Goal: Information Seeking & Learning: Learn about a topic

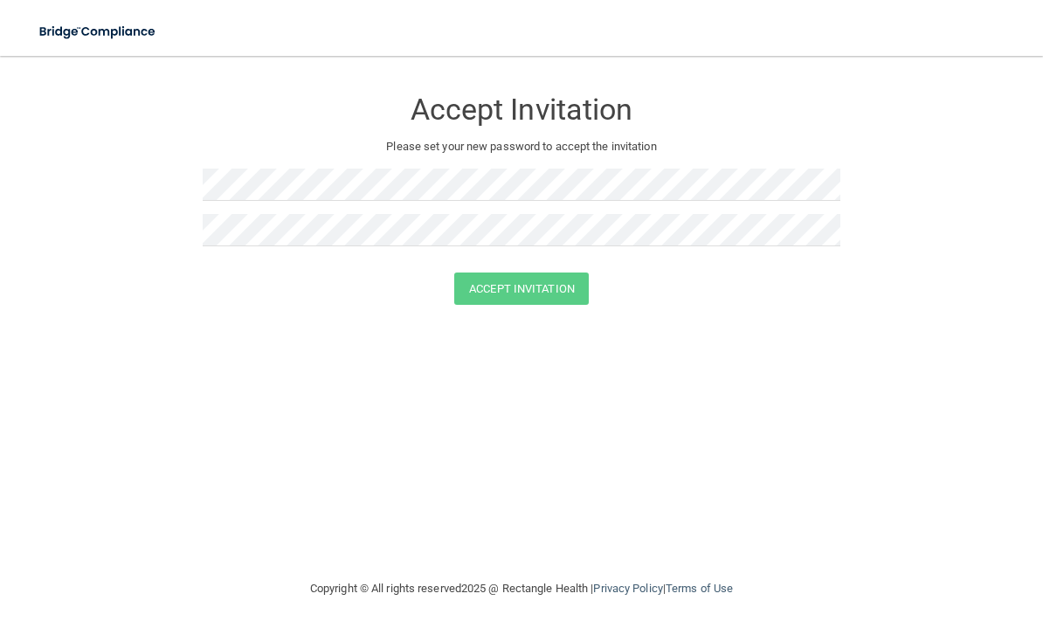
click at [118, 28] on img at bounding box center [98, 32] width 144 height 36
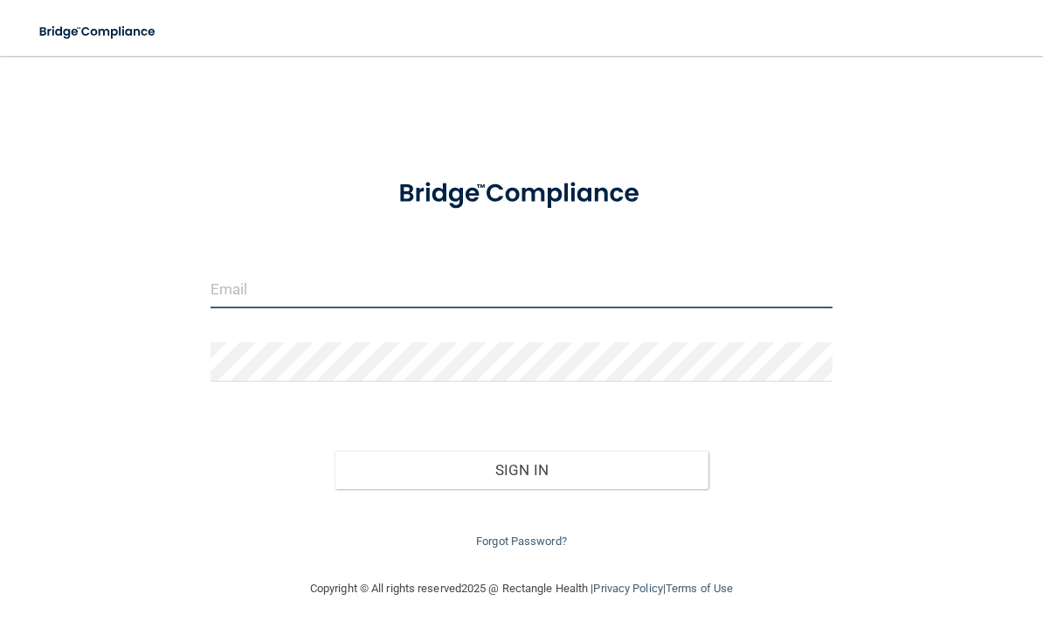
click at [431, 292] on input "email" at bounding box center [522, 288] width 623 height 39
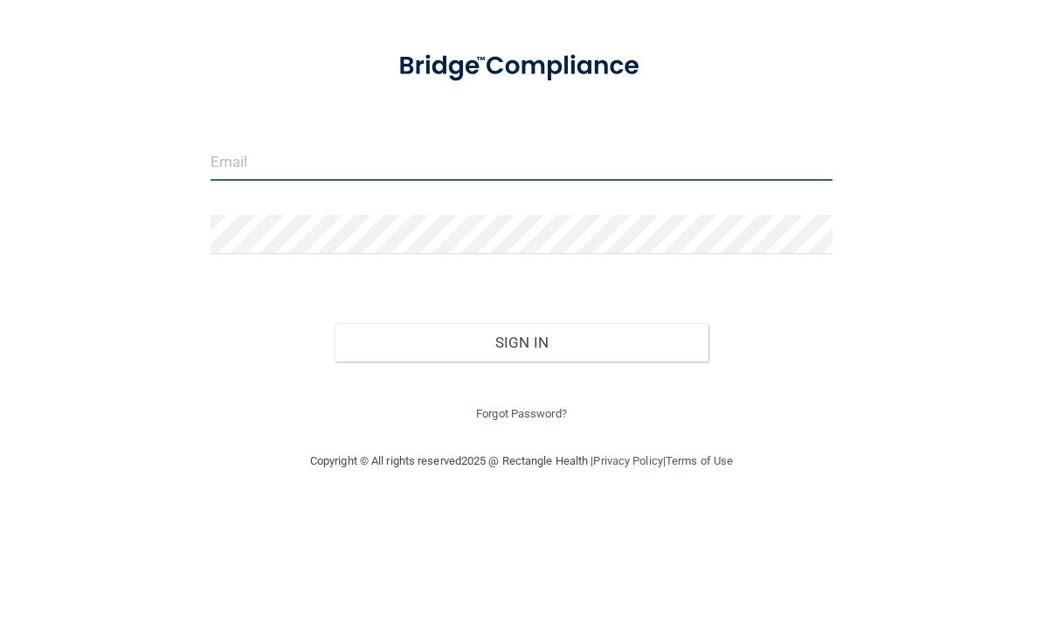
click at [468, 269] on input "email" at bounding box center [522, 288] width 623 height 39
type input "[EMAIL_ADDRESS][PERSON_NAME][DOMAIN_NAME]"
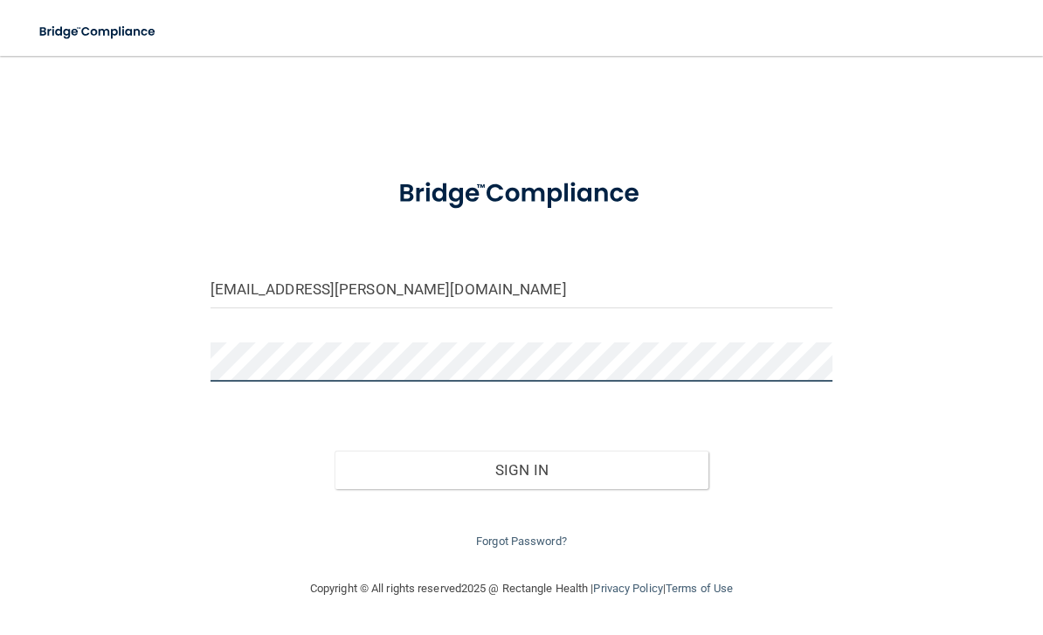
click at [522, 466] on button "Sign In" at bounding box center [522, 470] width 374 height 38
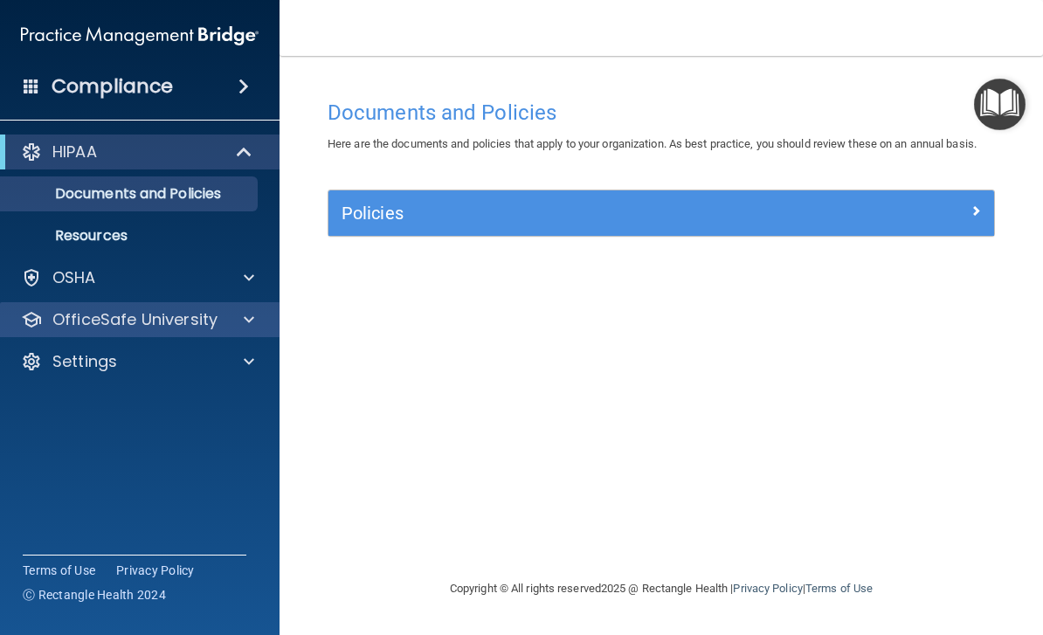
click at [170, 321] on p "OfficeSafe University" at bounding box center [134, 319] width 165 height 21
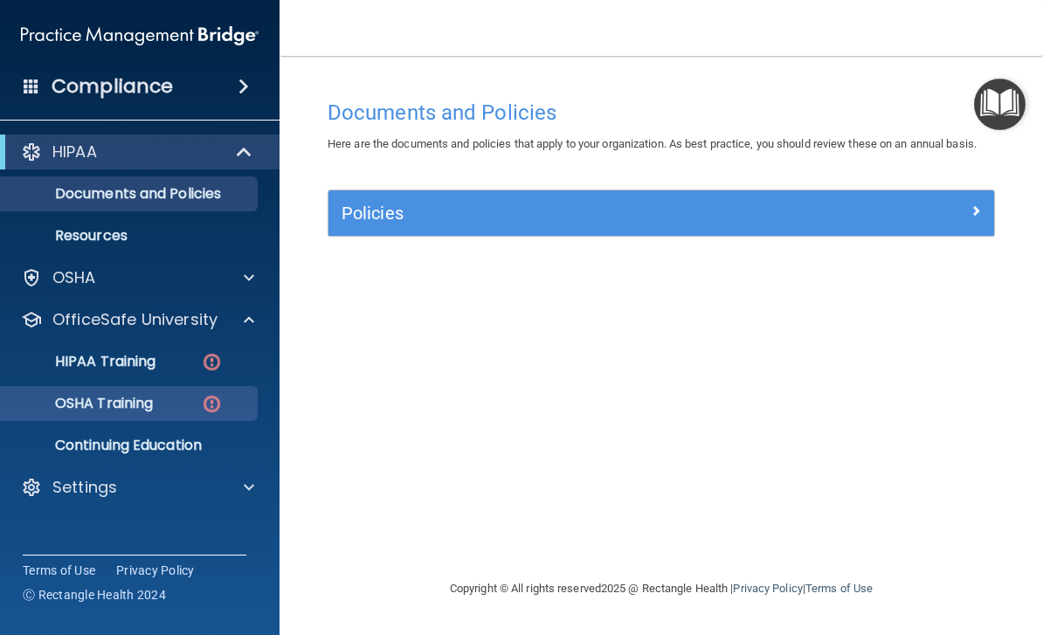
click at [185, 397] on div "OSHA Training" at bounding box center [130, 403] width 239 height 17
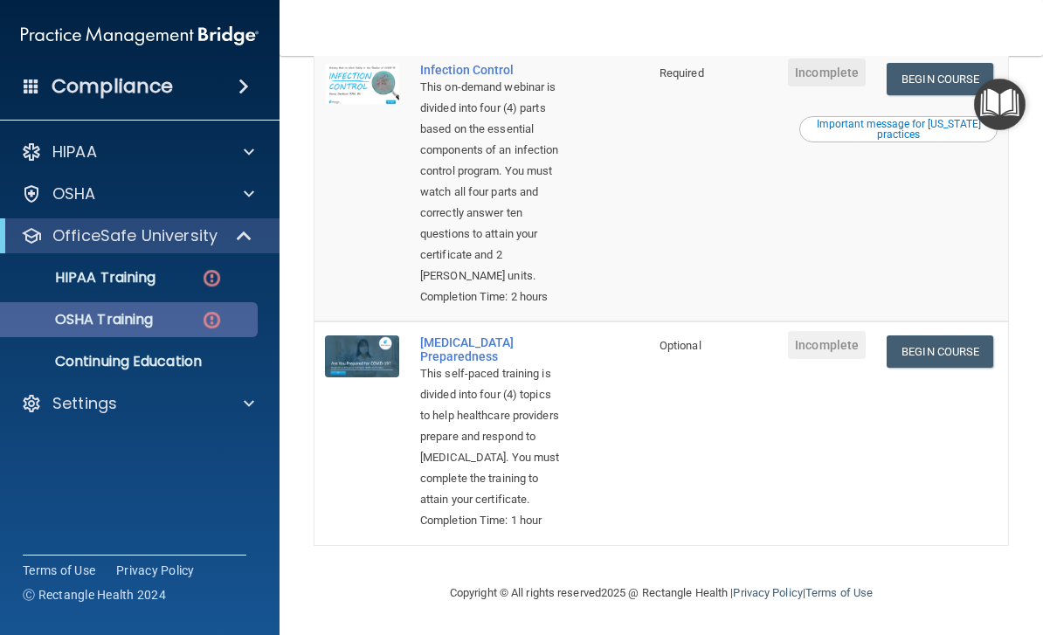
scroll to position [738, 0]
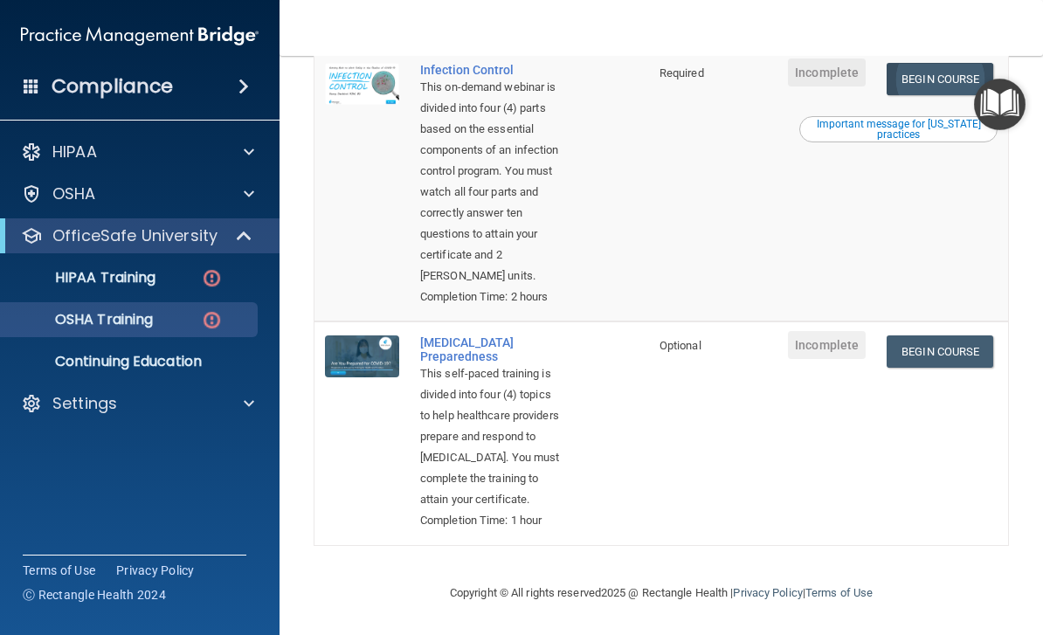
click at [965, 95] on link "Begin Course" at bounding box center [940, 79] width 107 height 32
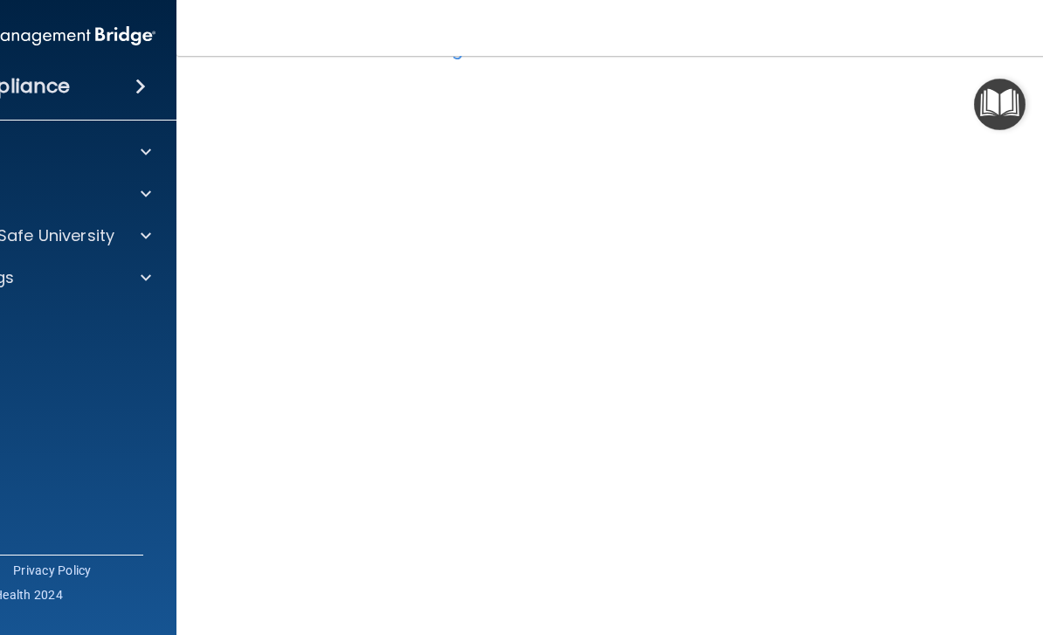
scroll to position [64, 0]
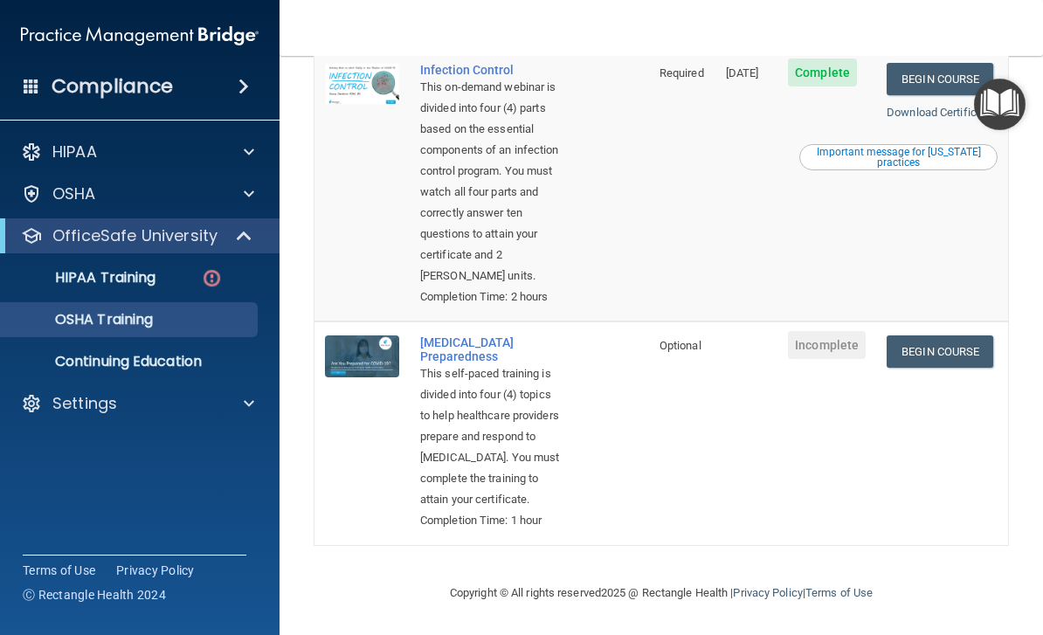
scroll to position [875, 0]
click at [970, 336] on link "Begin Course" at bounding box center [940, 352] width 107 height 32
click at [965, 336] on link "Begin Course" at bounding box center [940, 352] width 107 height 32
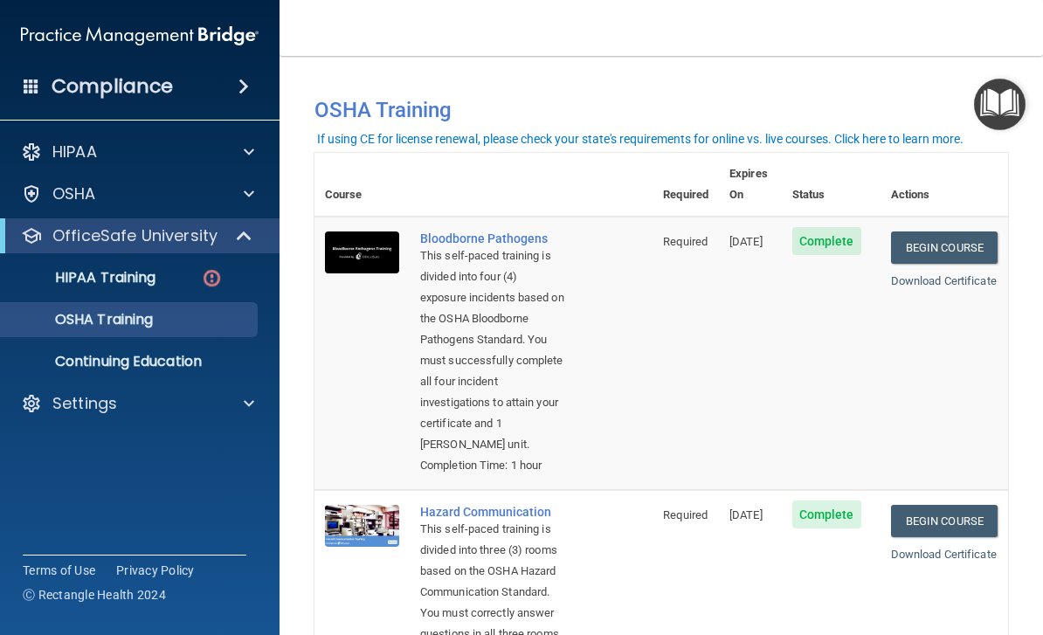
scroll to position [0, 0]
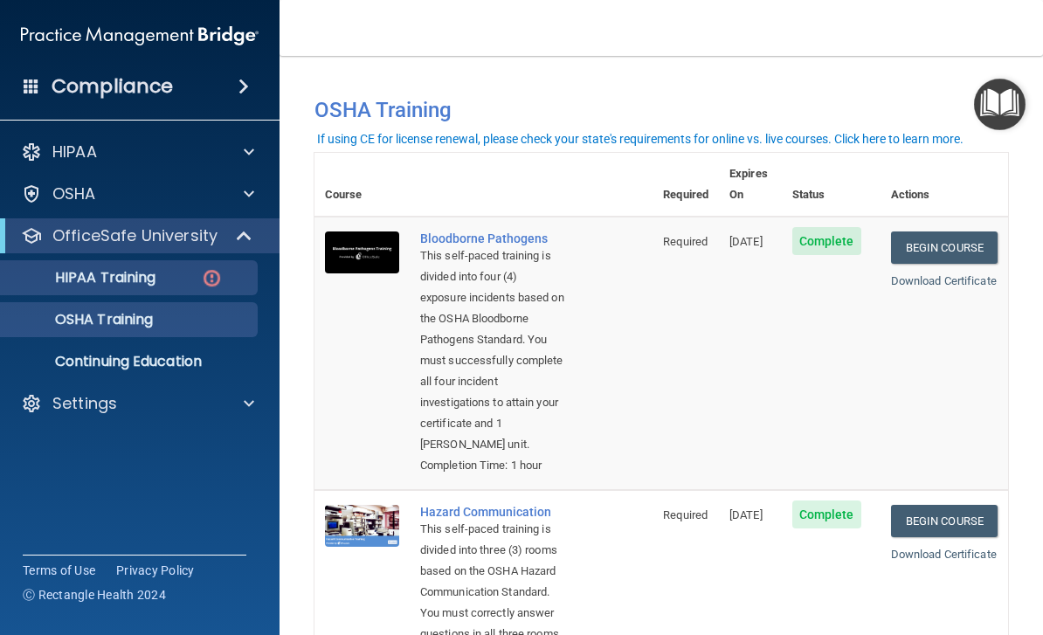
click at [184, 277] on div "HIPAA Training" at bounding box center [130, 277] width 239 height 17
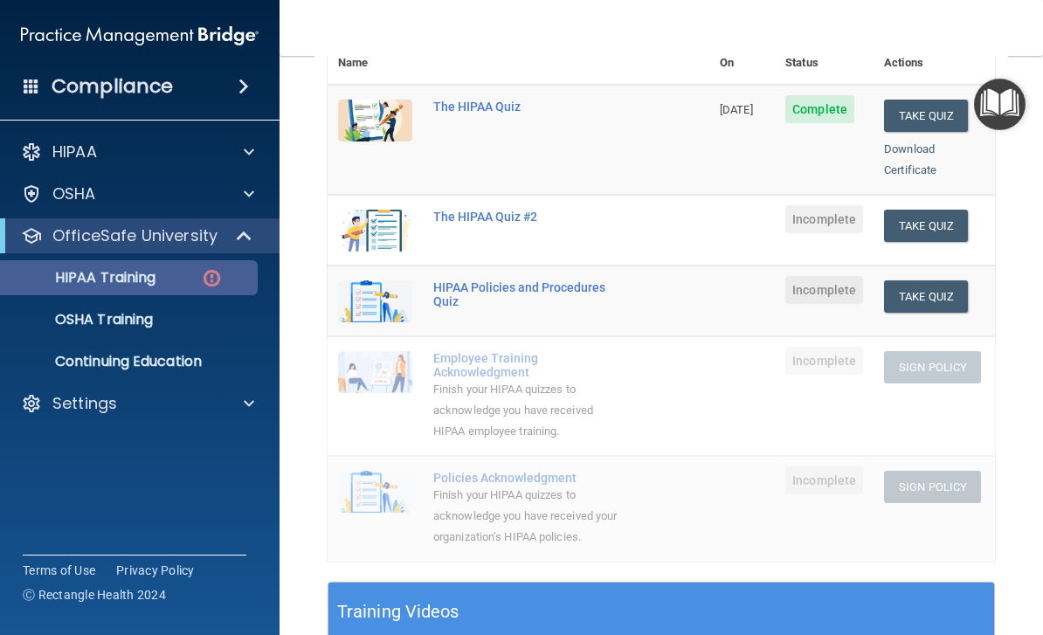
scroll to position [215, 0]
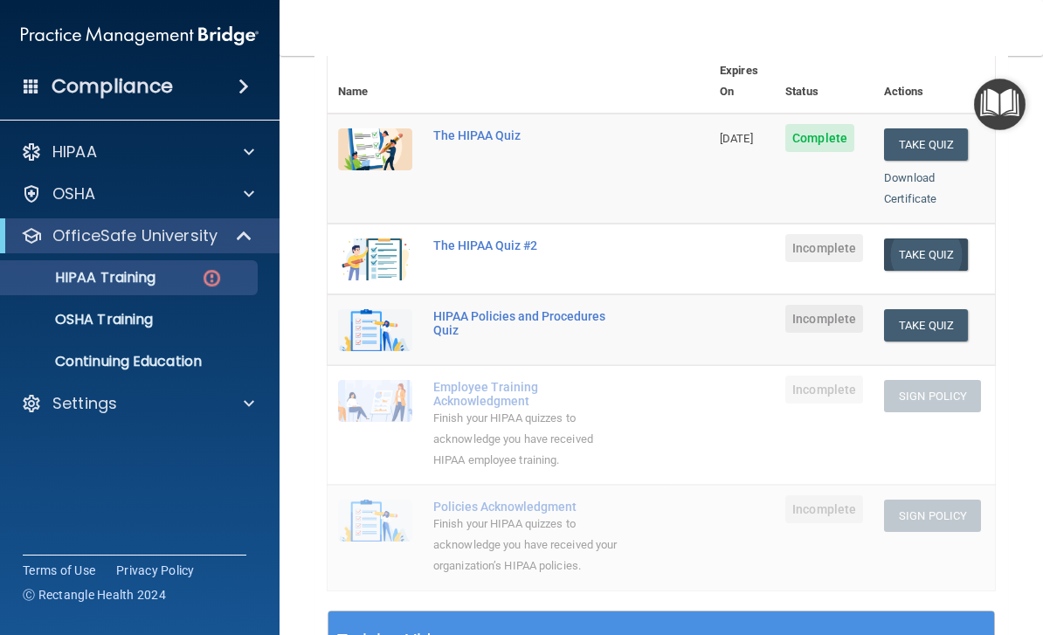
click at [914, 242] on button "Take Quiz" at bounding box center [926, 255] width 84 height 32
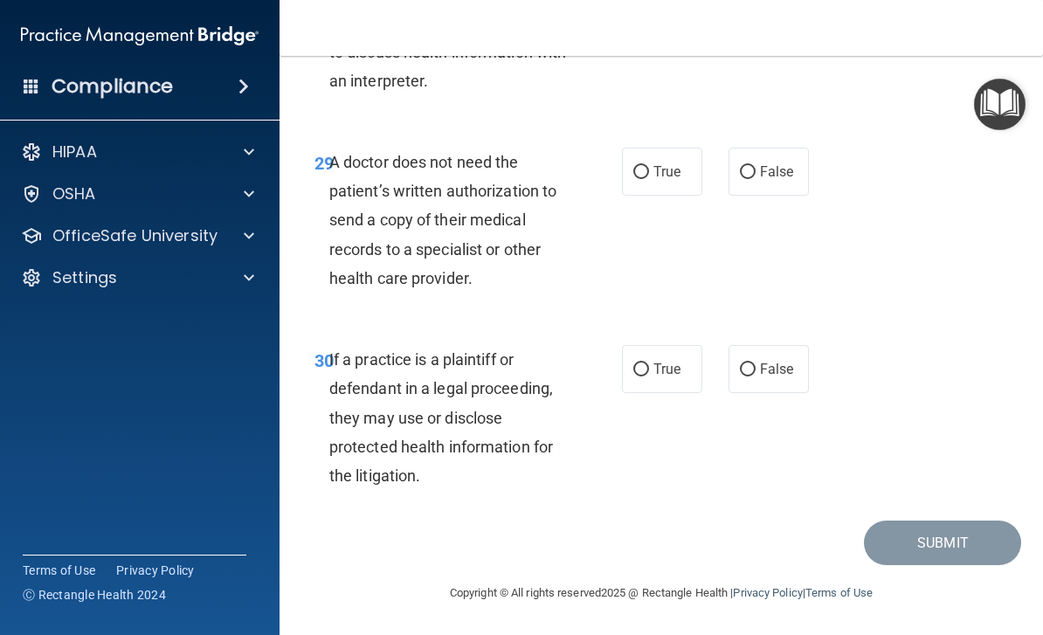
scroll to position [5551, 0]
click at [671, 373] on span "True" at bounding box center [667, 369] width 27 height 17
click at [649, 373] on input "True" at bounding box center [642, 370] width 16 height 13
radio input "true"
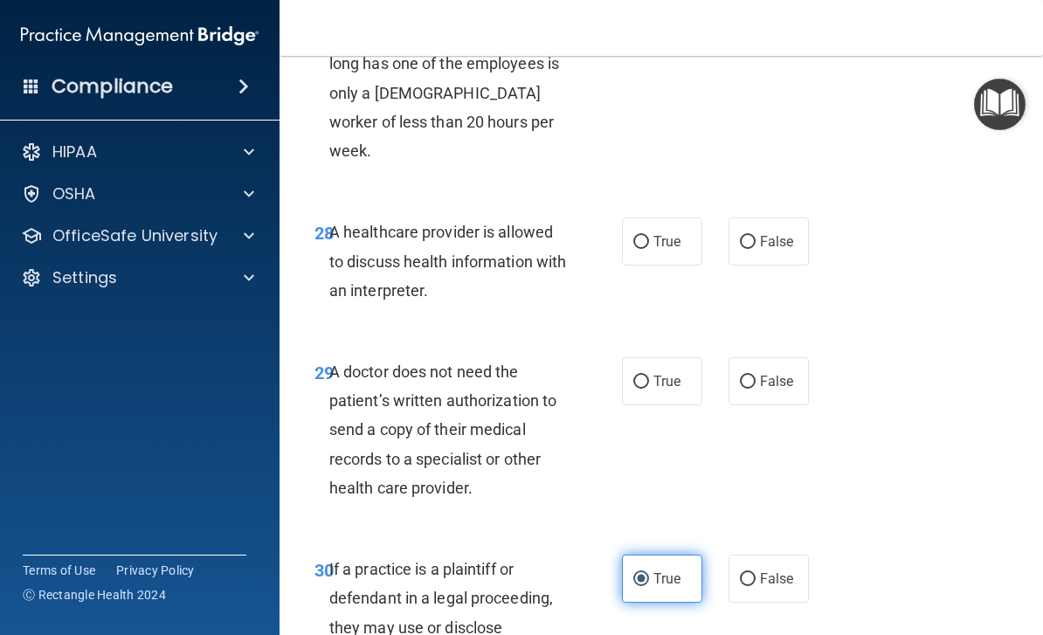
scroll to position [5312, 0]
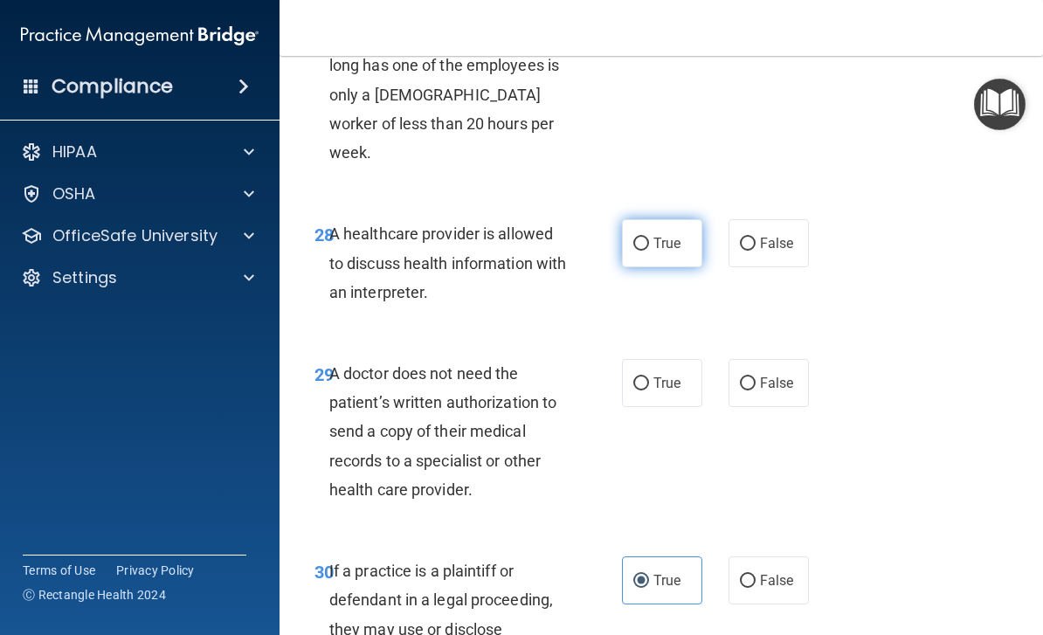
click at [664, 259] on label "True" at bounding box center [662, 243] width 80 height 48
click at [649, 251] on input "True" at bounding box center [642, 244] width 16 height 13
radio input "true"
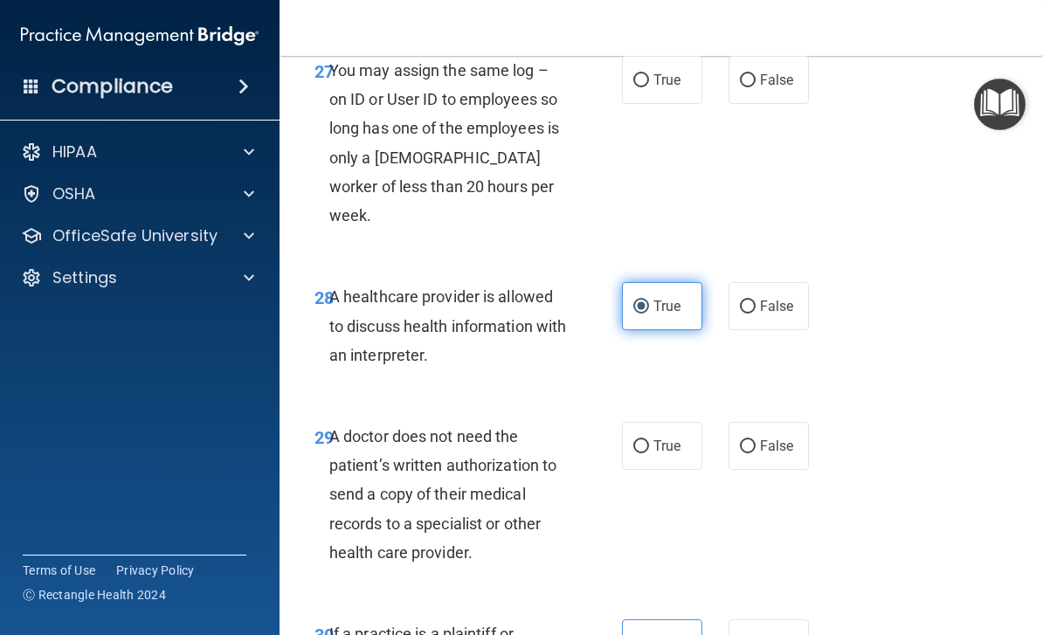
scroll to position [5247, 0]
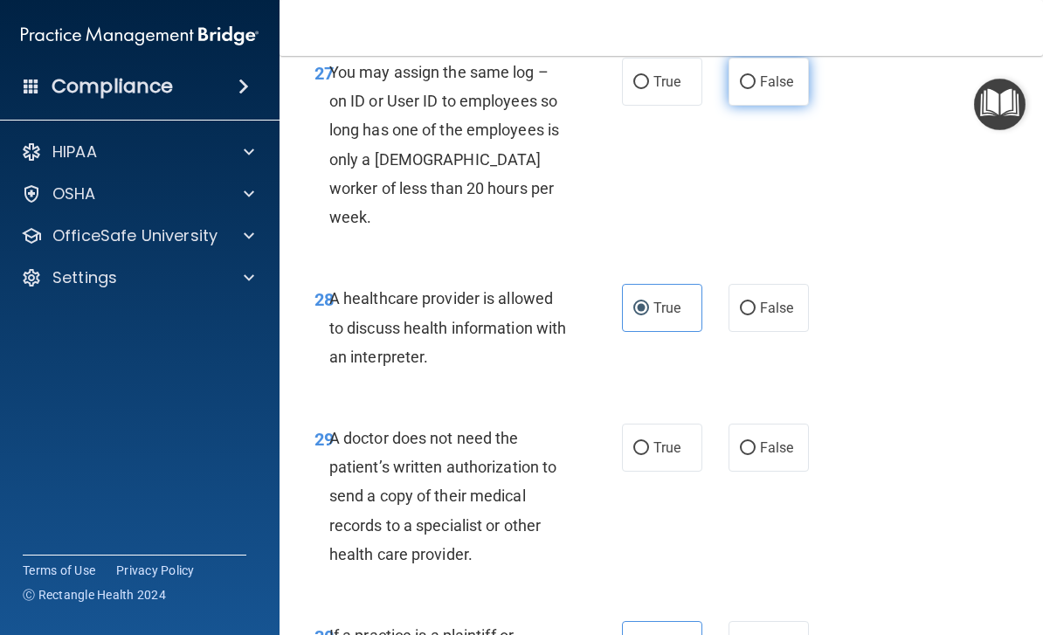
click at [773, 90] on span "False" at bounding box center [777, 81] width 34 height 17
click at [756, 89] on input "False" at bounding box center [748, 82] width 16 height 13
radio input "true"
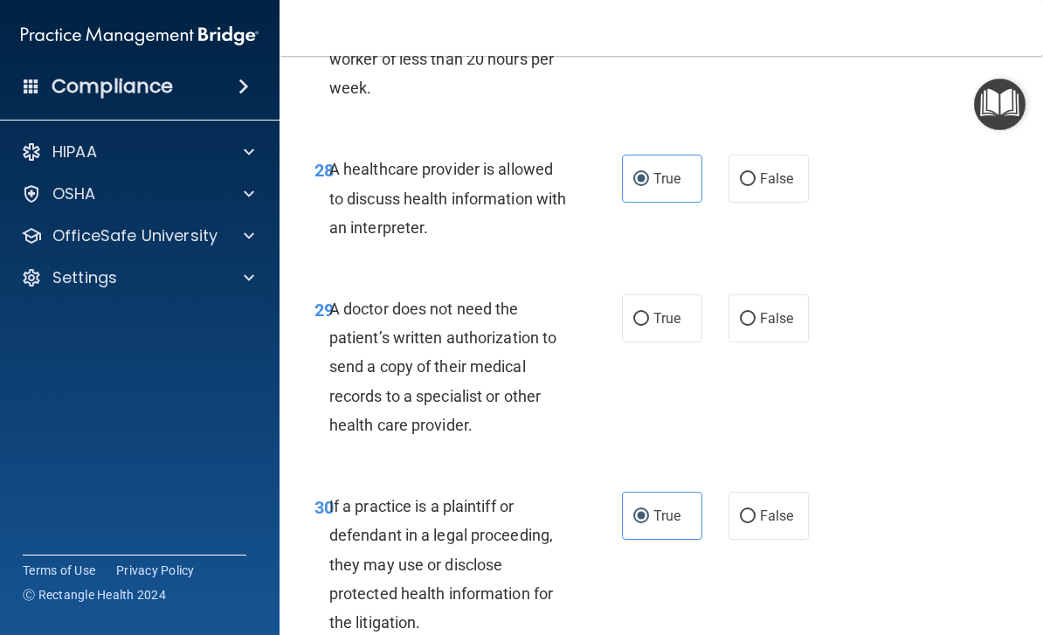
scroll to position [5386, 0]
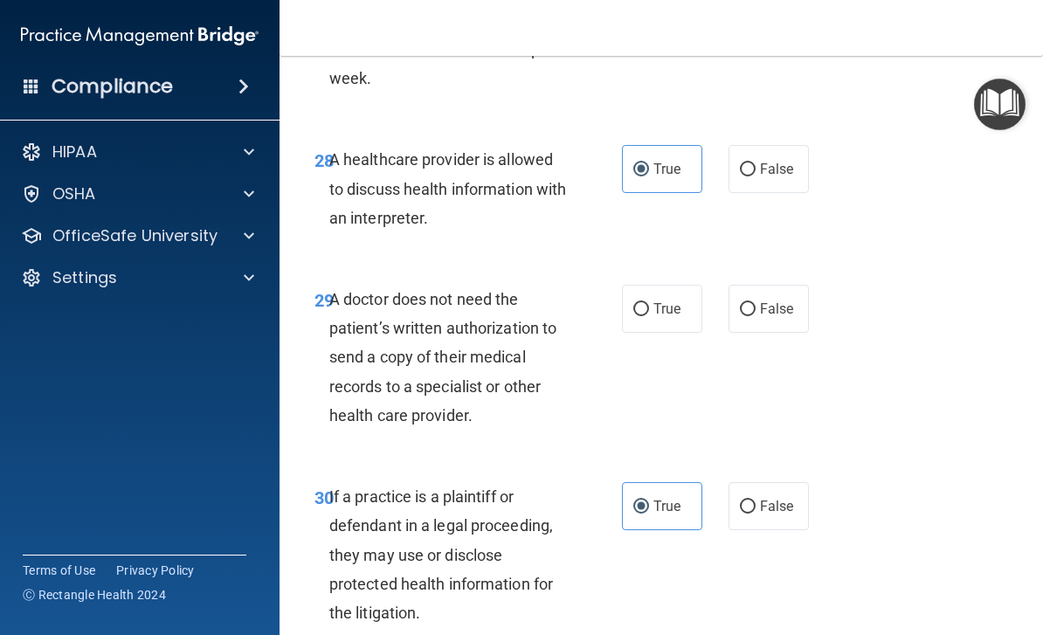
copy span "A doctor does not need the patient’s written authorization to send a copy of th…"
click at [665, 317] on span "True" at bounding box center [667, 309] width 27 height 17
click at [649, 316] on input "True" at bounding box center [642, 309] width 16 height 13
radio input "true"
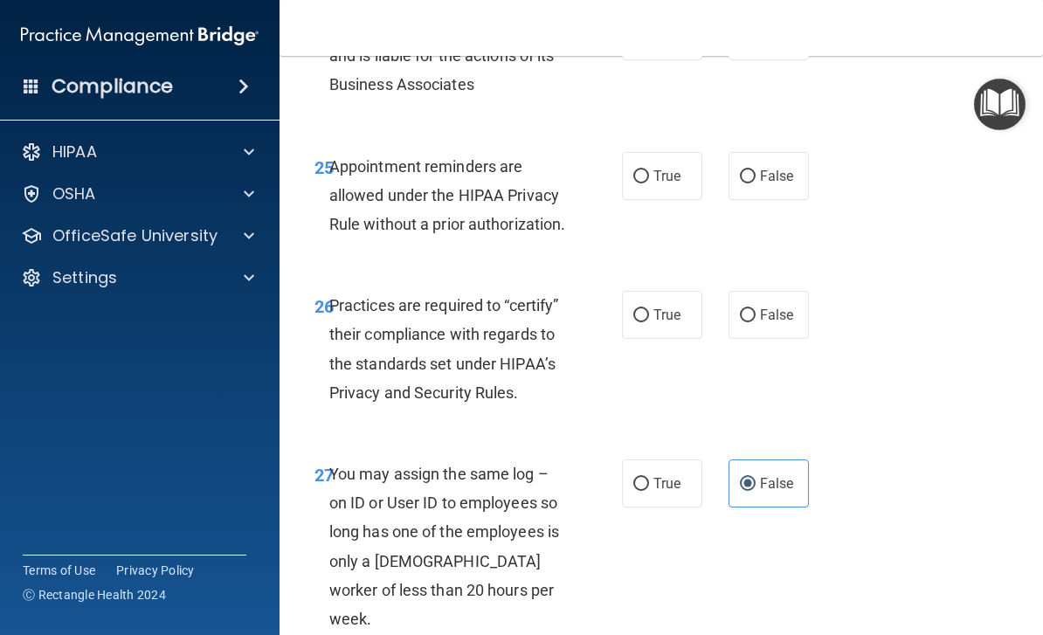
scroll to position [4825, 0]
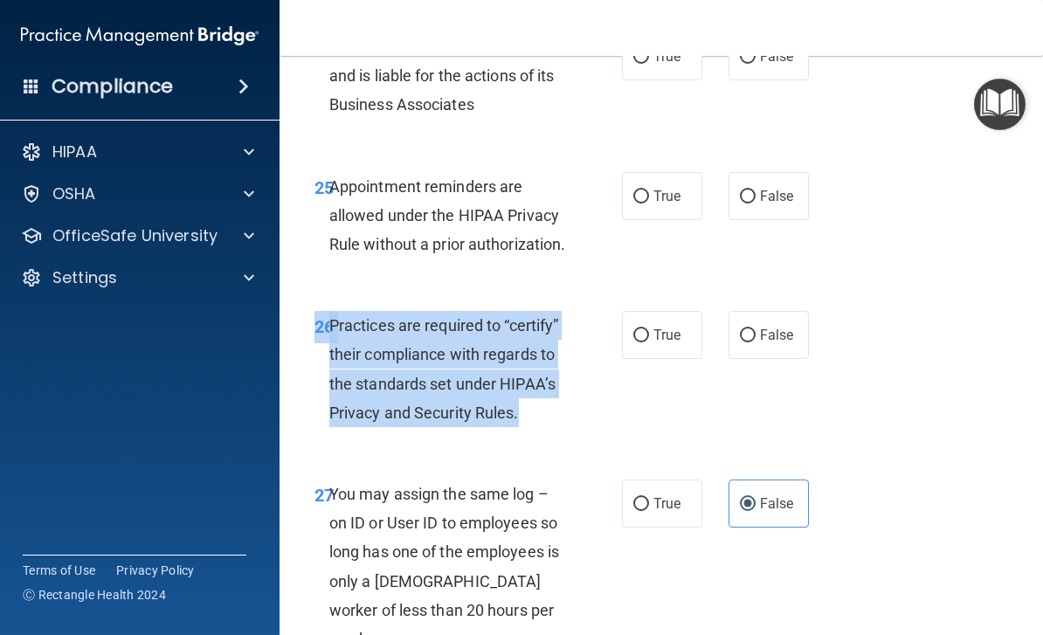
copy div "26 Practices are required to “certify” their compliance with regards to the sta…"
click at [677, 458] on div "26 Practices are required to “certify” their compliance with regards to the sta…" at bounding box center [662, 373] width 720 height 169
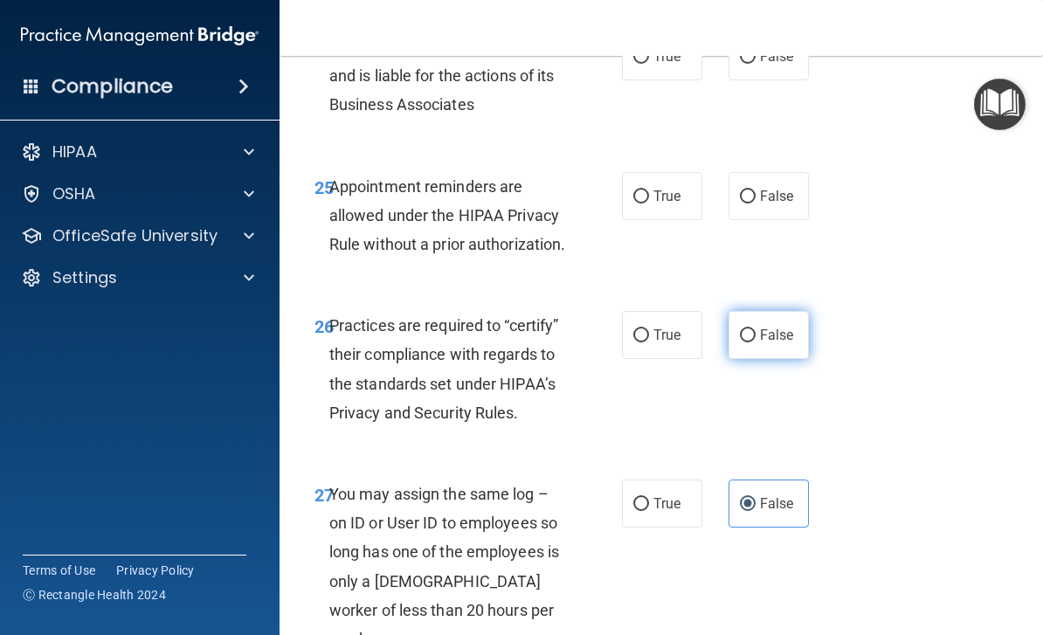
click at [778, 343] on span "False" at bounding box center [777, 335] width 34 height 17
click at [756, 343] on input "False" at bounding box center [748, 335] width 16 height 13
radio input "true"
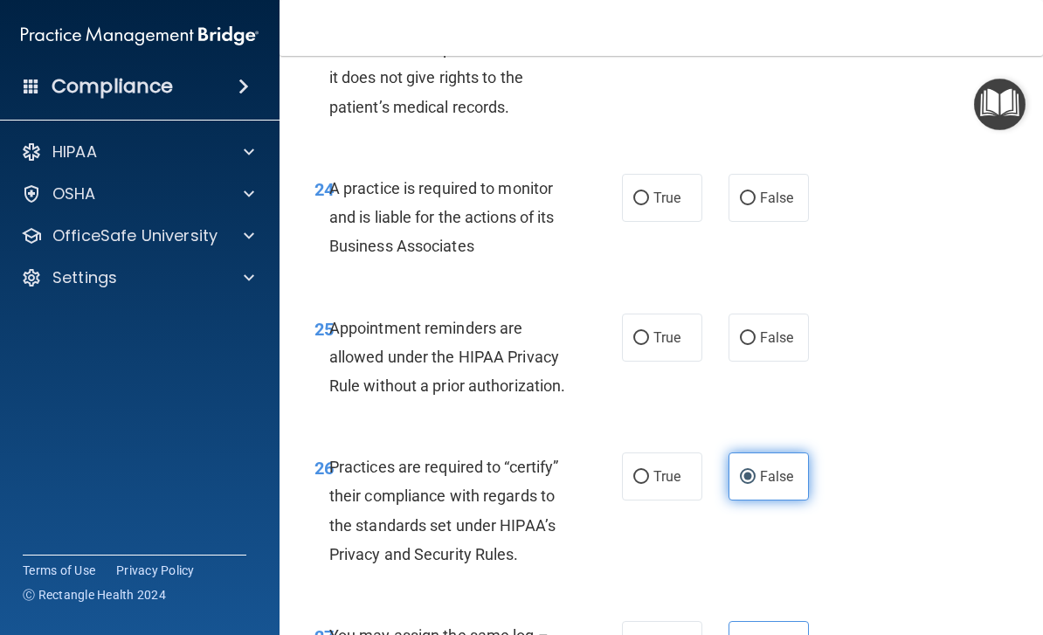
scroll to position [4698, 0]
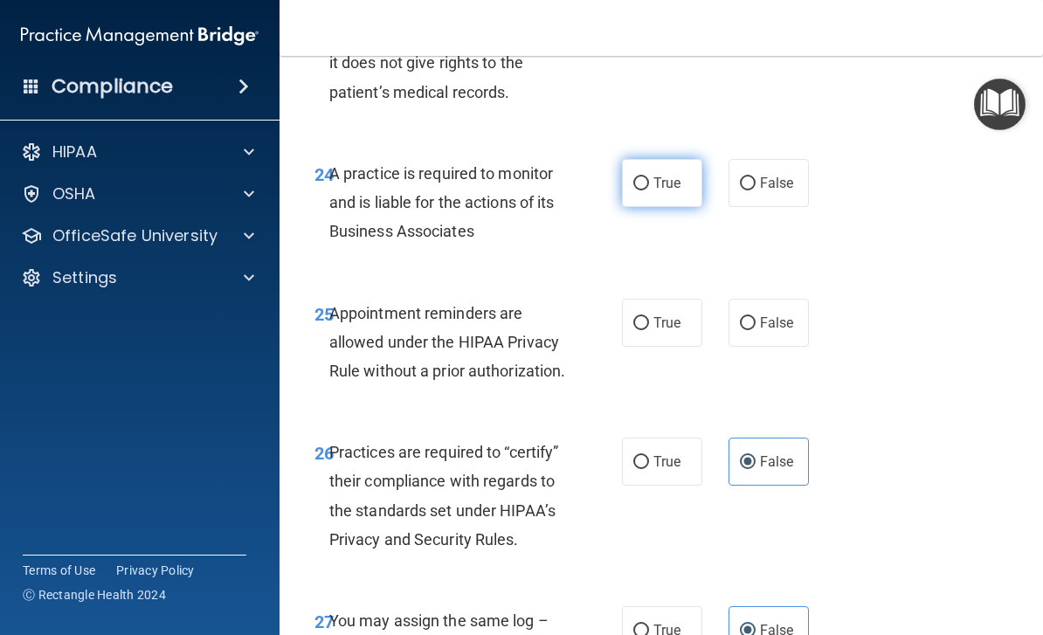
click at [677, 191] on span "True" at bounding box center [667, 183] width 27 height 17
click at [649, 191] on input "True" at bounding box center [642, 183] width 16 height 13
radio input "true"
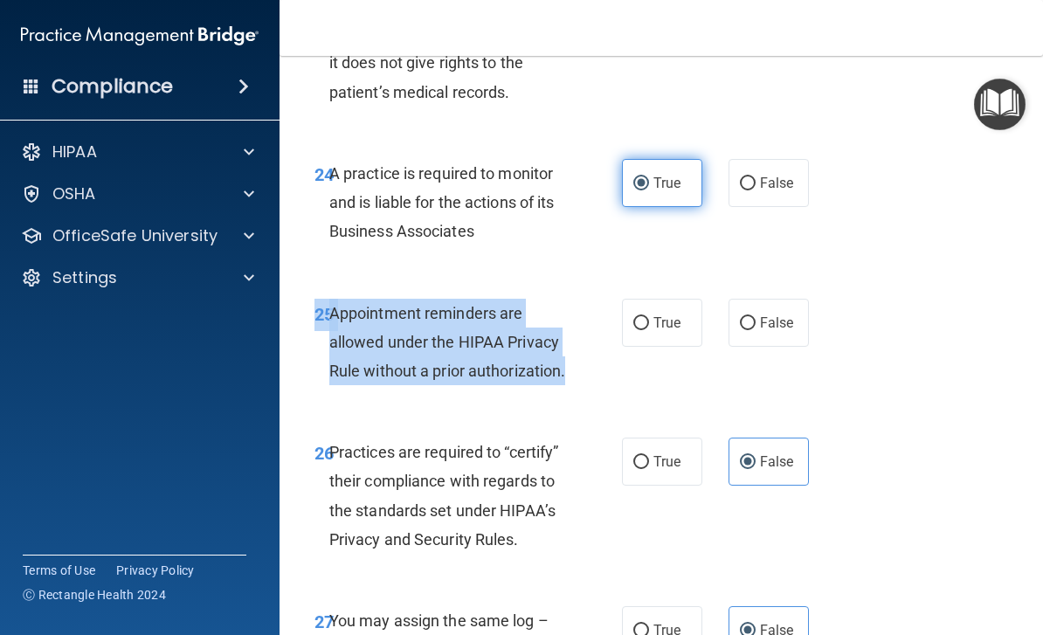
copy div "25 Appointment reminders are allowed under the HIPAA Privacy Rule without a pri…"
click at [553, 386] on div "Appointment reminders are allowed under the HIPAA Privacy Rule without a prior …" at bounding box center [454, 342] width 251 height 87
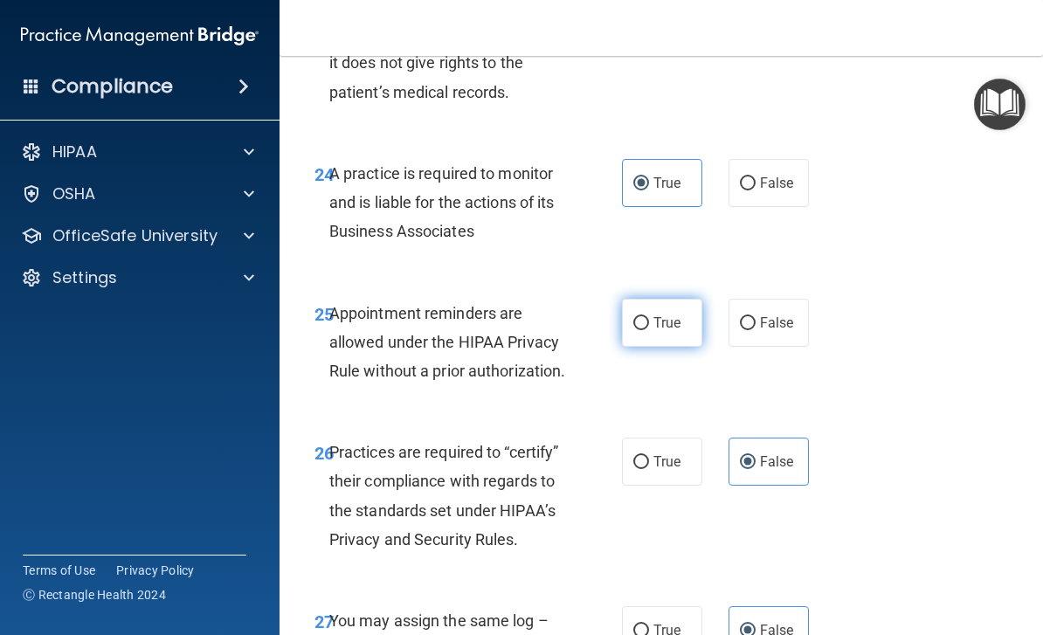
click at [646, 330] on input "True" at bounding box center [642, 323] width 16 height 13
radio input "true"
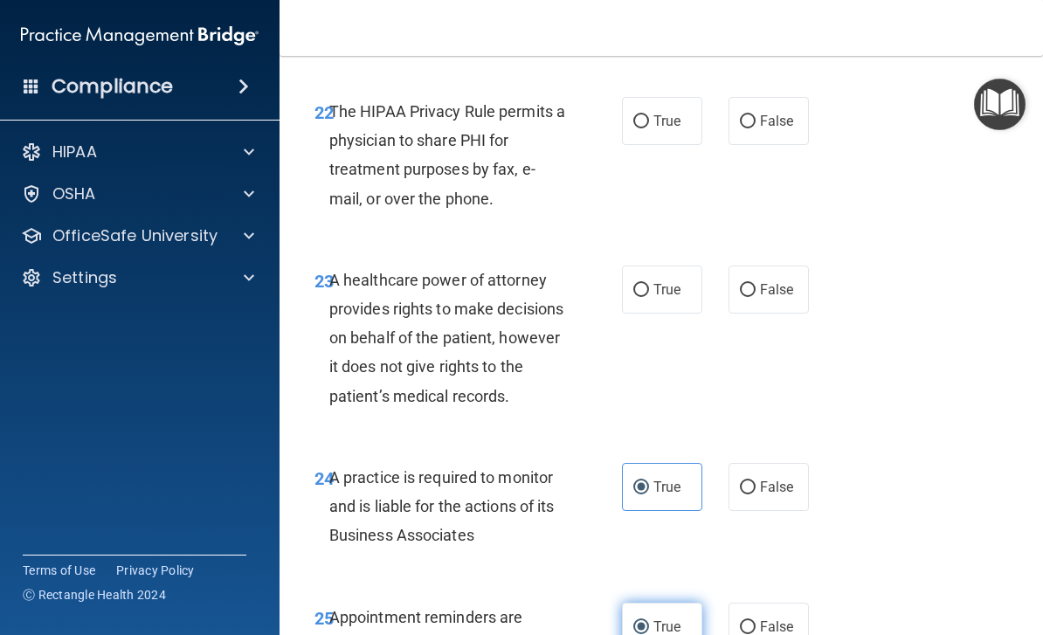
scroll to position [4383, 0]
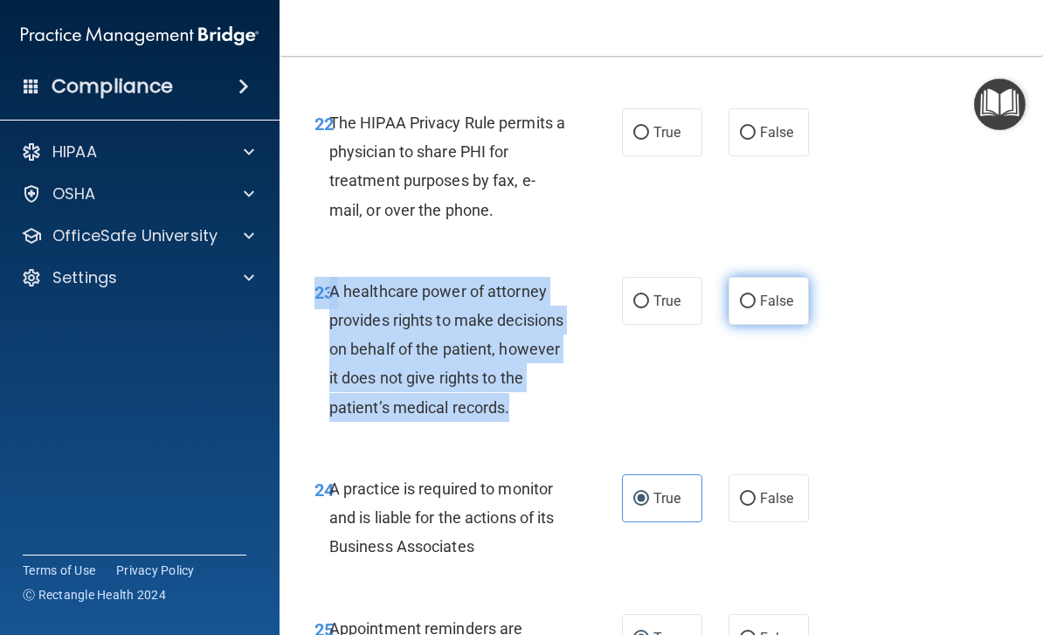
click at [766, 321] on label "False" at bounding box center [769, 301] width 80 height 48
click at [756, 308] on input "False" at bounding box center [748, 301] width 16 height 13
radio input "true"
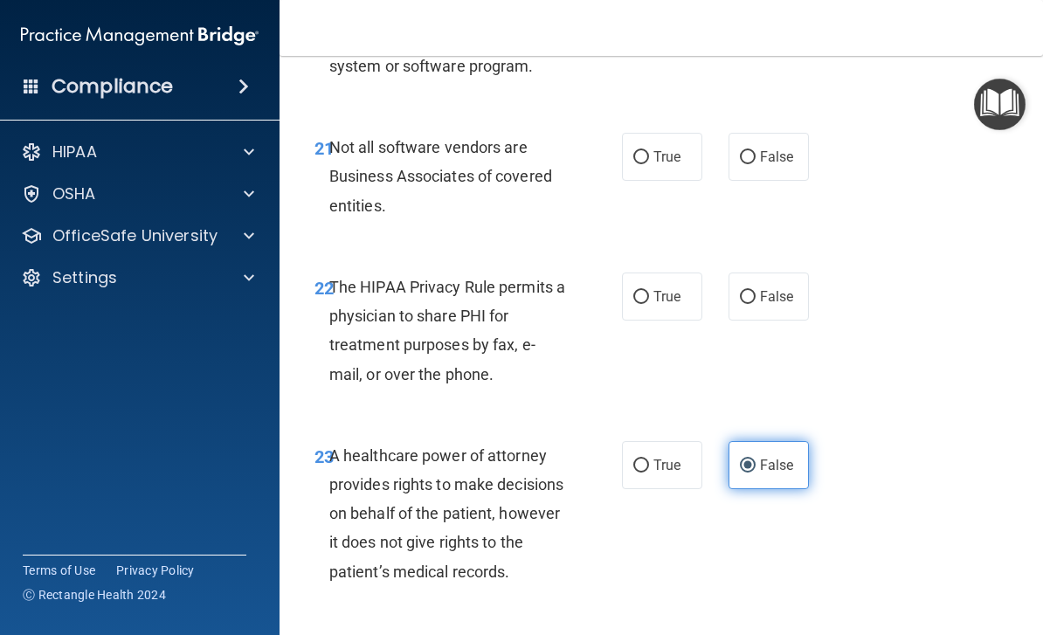
scroll to position [4212, 0]
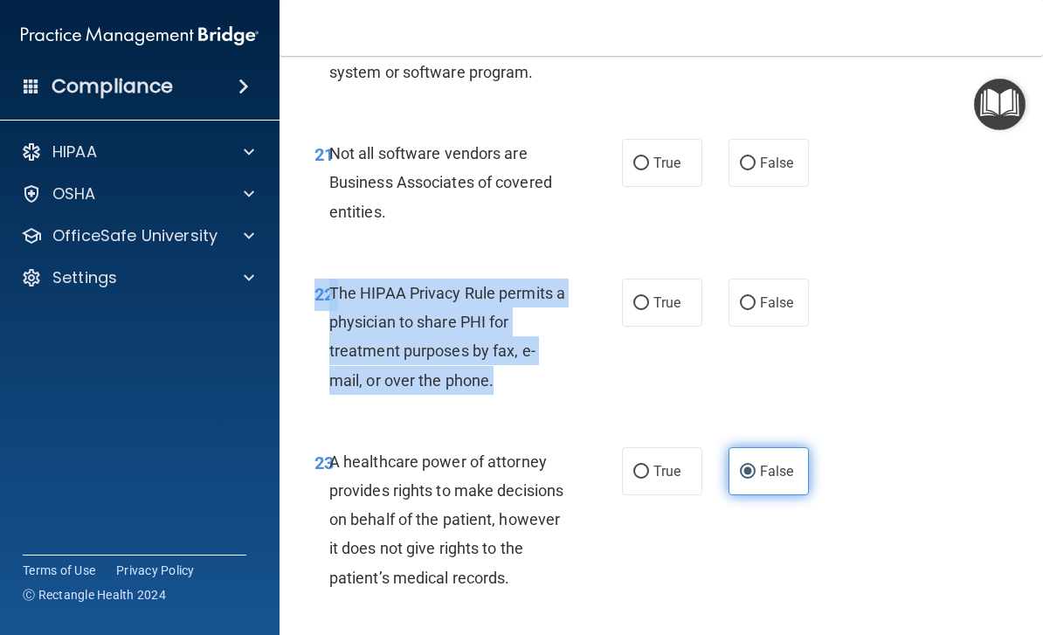
copy div "22 The HIPAA Privacy Rule permits a physician to share PHI for treatment purpos…"
click at [658, 300] on label "True" at bounding box center [662, 303] width 80 height 48
click at [649, 300] on input "True" at bounding box center [642, 303] width 16 height 13
radio input "true"
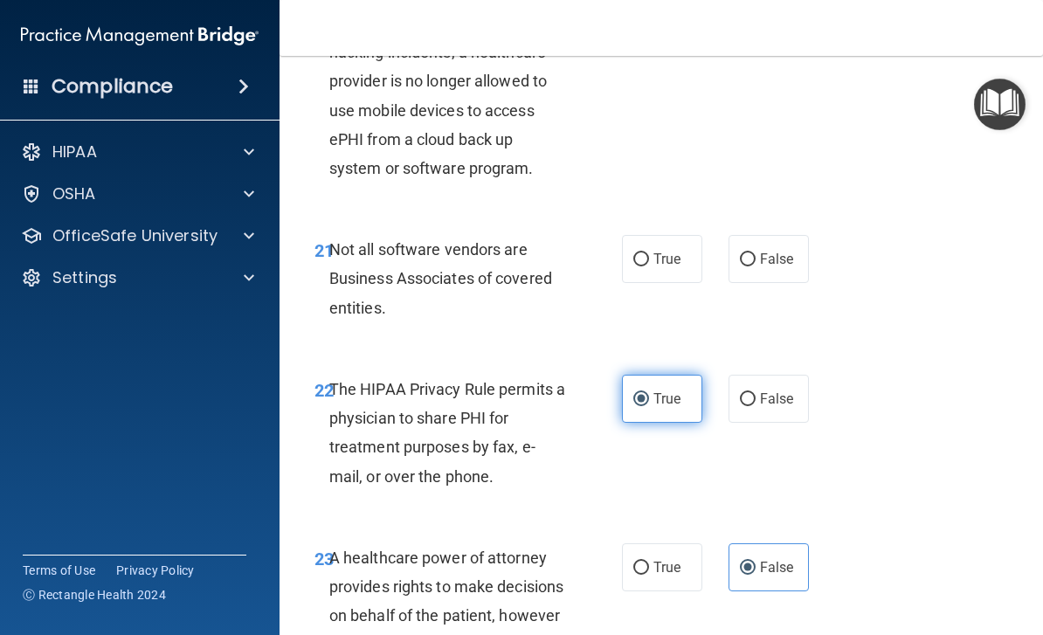
scroll to position [4108, 0]
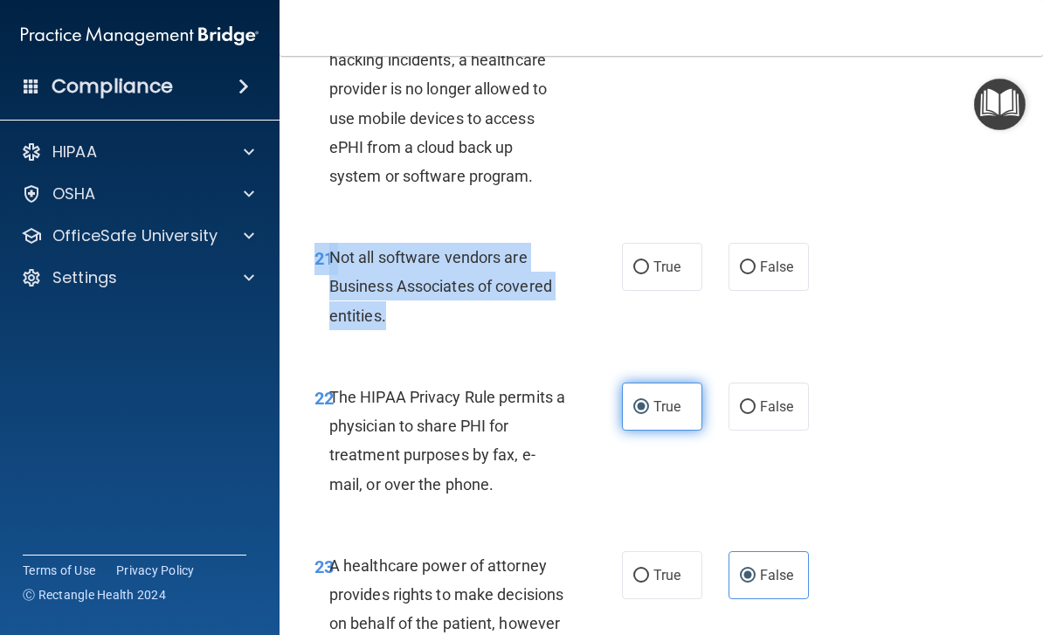
copy div "21 Not all software vendors are Business Associates of covered entities."
click at [908, 248] on div "21 Not all software vendors are Business Associates of covered entities. True F…" at bounding box center [662, 291] width 720 height 140
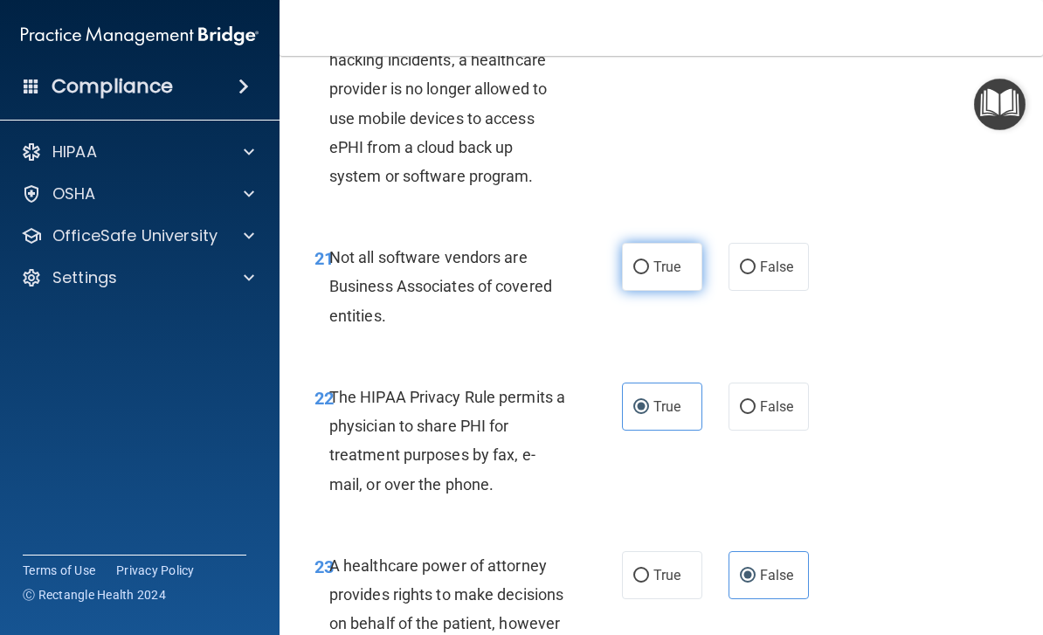
click at [653, 261] on label "True" at bounding box center [662, 267] width 80 height 48
click at [649, 261] on input "True" at bounding box center [642, 267] width 16 height 13
radio input "true"
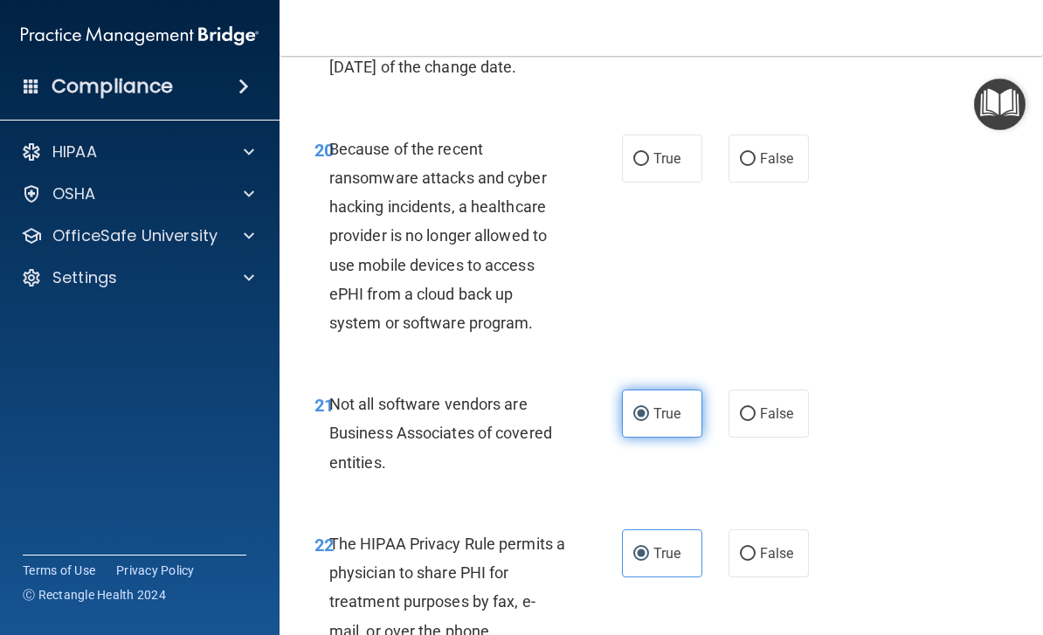
scroll to position [3864, 0]
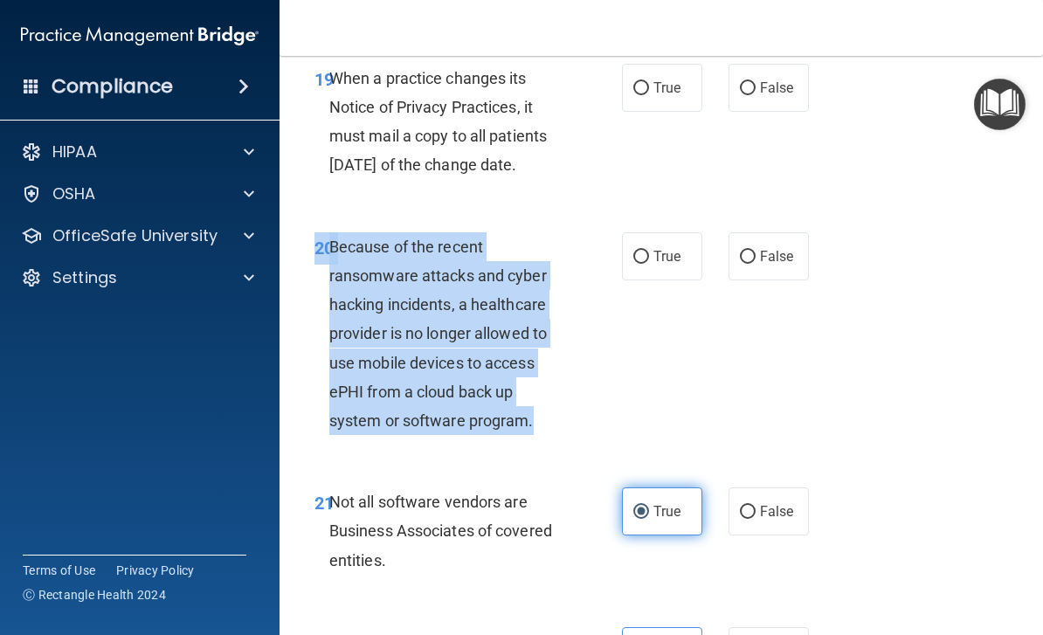
copy div "20 Because of the recent ransomware attacks and cyber hacking incidents, a heal…"
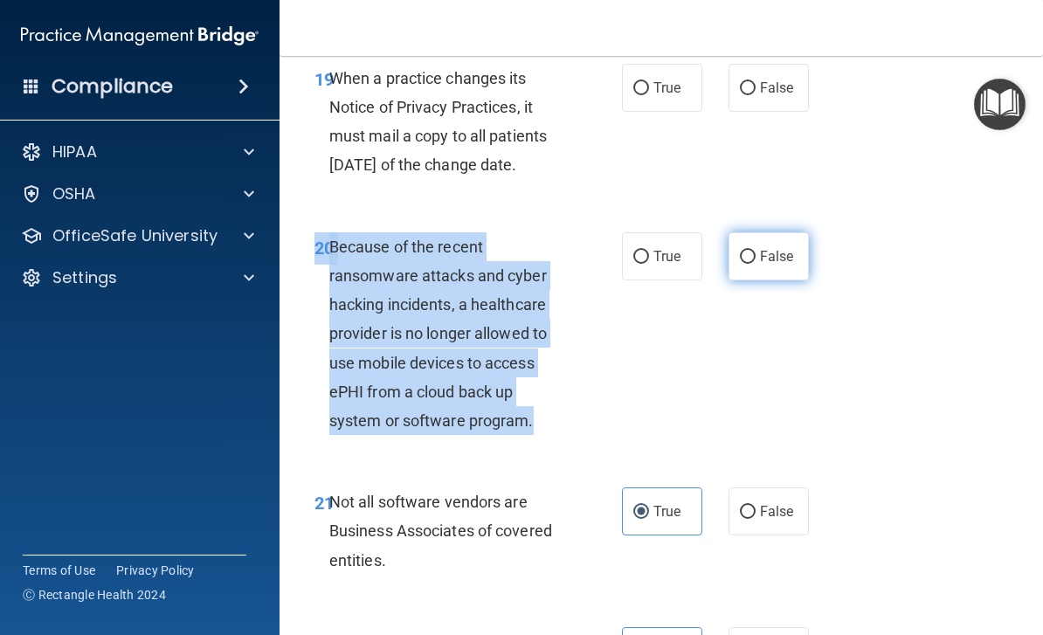
click at [776, 265] on span "False" at bounding box center [777, 256] width 34 height 17
click at [756, 264] on input "False" at bounding box center [748, 257] width 16 height 13
radio input "true"
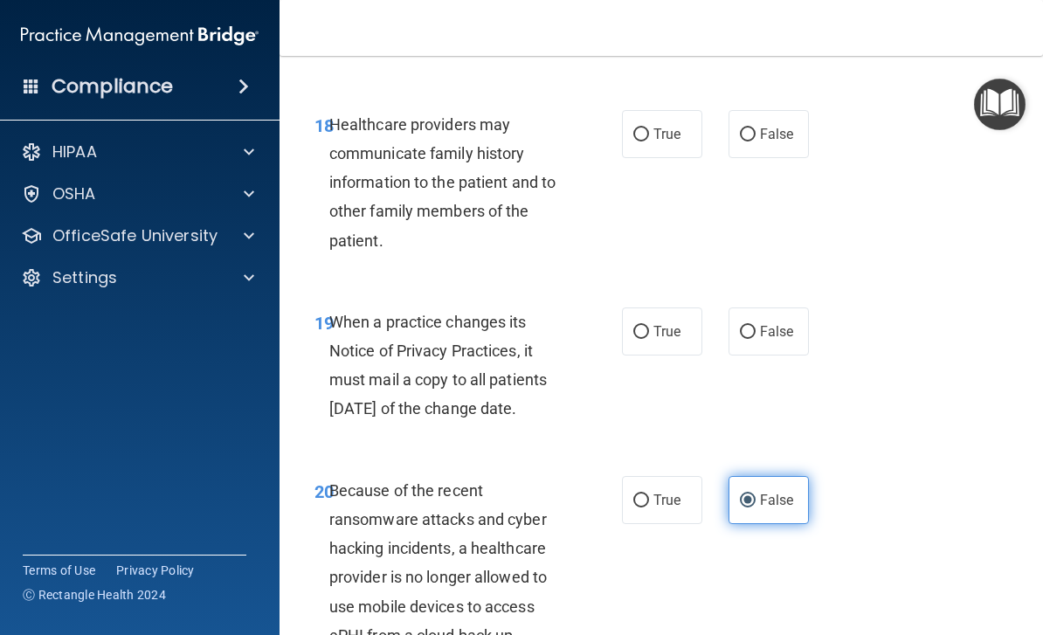
scroll to position [3590, 0]
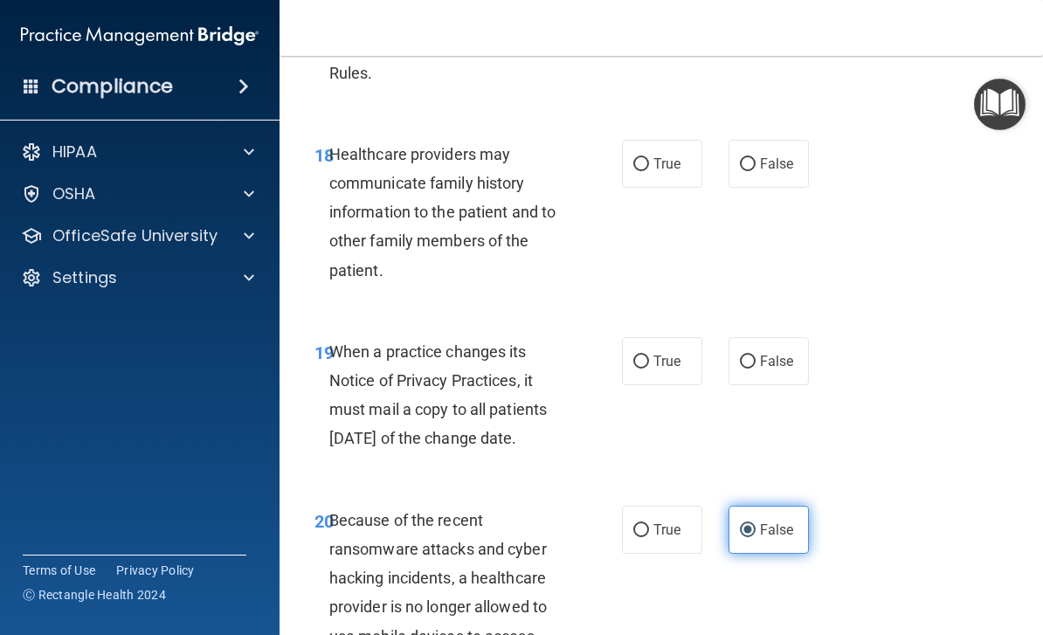
copy div "19 When a practice changes its Notice of Privacy Practices, it must mail a copy…"
click at [766, 353] on span "False" at bounding box center [777, 361] width 34 height 17
click at [756, 356] on input "False" at bounding box center [748, 362] width 16 height 13
radio input "true"
click at [930, 412] on div "19 When a practice changes its Notice of Privacy Practices, it must mail a copy…" at bounding box center [662, 399] width 720 height 169
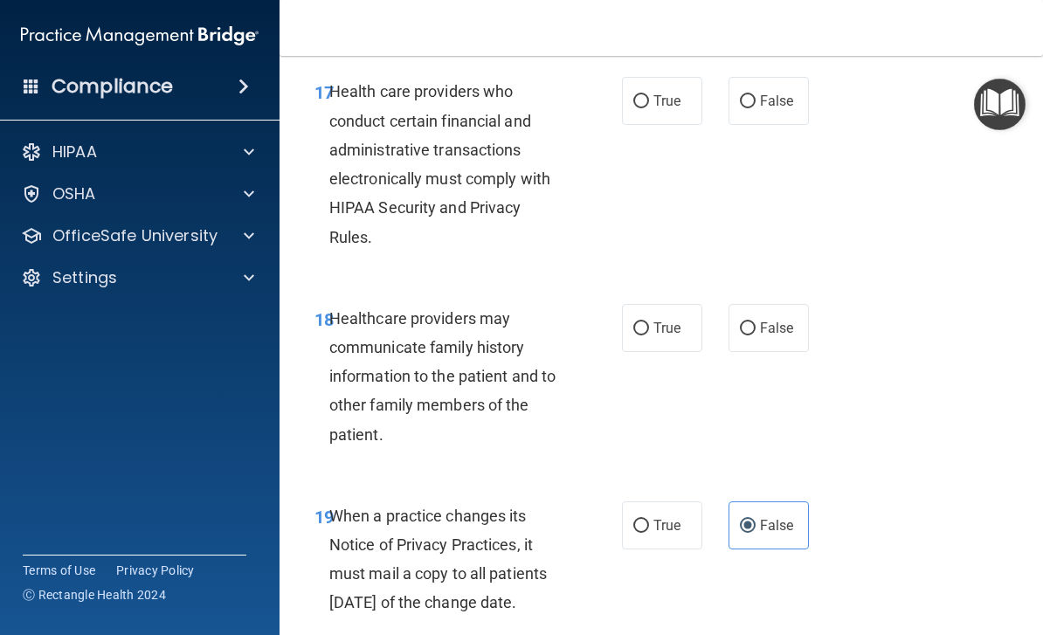
scroll to position [3426, 0]
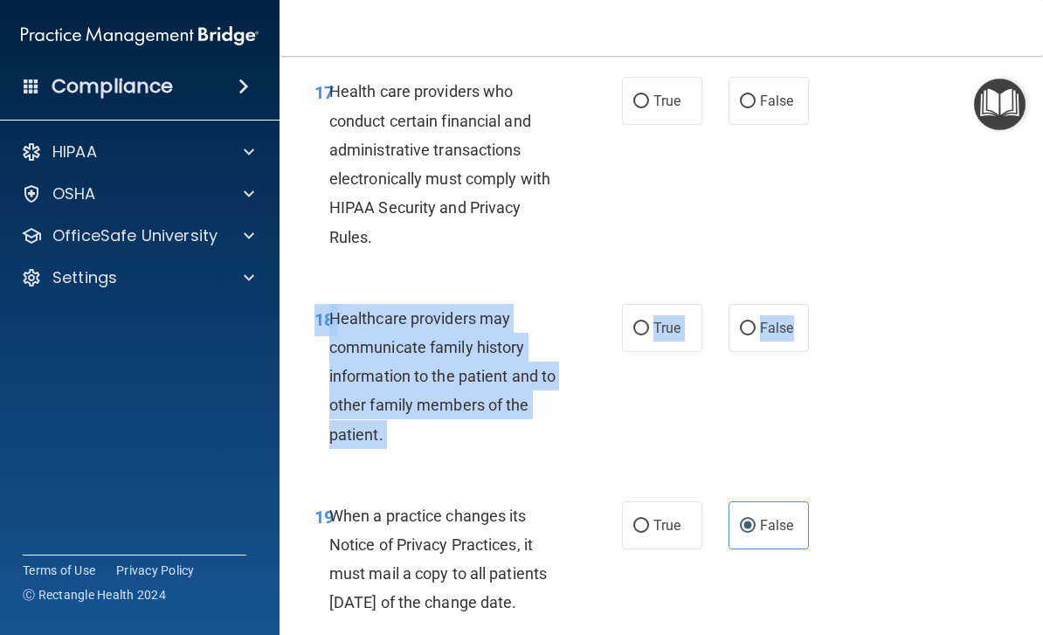
click at [632, 395] on div "18 Healthcare providers may communicate family history information to the patie…" at bounding box center [468, 381] width 360 height 154
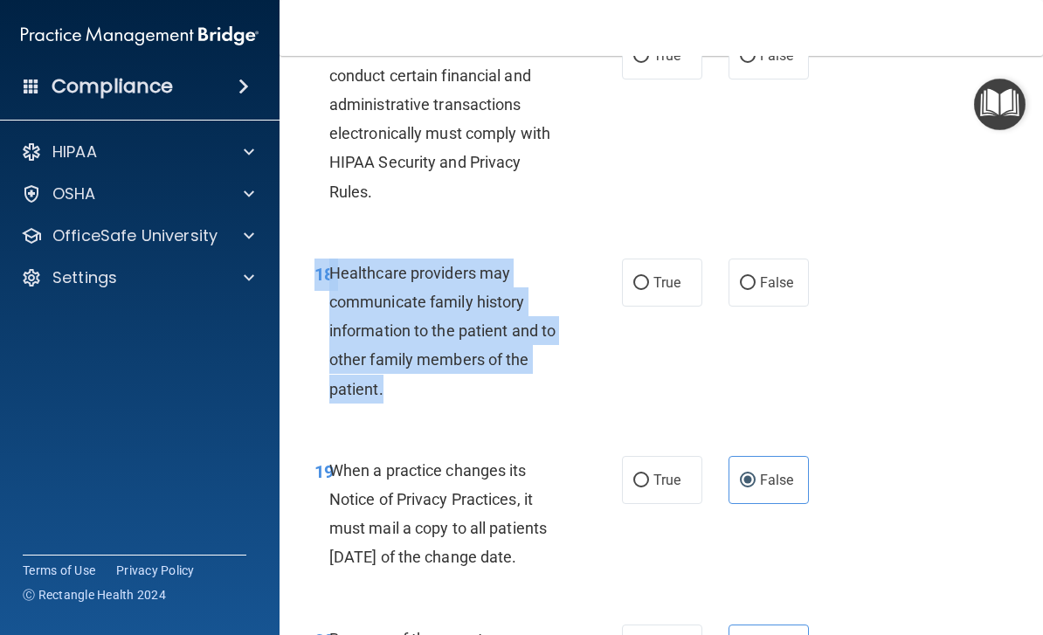
scroll to position [3475, 0]
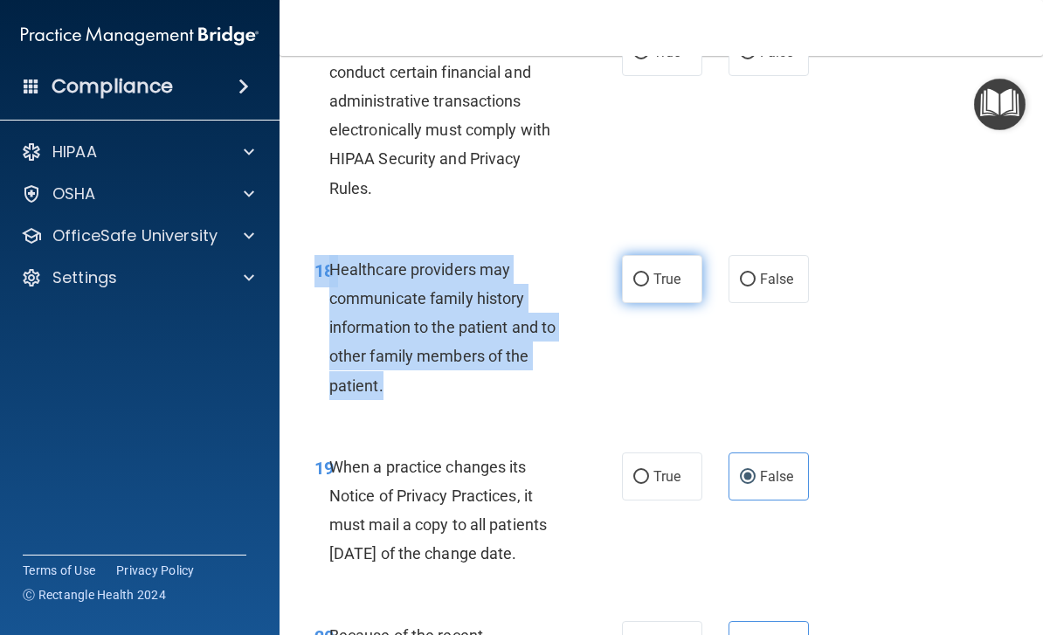
click at [666, 271] on span "True" at bounding box center [667, 279] width 27 height 17
click at [649, 274] on input "True" at bounding box center [642, 280] width 16 height 13
radio input "true"
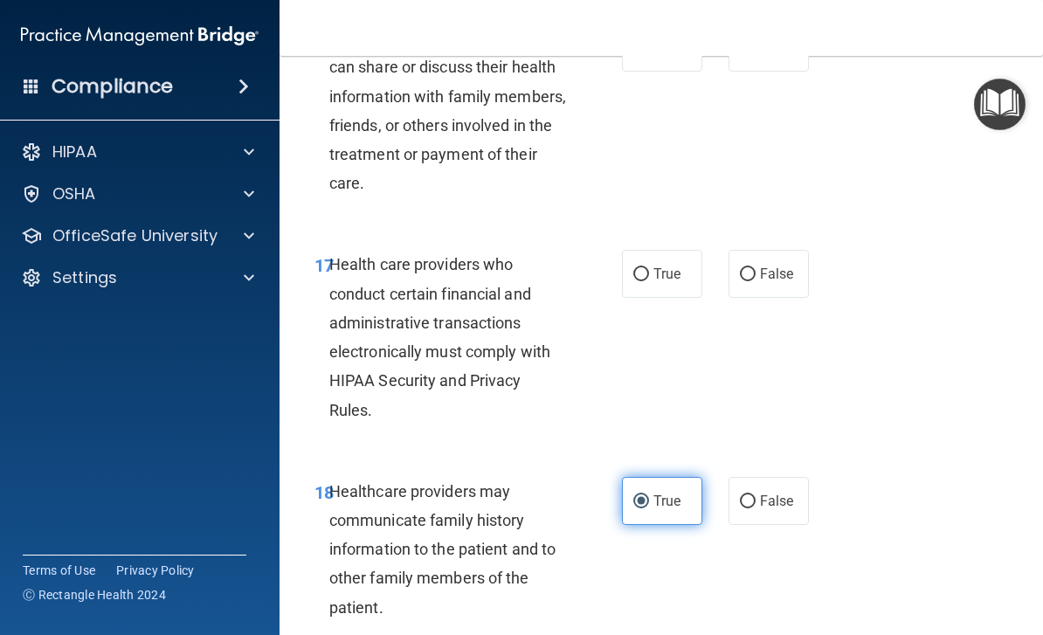
scroll to position [3260, 0]
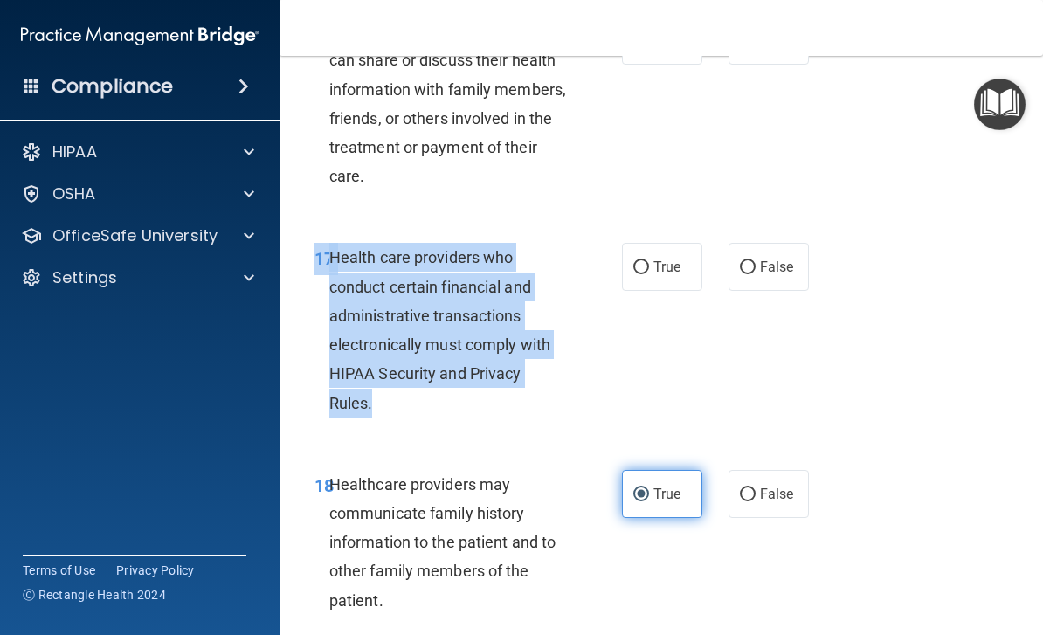
copy div "17 Health care providers who conduct certain financial and administrative trans…"
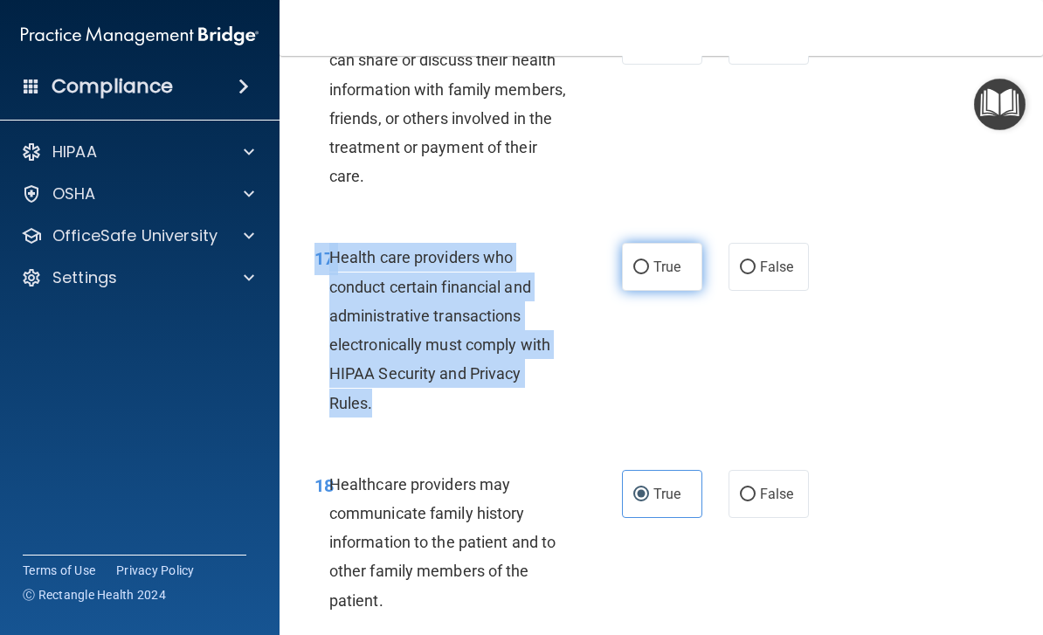
click at [665, 259] on span "True" at bounding box center [667, 267] width 27 height 17
click at [649, 261] on input "True" at bounding box center [642, 267] width 16 height 13
radio input "true"
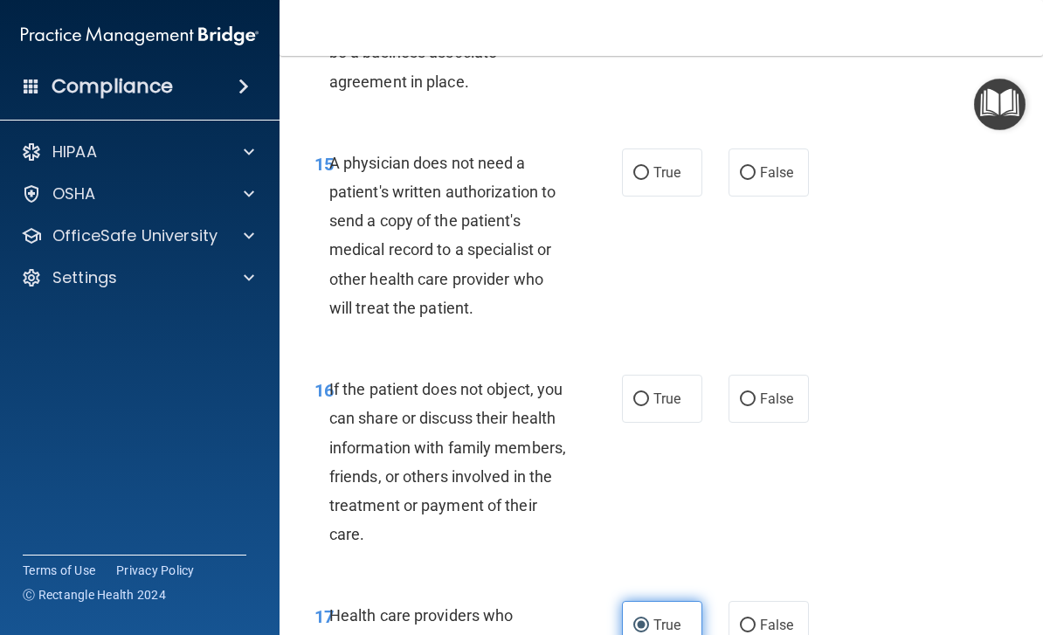
scroll to position [2943, 0]
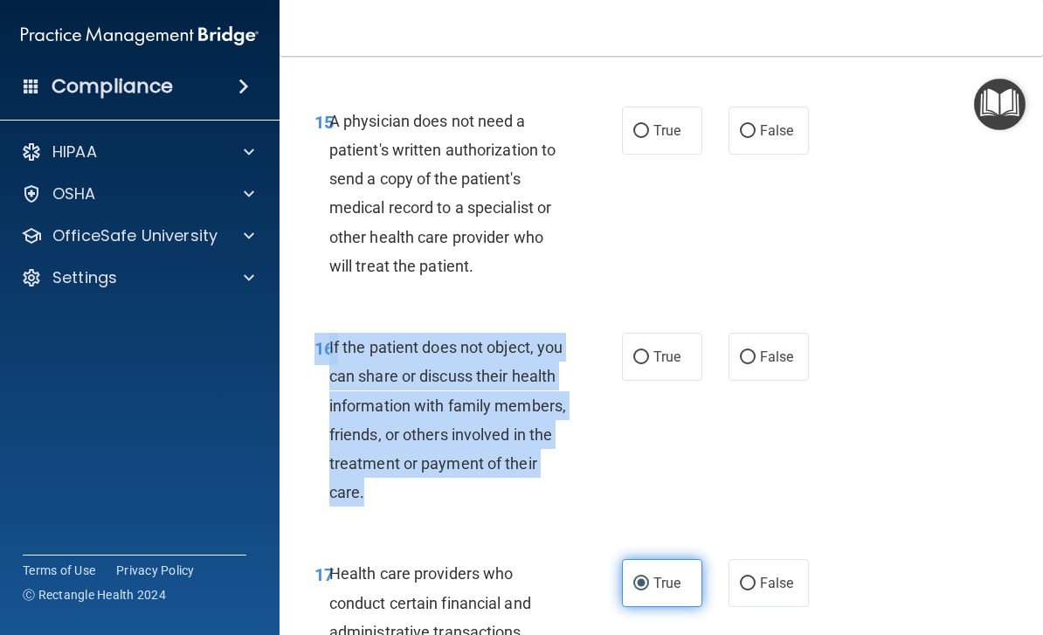
copy div "16 If the patient does not object, you can share or discuss their health inform…"
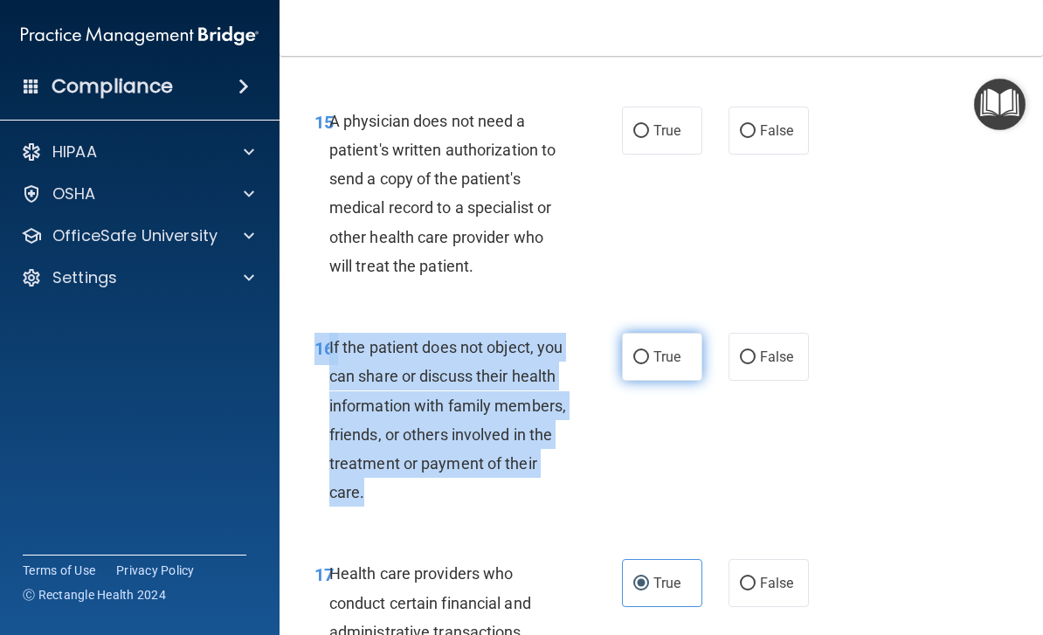
click at [659, 349] on span "True" at bounding box center [667, 357] width 27 height 17
click at [649, 351] on input "True" at bounding box center [642, 357] width 16 height 13
radio input "true"
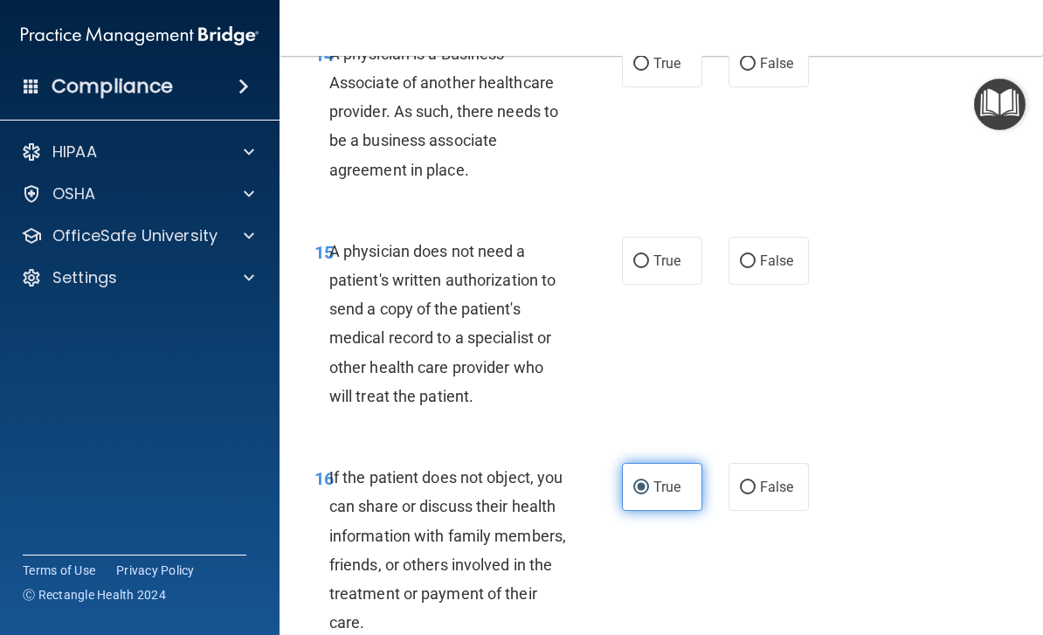
scroll to position [2807, 0]
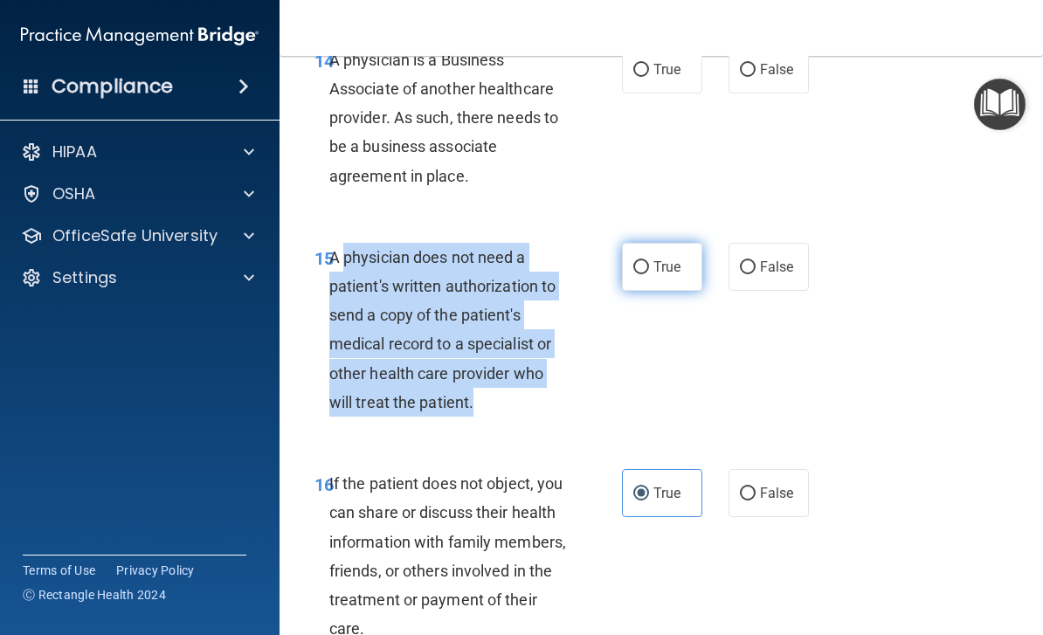
click at [634, 266] on label "True" at bounding box center [662, 267] width 80 height 48
click at [634, 266] on input "True" at bounding box center [642, 267] width 16 height 13
radio input "true"
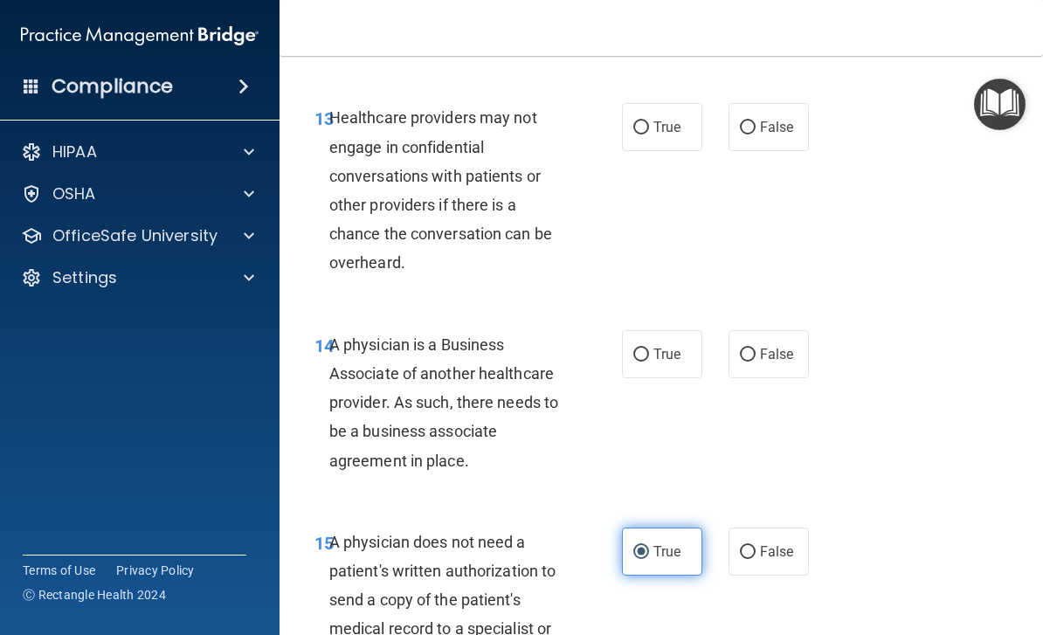
scroll to position [2517, 0]
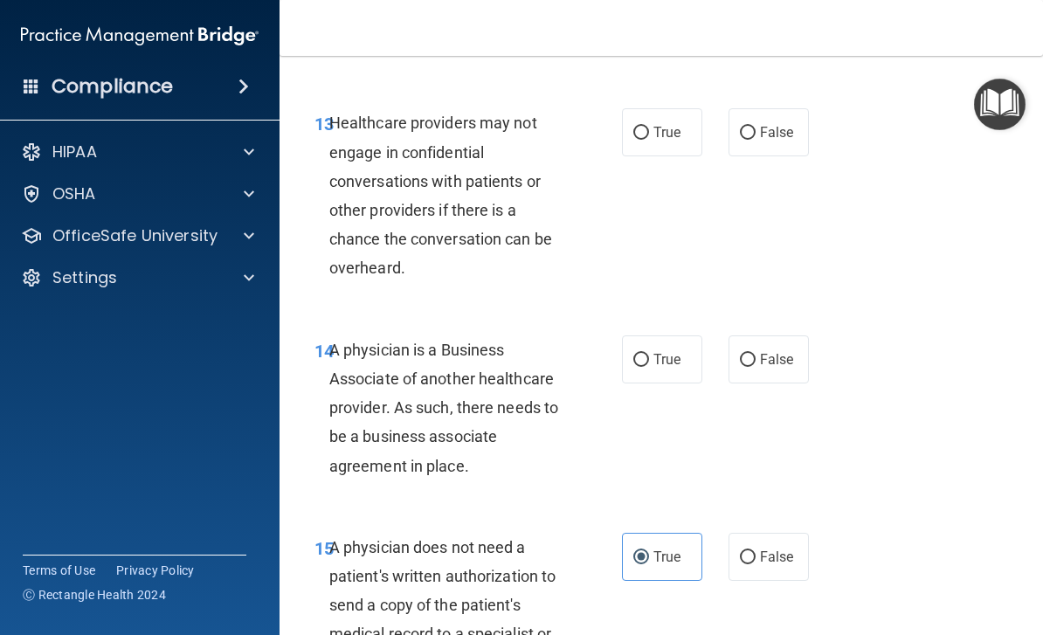
click at [887, 253] on div "13 Healthcare providers may not engage in confidential conversations with patie…" at bounding box center [662, 200] width 720 height 226
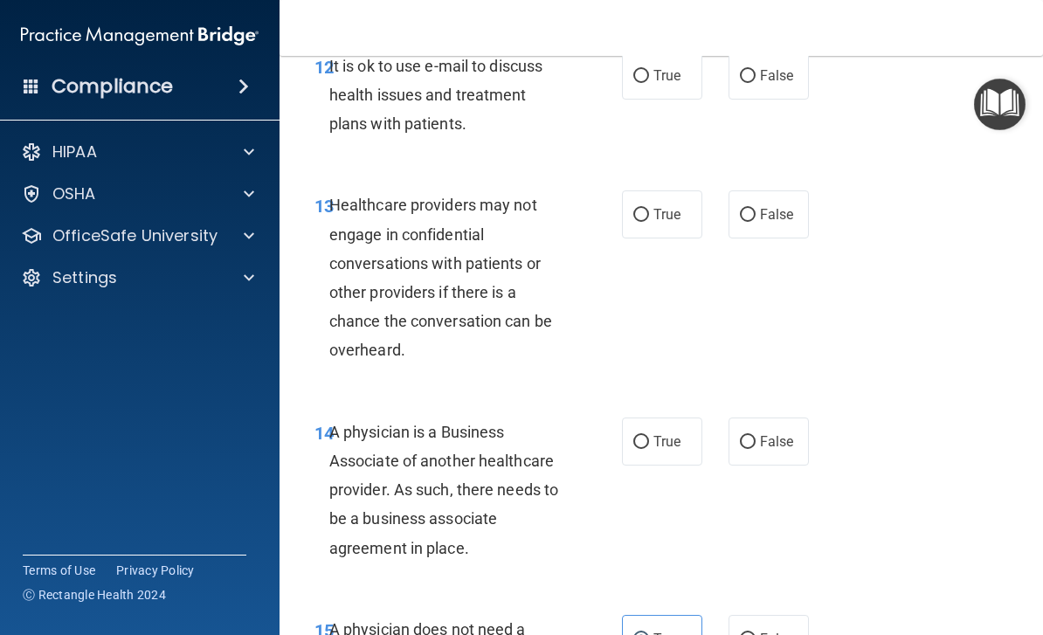
scroll to position [2429, 0]
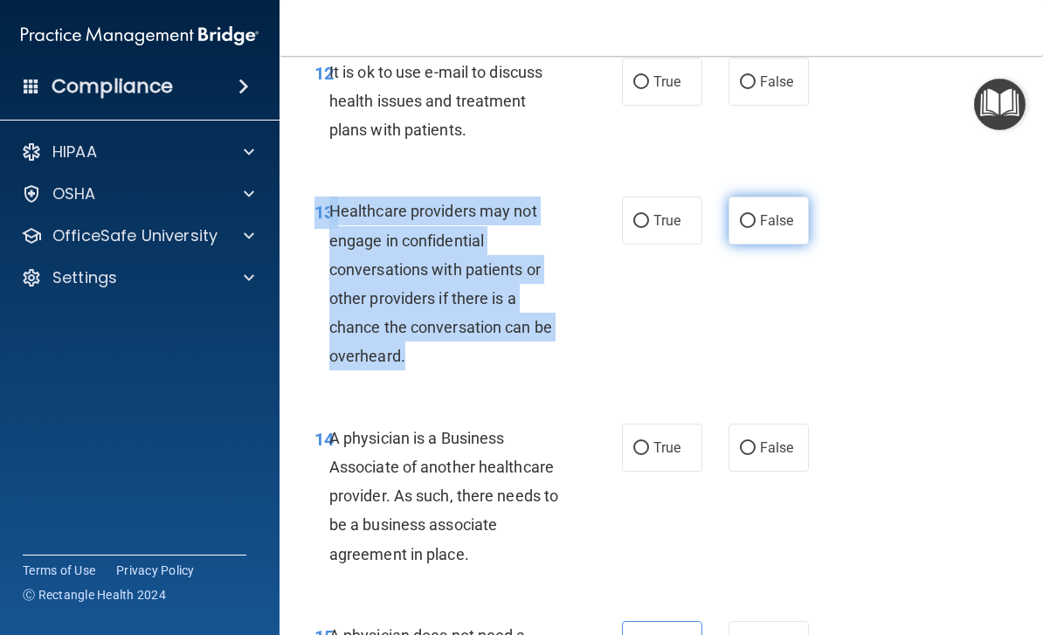
click at [792, 197] on label "False" at bounding box center [769, 221] width 80 height 48
click at [756, 215] on input "False" at bounding box center [748, 221] width 16 height 13
radio input "true"
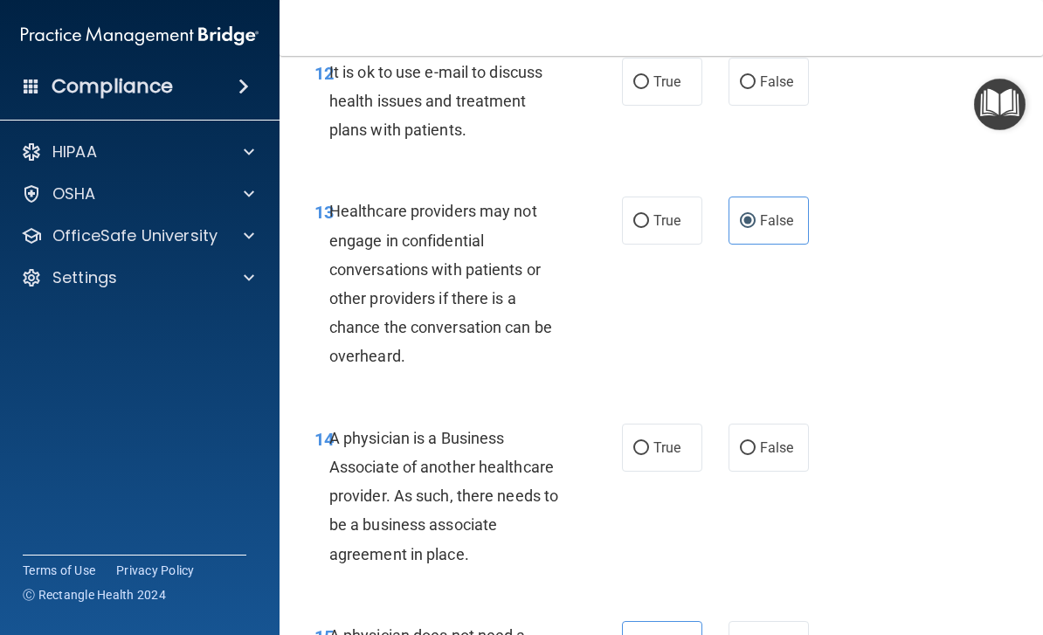
click at [891, 182] on div "13 Healthcare providers may not engage in confidential conversations with patie…" at bounding box center [662, 288] width 720 height 226
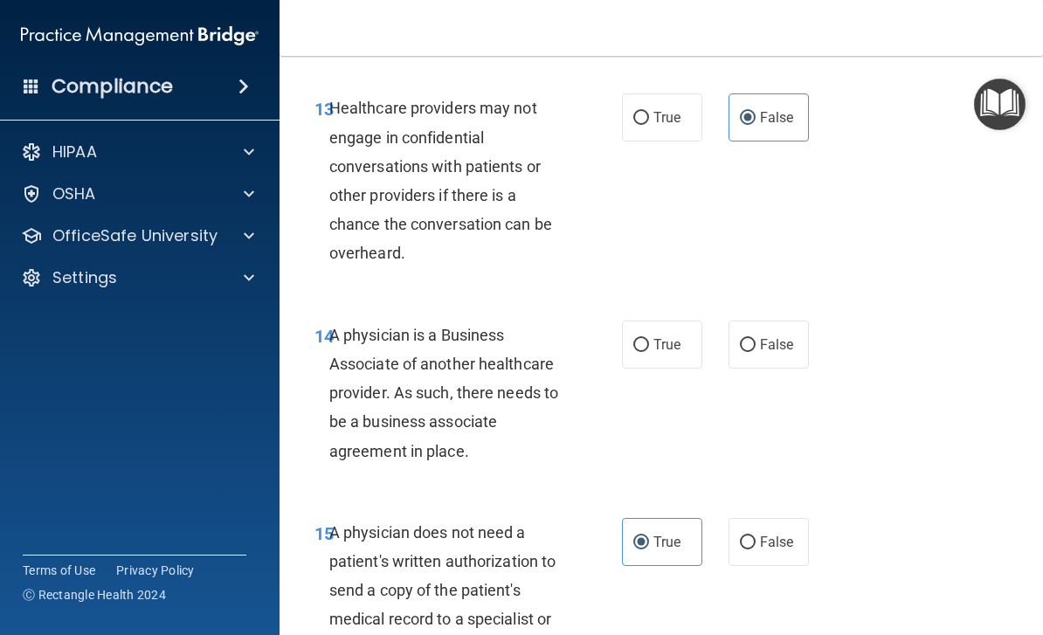
scroll to position [2552, 0]
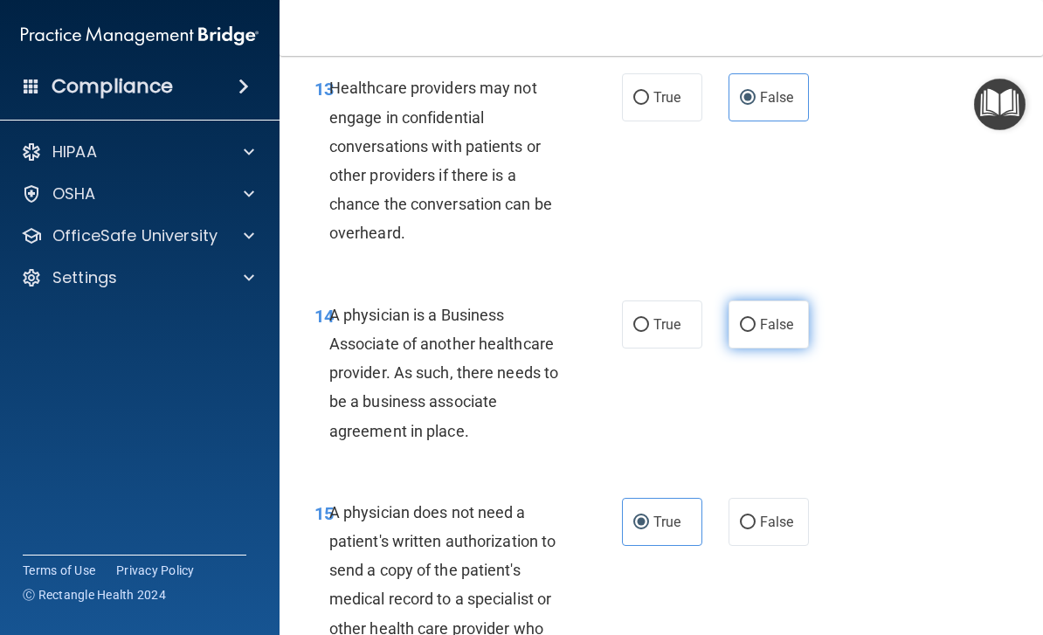
click at [755, 319] on input "False" at bounding box center [748, 325] width 16 height 13
radio input "true"
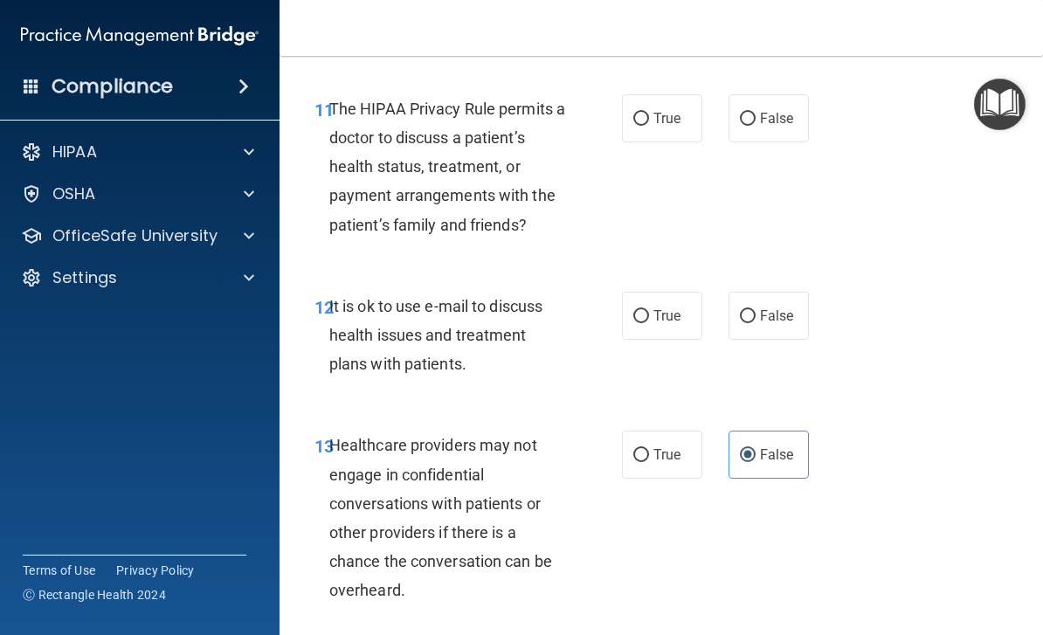
scroll to position [2174, 0]
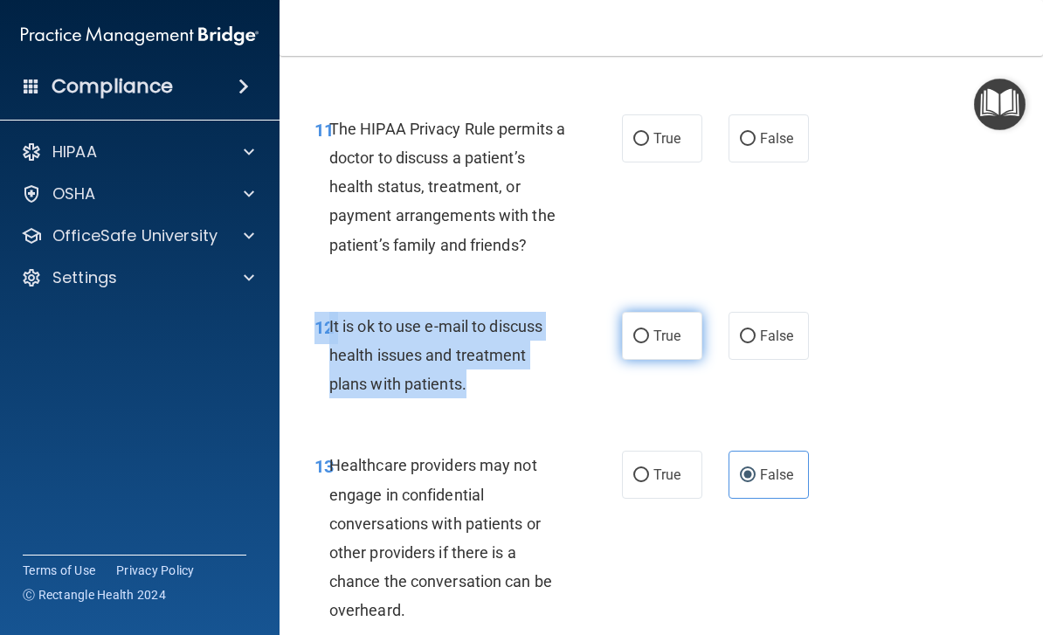
click at [652, 321] on label "True" at bounding box center [662, 336] width 80 height 48
click at [649, 330] on input "True" at bounding box center [642, 336] width 16 height 13
radio input "true"
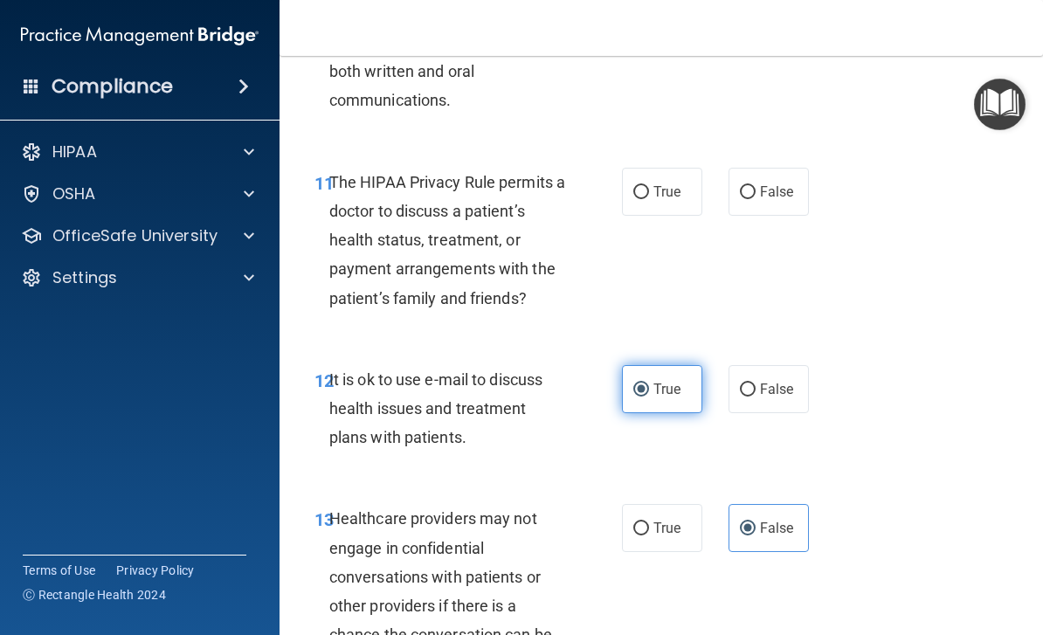
scroll to position [2118, 0]
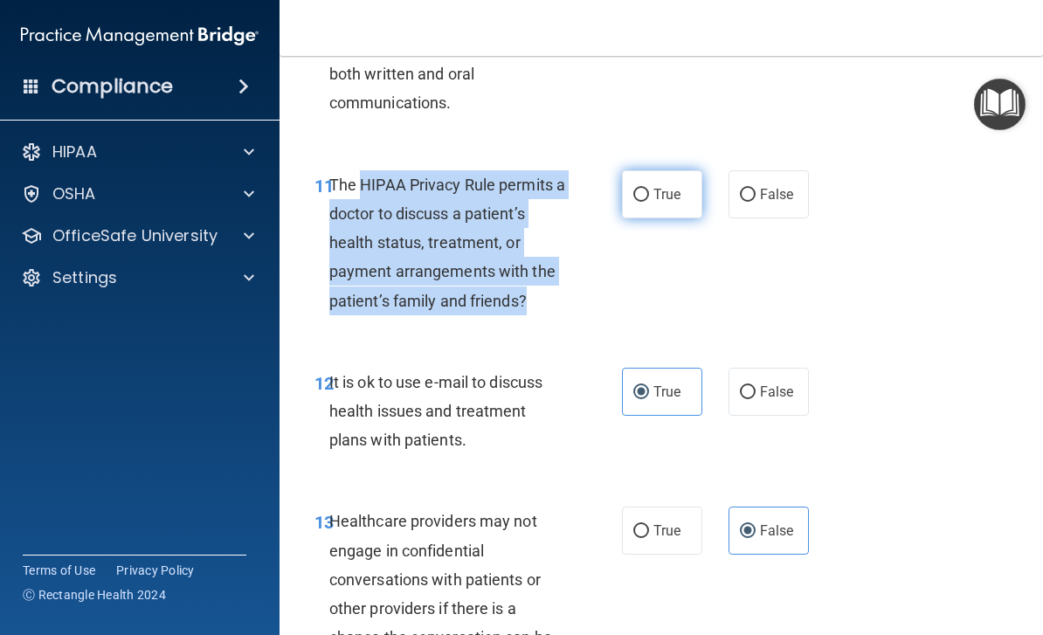
click at [667, 190] on span "True" at bounding box center [667, 194] width 27 height 17
click at [649, 190] on input "True" at bounding box center [642, 195] width 16 height 13
radio input "true"
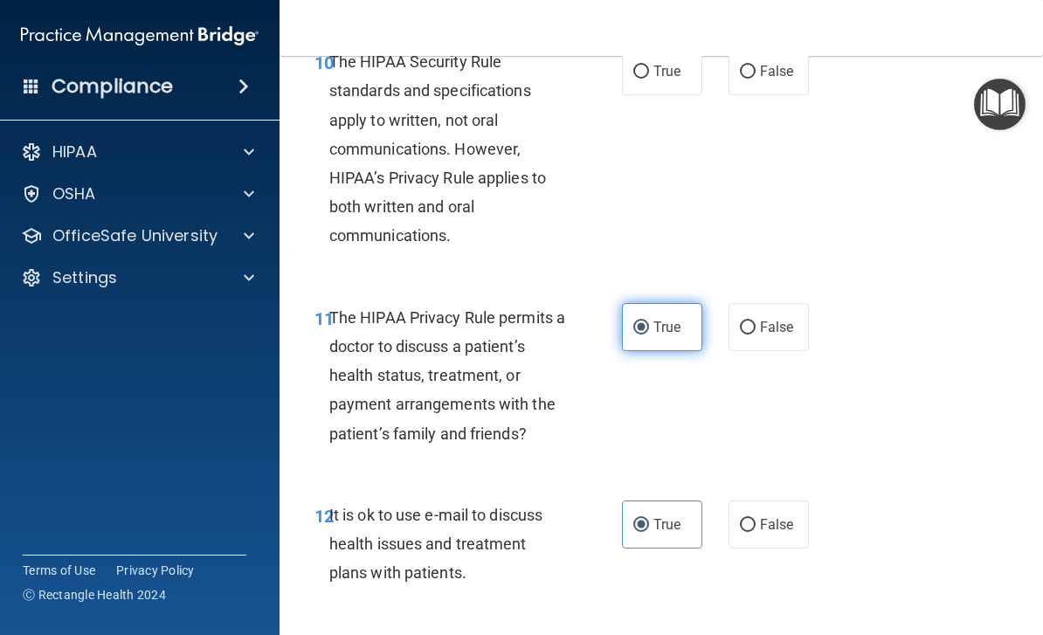
scroll to position [1824, 0]
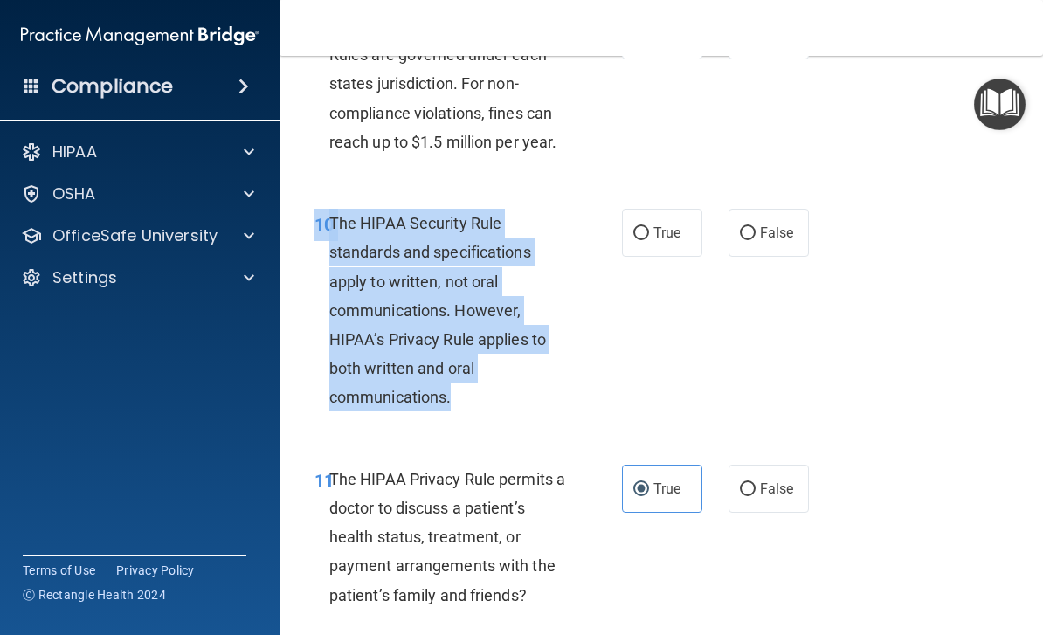
click at [643, 328] on div "10 The HIPAA Security Rule standards and specifications apply to written, not o…" at bounding box center [468, 315] width 360 height 212
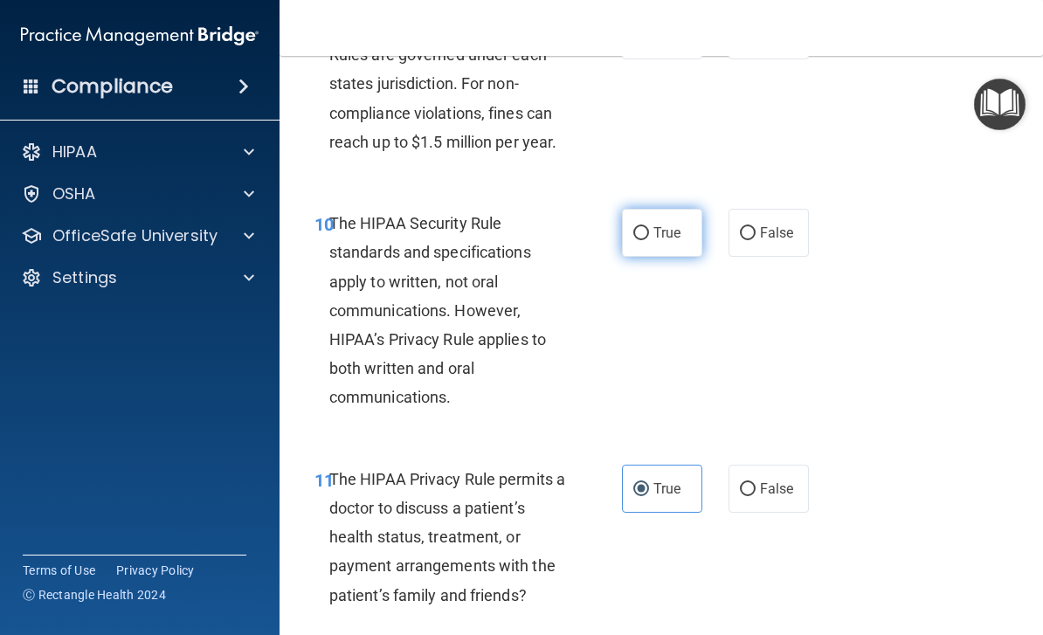
click at [661, 225] on span "True" at bounding box center [667, 233] width 27 height 17
click at [649, 227] on input "True" at bounding box center [642, 233] width 16 height 13
radio input "true"
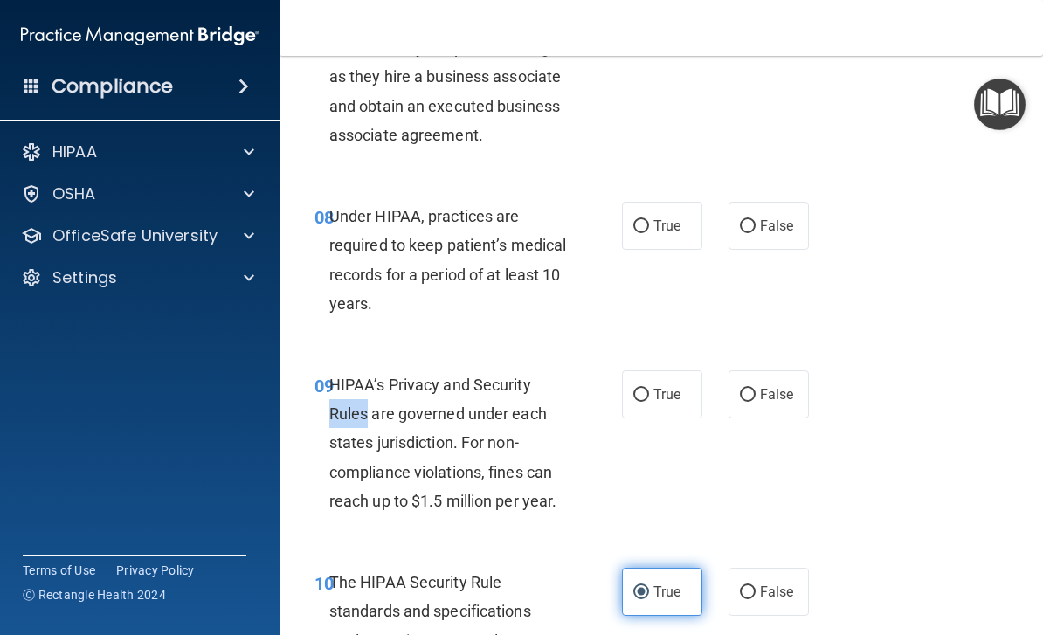
scroll to position [1466, 0]
click at [460, 348] on div "09 HIPAA’s Privacy and Security Rules are governed under each states jurisdicti…" at bounding box center [662, 447] width 720 height 198
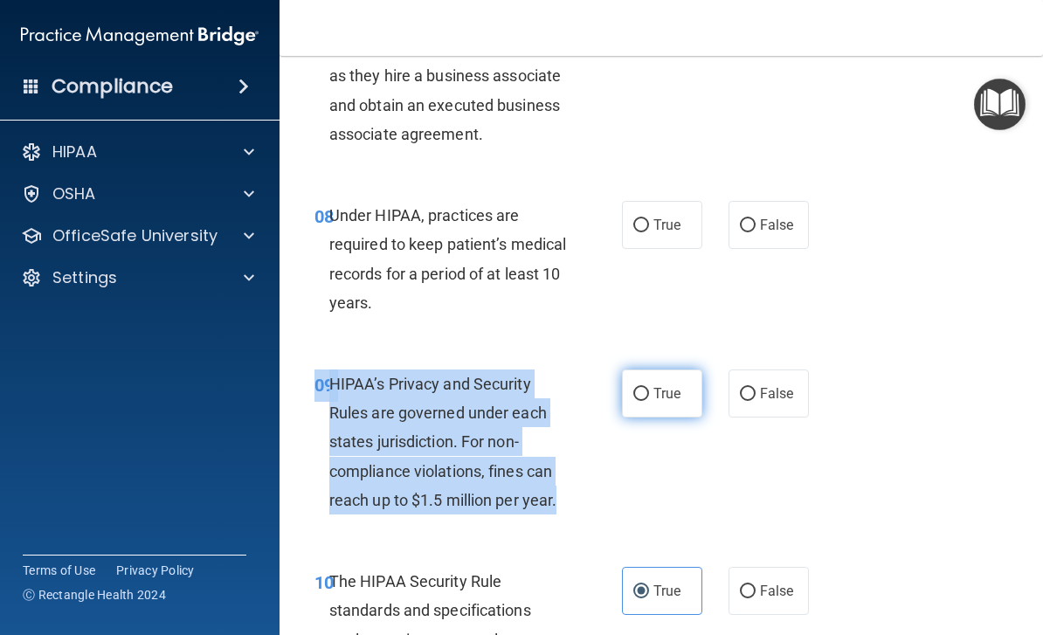
click at [648, 388] on input "True" at bounding box center [642, 394] width 16 height 13
radio input "true"
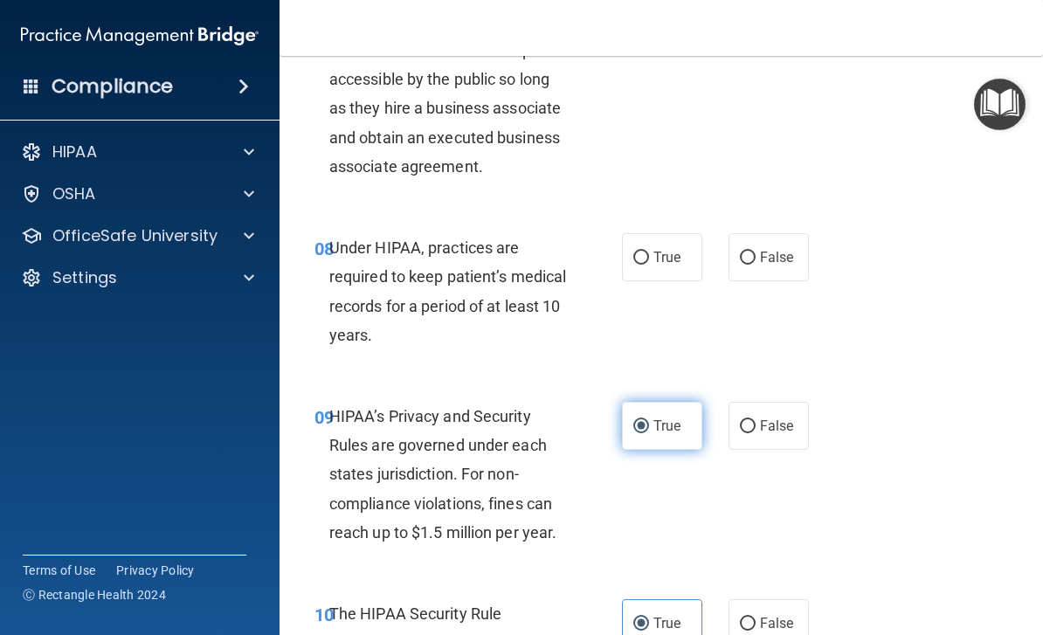
scroll to position [1354, 0]
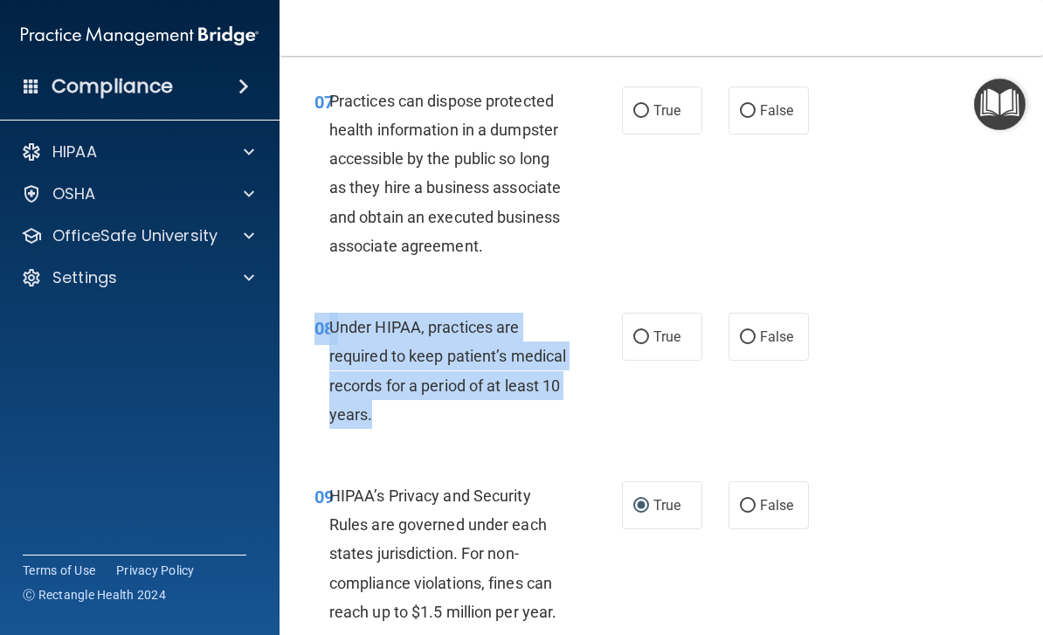
click at [521, 423] on div "08 Under HIPAA, practices are required to keep patient’s medical records for a …" at bounding box center [468, 375] width 360 height 125
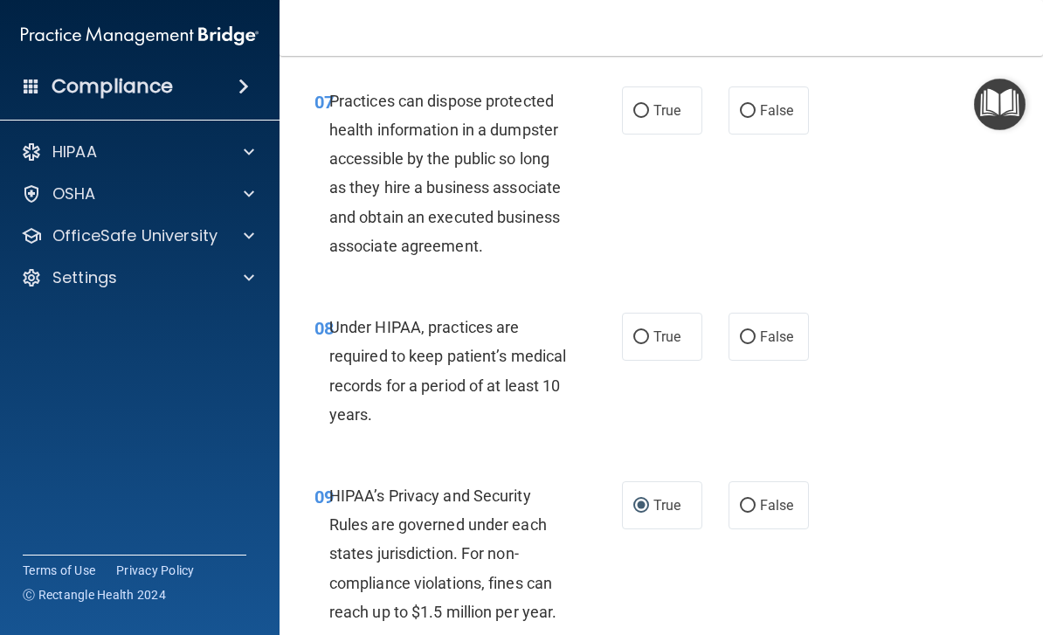
scroll to position [1374, 0]
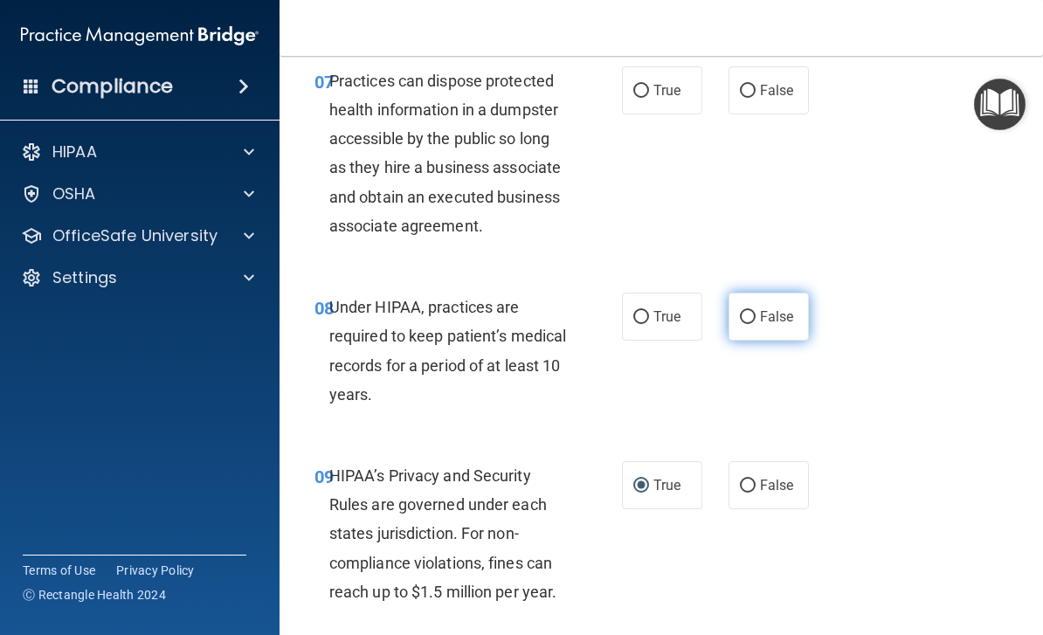
click at [768, 298] on label "False" at bounding box center [769, 317] width 80 height 48
click at [756, 311] on input "False" at bounding box center [748, 317] width 16 height 13
radio input "true"
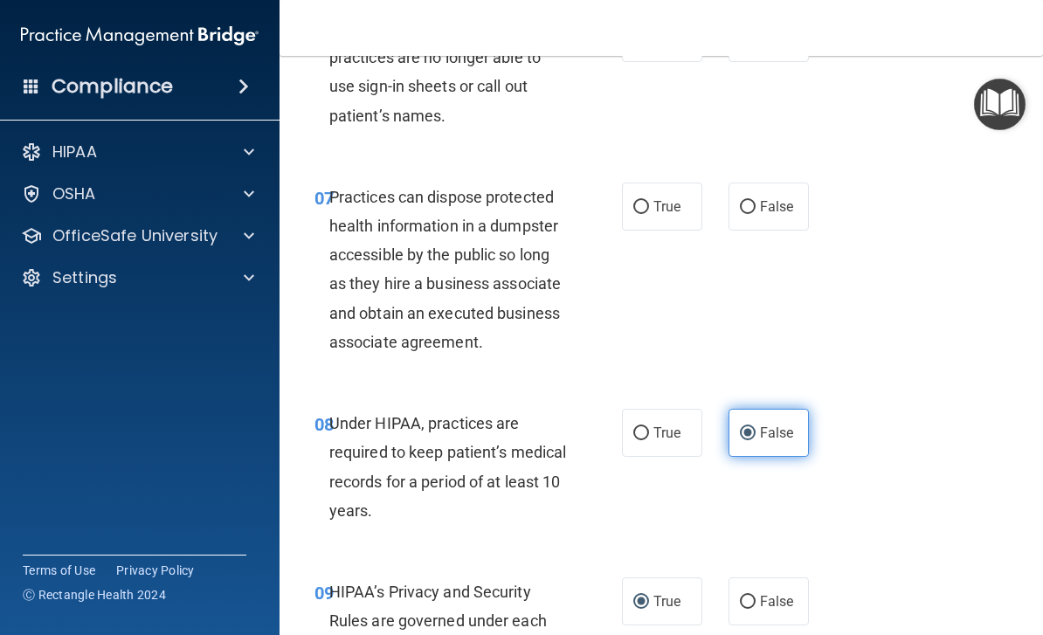
scroll to position [1162, 0]
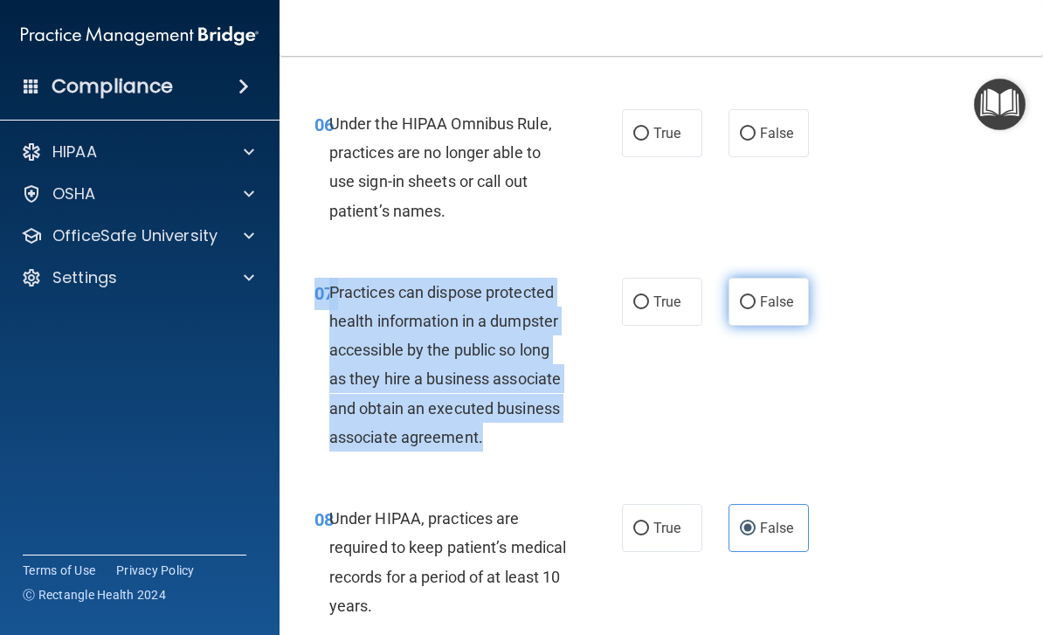
click at [766, 294] on span "False" at bounding box center [777, 302] width 34 height 17
click at [756, 296] on input "False" at bounding box center [748, 302] width 16 height 13
radio input "true"
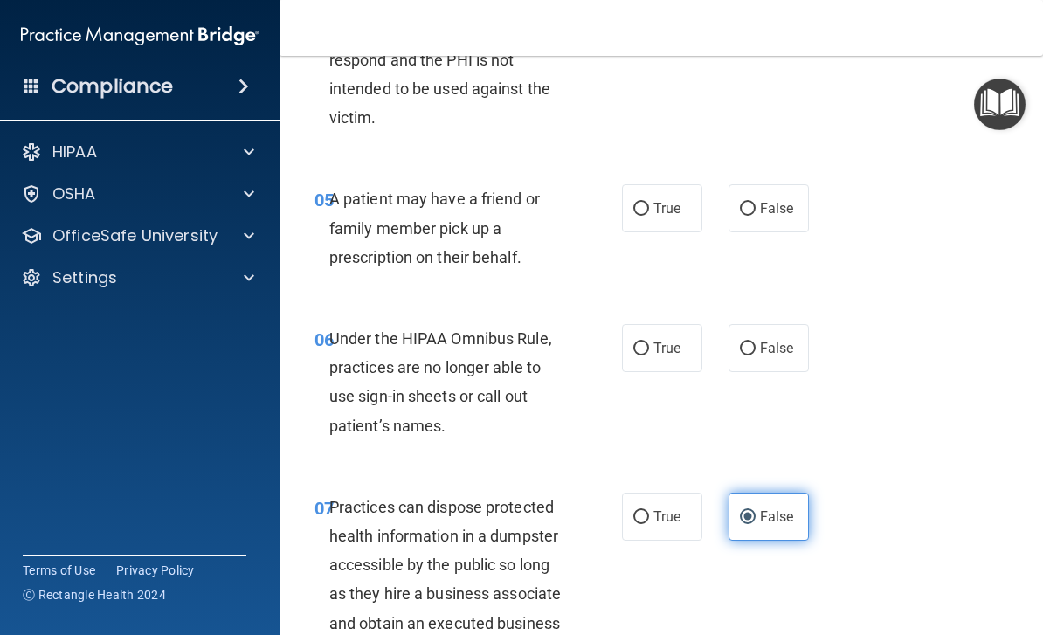
scroll to position [941, 0]
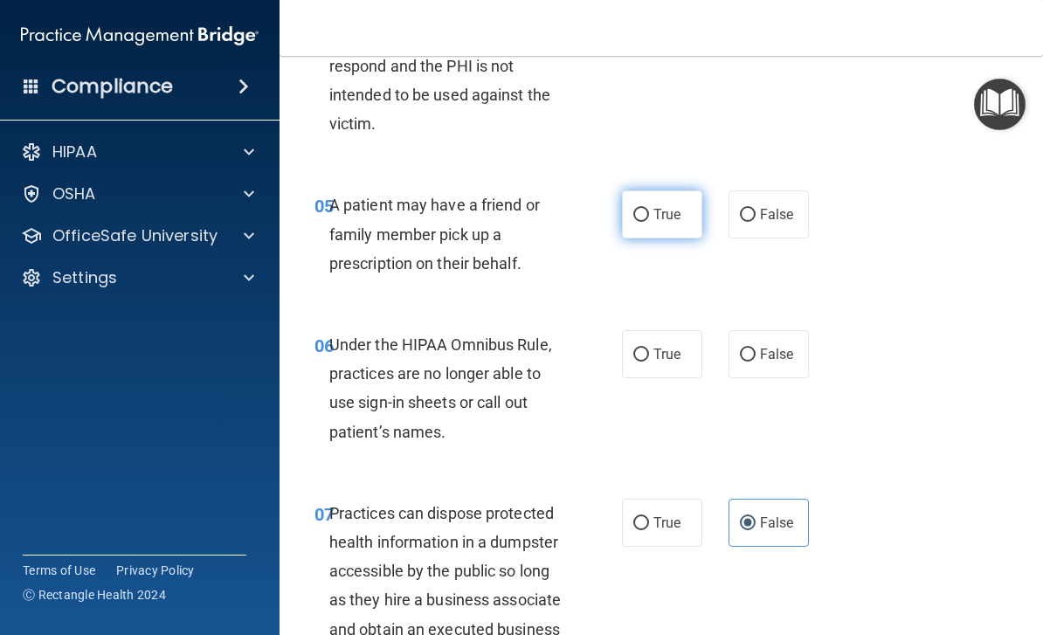
click at [655, 206] on span "True" at bounding box center [667, 214] width 27 height 17
click at [649, 209] on input "True" at bounding box center [642, 215] width 16 height 13
radio input "true"
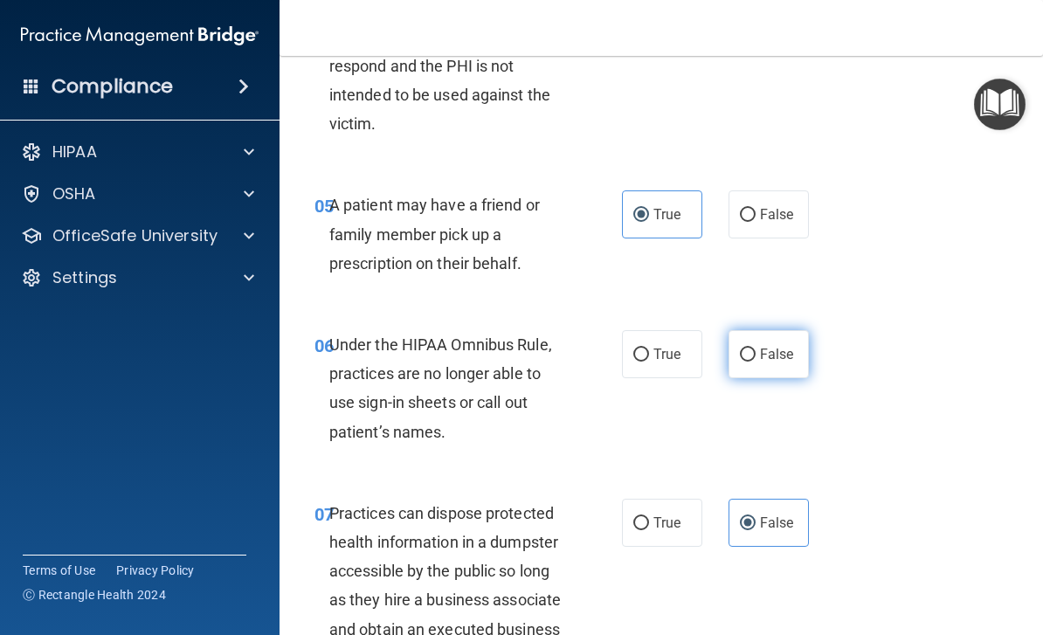
click at [770, 359] on label "False" at bounding box center [769, 354] width 80 height 48
click at [756, 359] on input "False" at bounding box center [748, 355] width 16 height 13
radio input "true"
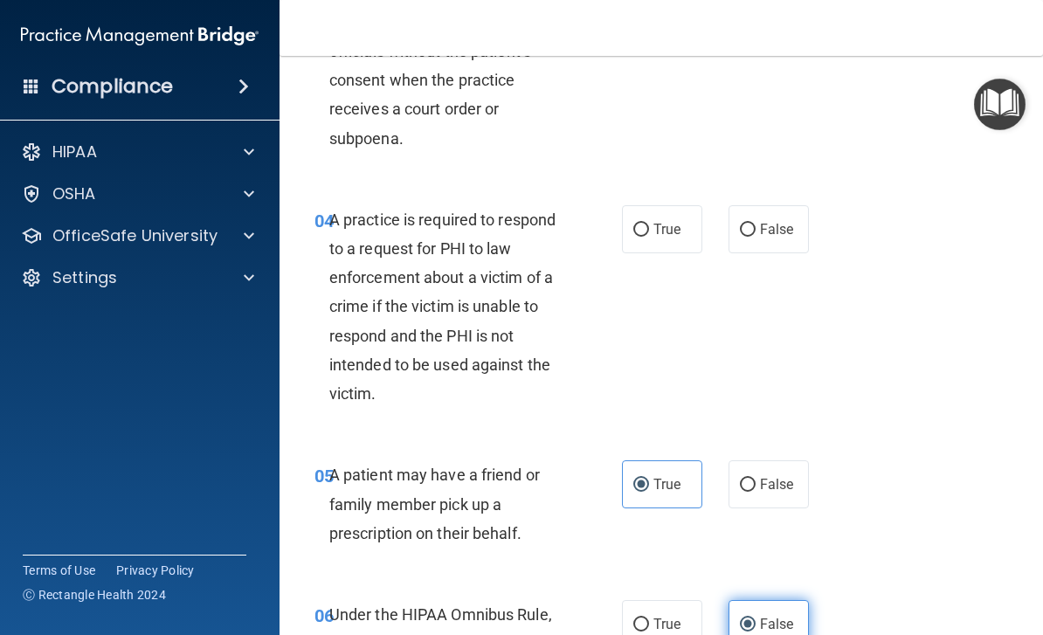
scroll to position [615, 0]
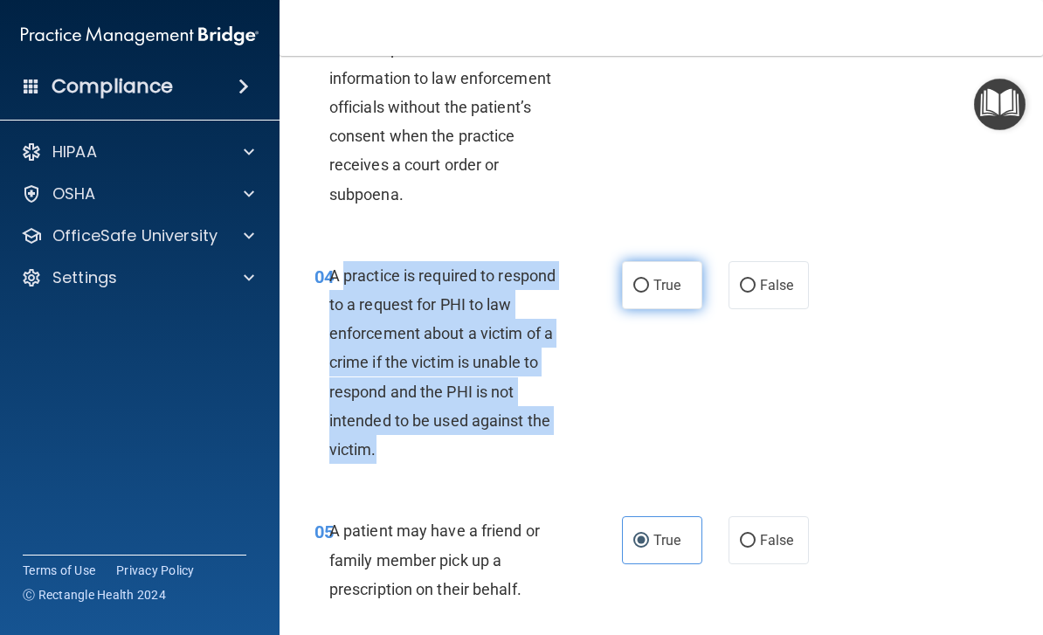
click at [673, 267] on label "True" at bounding box center [662, 285] width 80 height 48
click at [649, 280] on input "True" at bounding box center [642, 286] width 16 height 13
radio input "true"
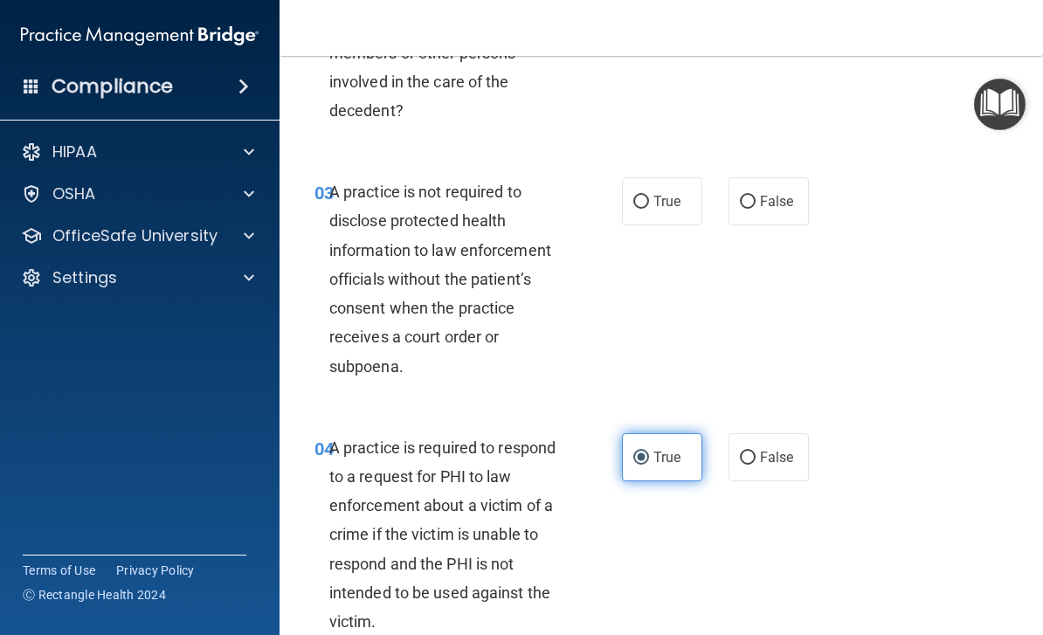
scroll to position [440, 0]
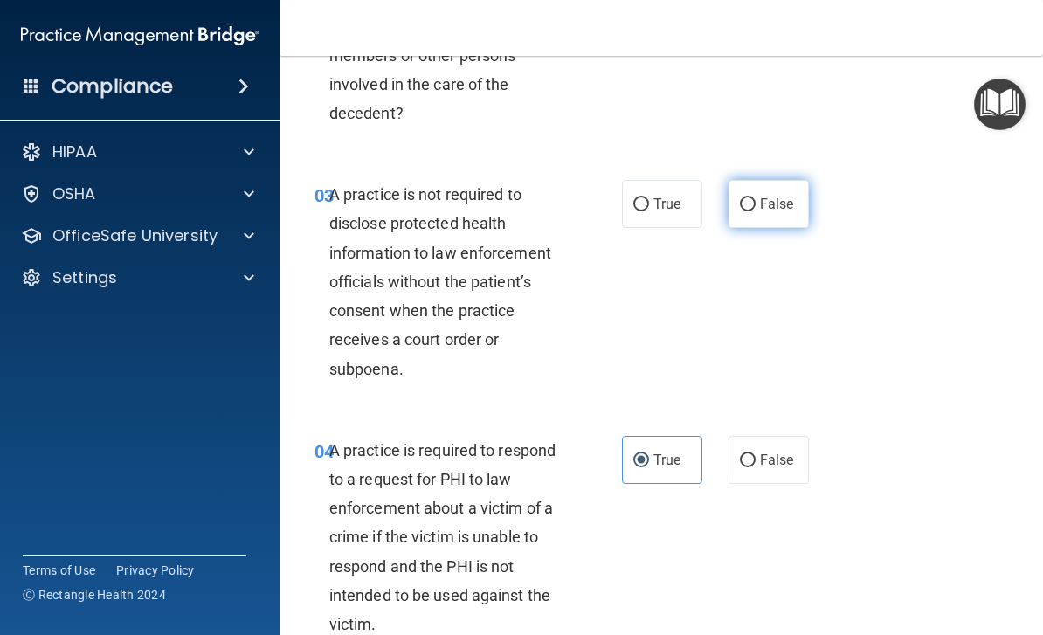
click at [796, 185] on label "False" at bounding box center [769, 204] width 80 height 48
click at [756, 198] on input "False" at bounding box center [748, 204] width 16 height 13
radio input "true"
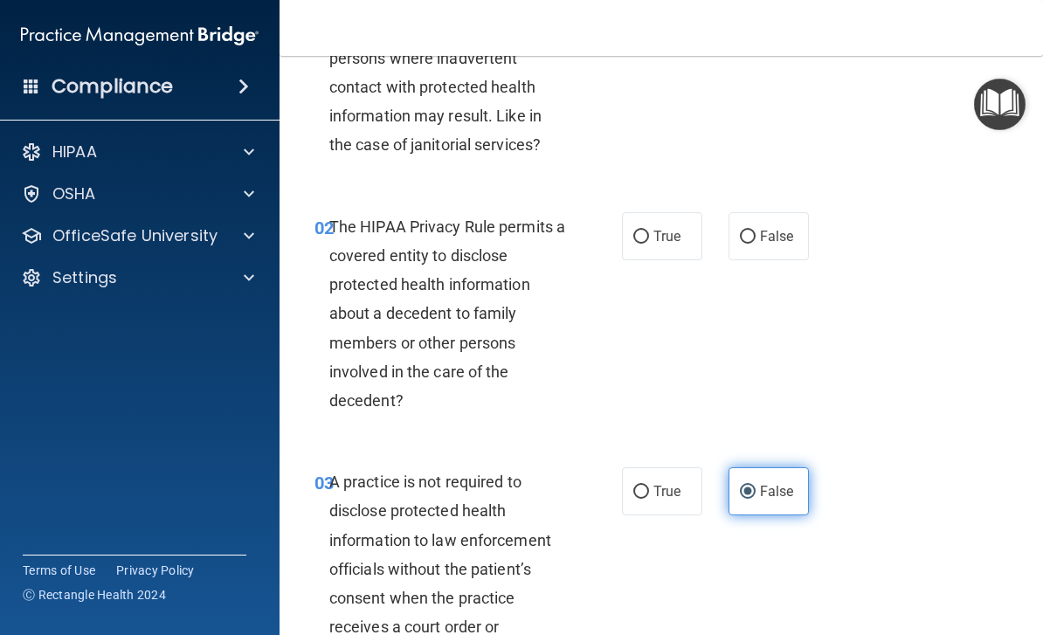
scroll to position [135, 0]
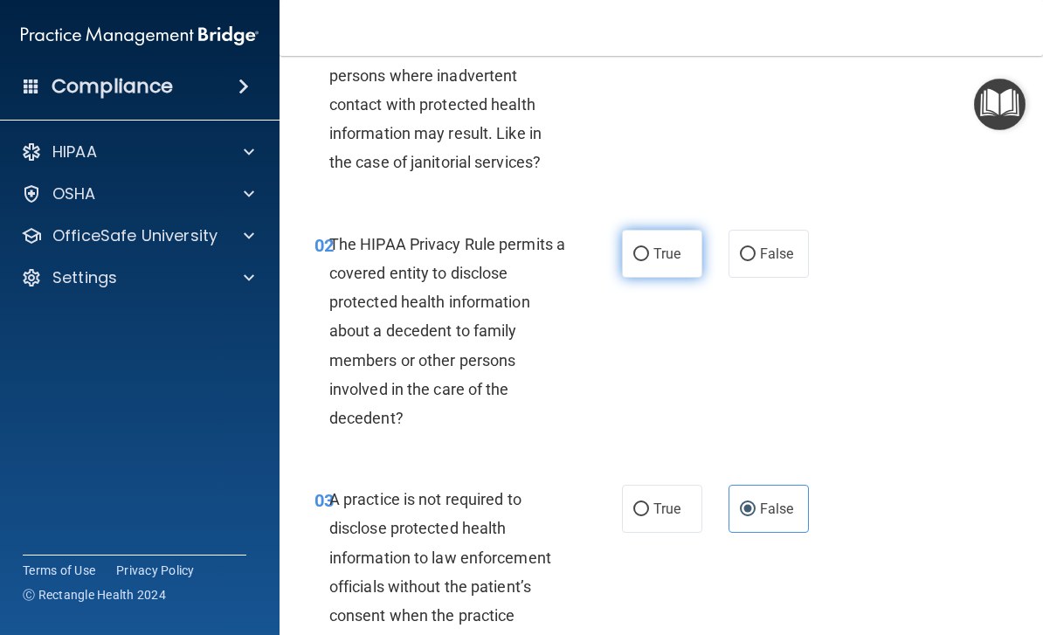
click at [669, 248] on span "True" at bounding box center [667, 254] width 27 height 17
click at [649, 248] on input "True" at bounding box center [642, 254] width 16 height 13
radio input "true"
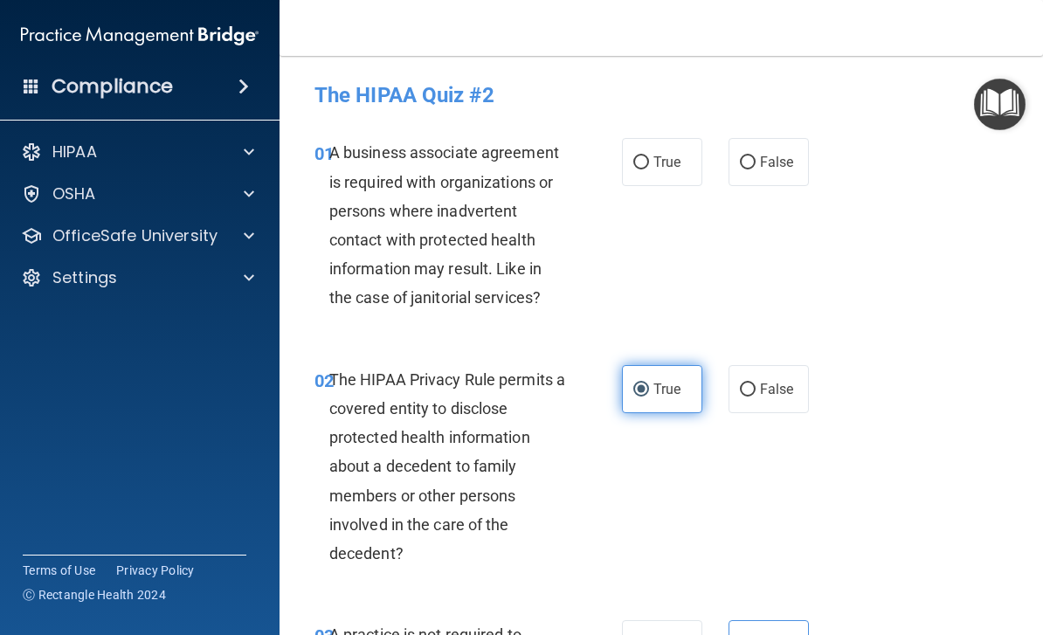
scroll to position [0, 0]
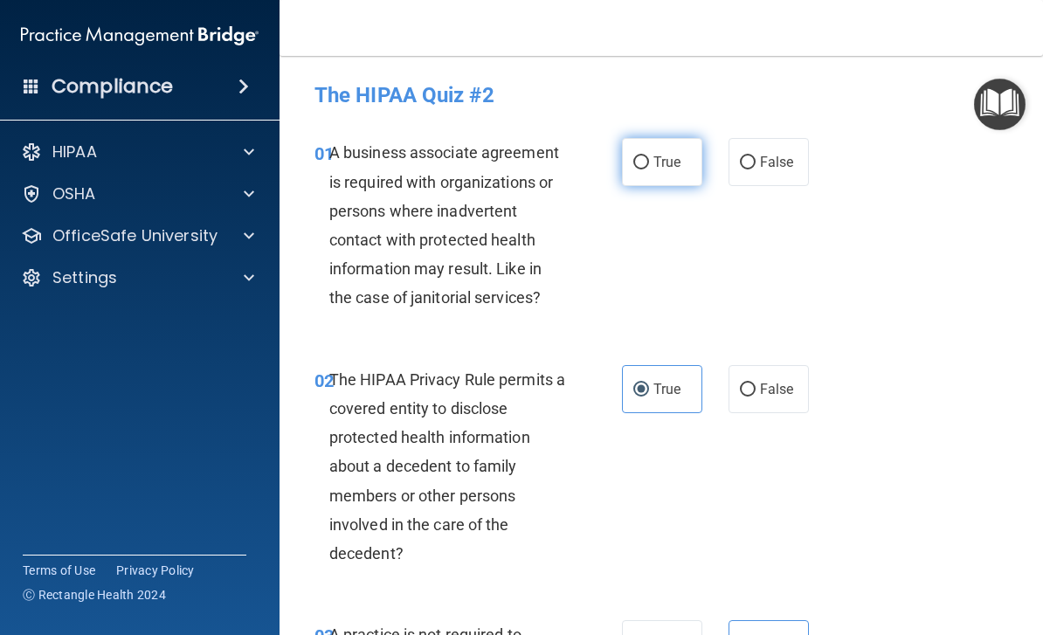
click at [659, 168] on span "True" at bounding box center [667, 162] width 27 height 17
click at [649, 168] on input "True" at bounding box center [642, 162] width 16 height 13
radio input "true"
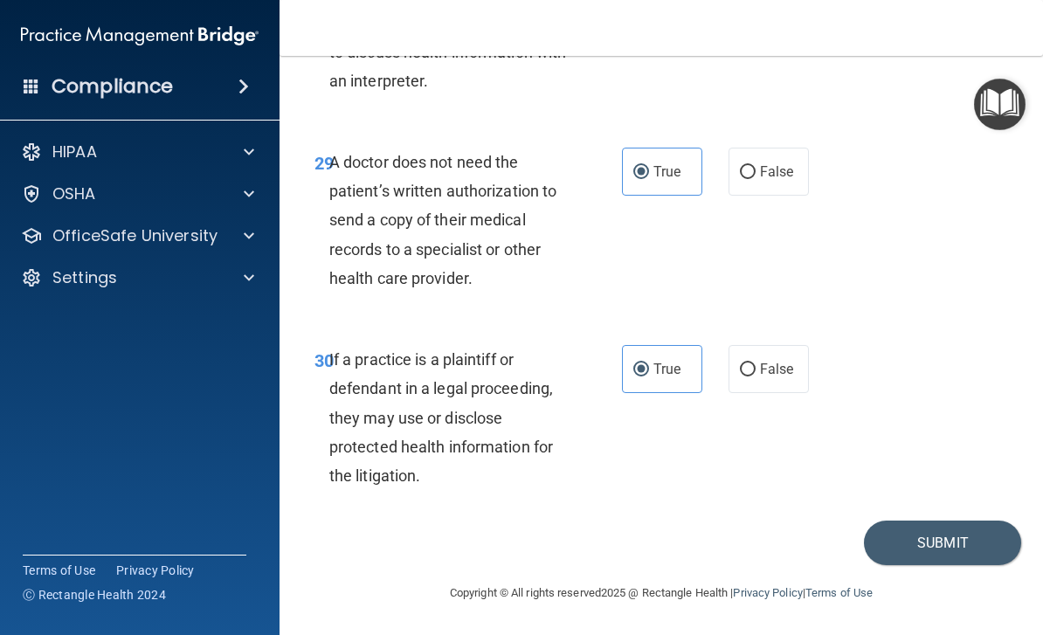
scroll to position [5551, 0]
click at [964, 544] on button "Submit" at bounding box center [942, 543] width 157 height 45
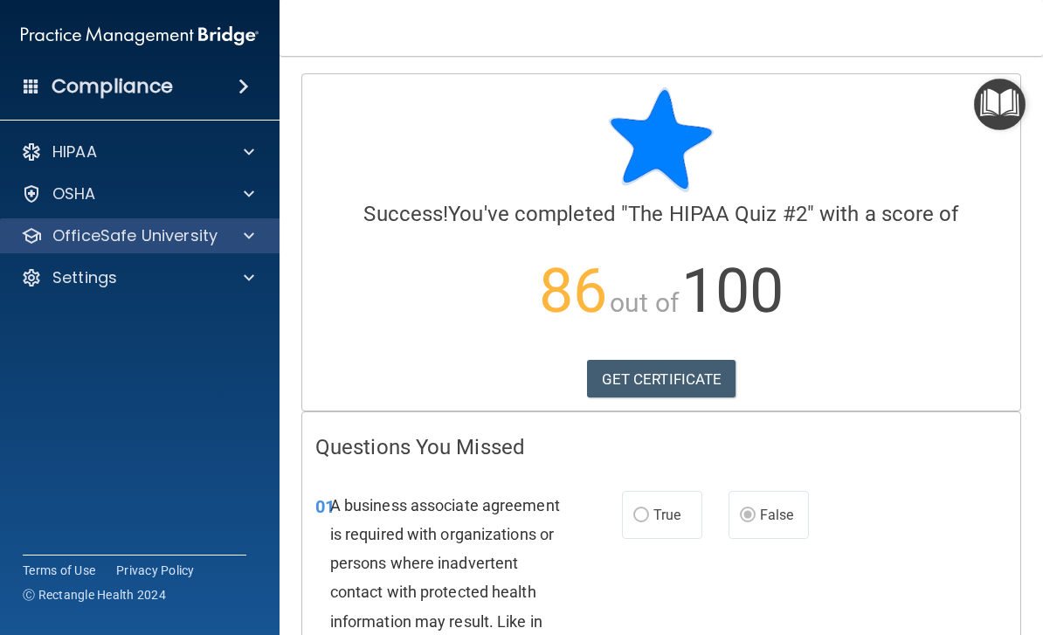
click at [230, 237] on div at bounding box center [247, 235] width 44 height 21
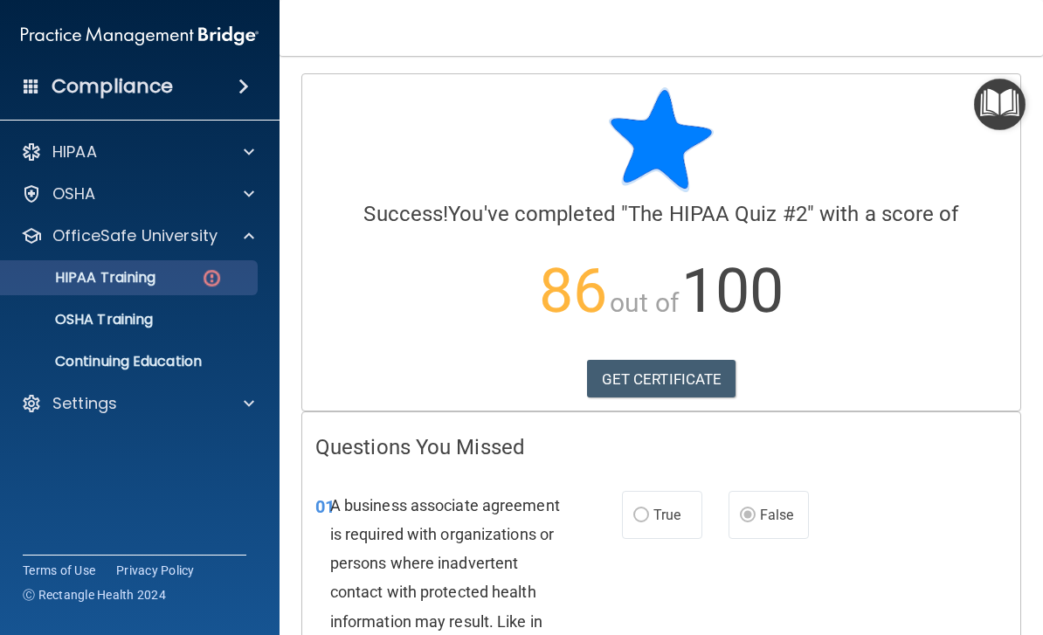
click at [126, 285] on p "HIPAA Training" at bounding box center [83, 277] width 144 height 17
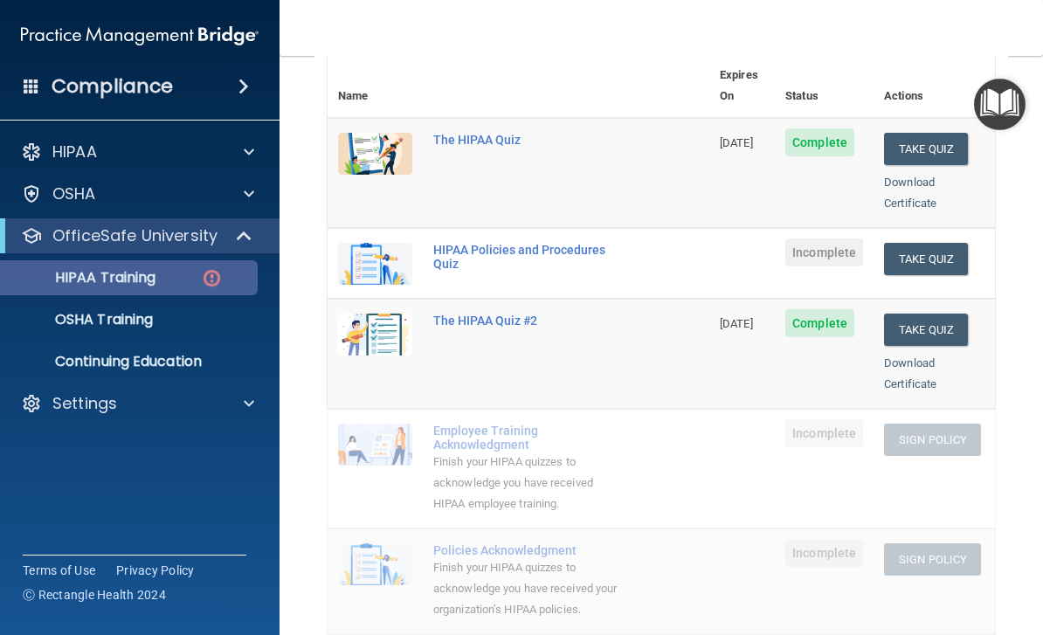
scroll to position [202, 0]
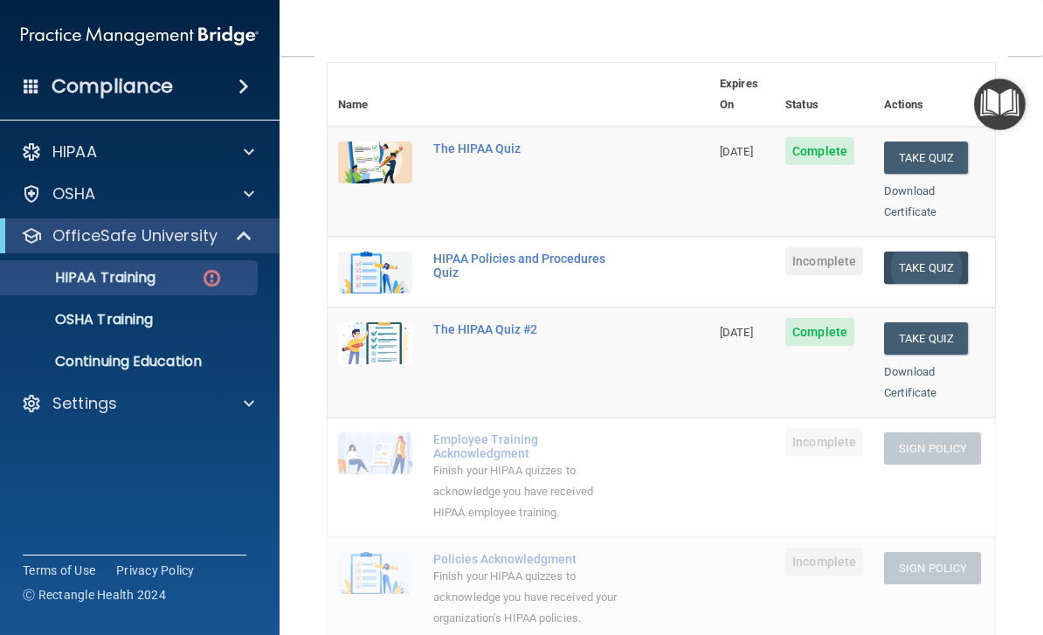
click at [935, 252] on button "Take Quiz" at bounding box center [926, 268] width 84 height 32
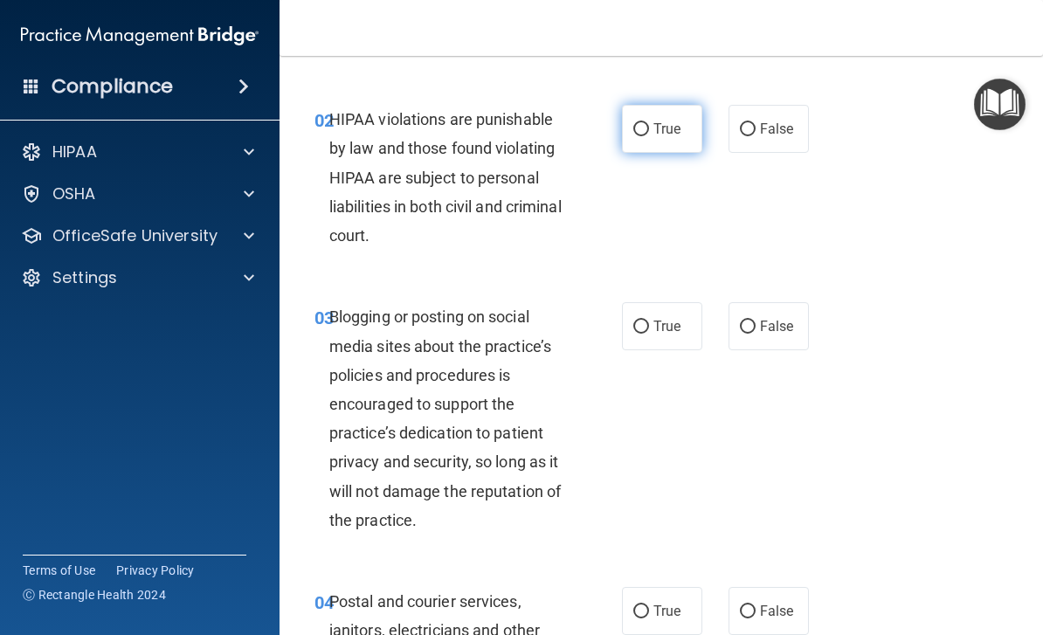
click at [669, 124] on span "True" at bounding box center [667, 129] width 27 height 17
click at [649, 124] on input "True" at bounding box center [642, 129] width 16 height 13
radio input "true"
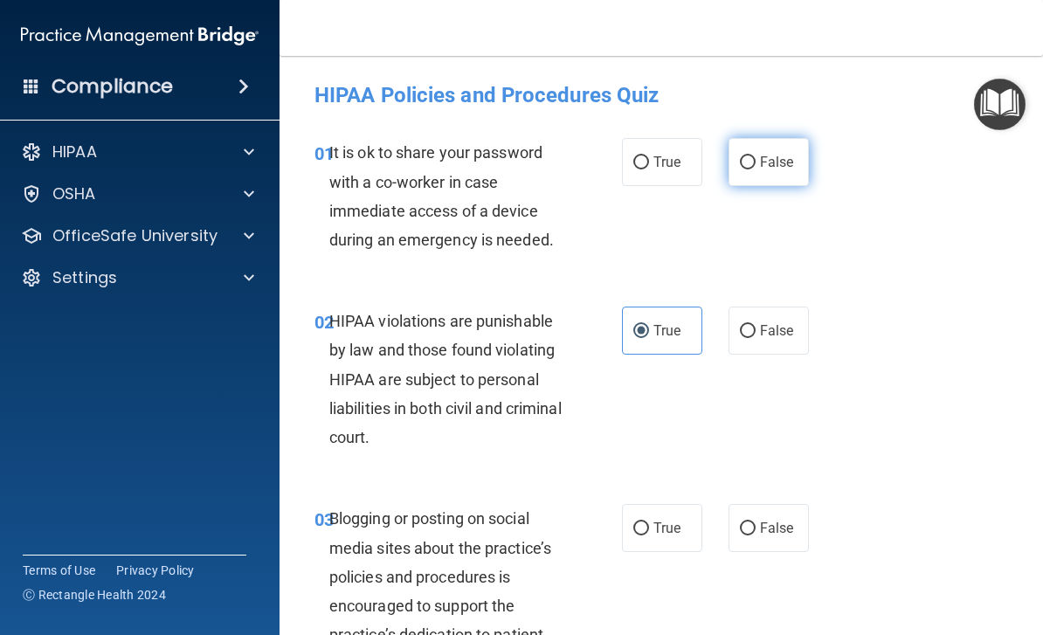
click at [798, 155] on label "False" at bounding box center [769, 162] width 80 height 48
click at [756, 156] on input "False" at bounding box center [748, 162] width 16 height 13
radio input "true"
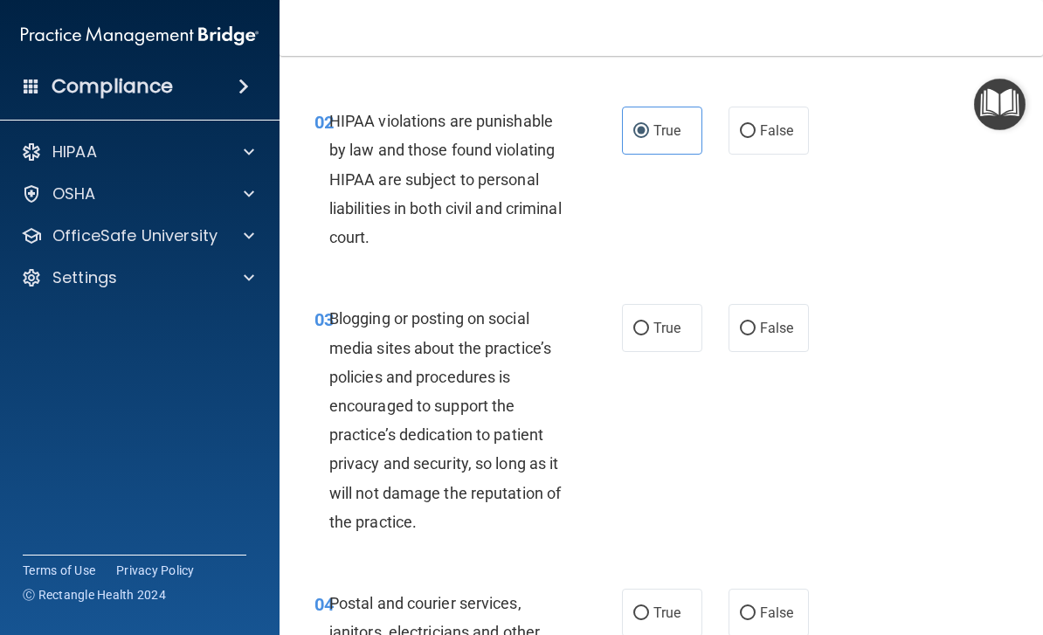
scroll to position [219, 0]
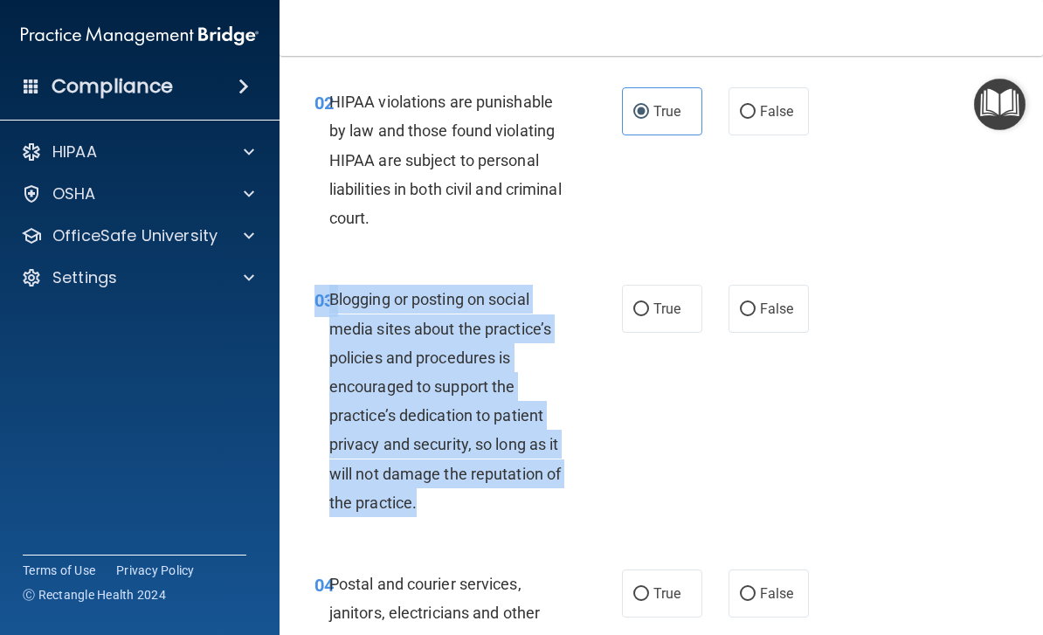
click at [720, 452] on div "03 Blogging or posting on social media sites about the practice’s policies and …" at bounding box center [662, 405] width 720 height 285
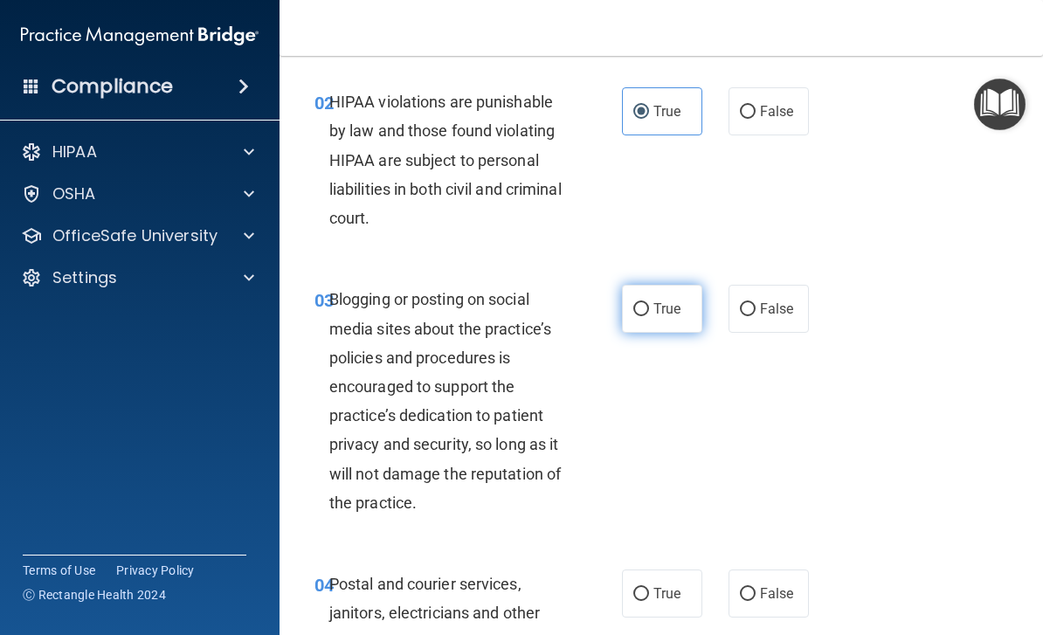
click at [658, 315] on span "True" at bounding box center [667, 309] width 27 height 17
click at [649, 315] on input "True" at bounding box center [642, 309] width 16 height 13
radio input "true"
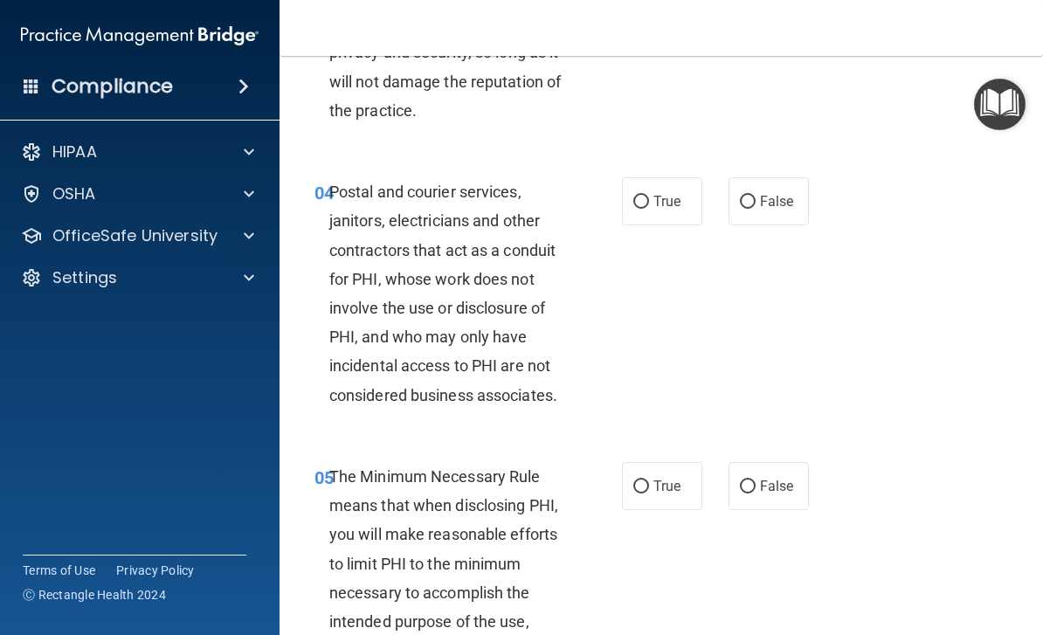
scroll to position [620, 0]
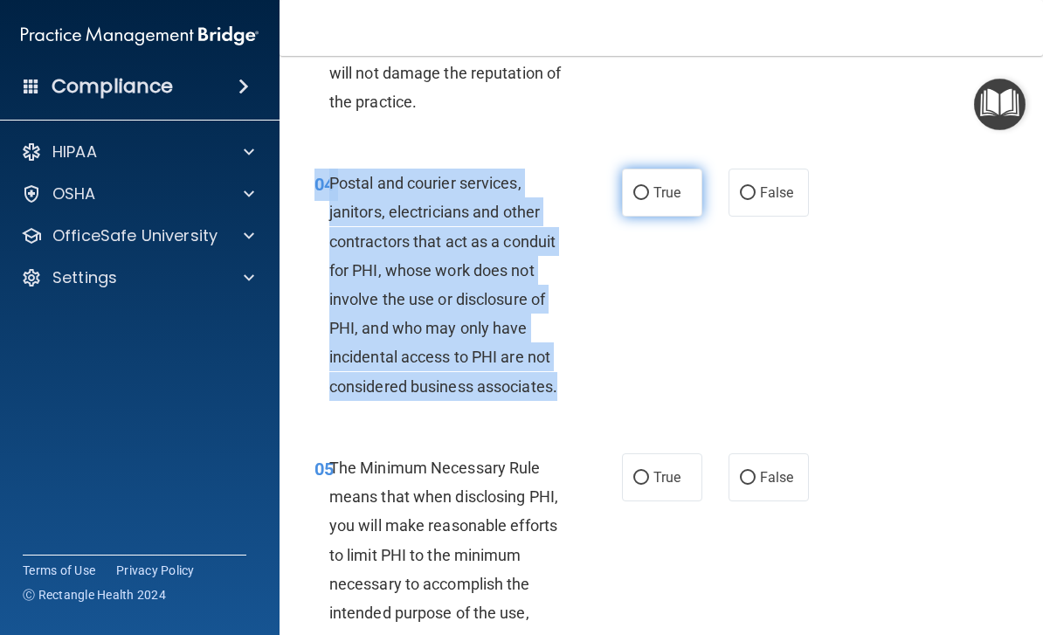
click at [652, 175] on label "True" at bounding box center [662, 193] width 80 height 48
click at [649, 187] on input "True" at bounding box center [642, 193] width 16 height 13
radio input "true"
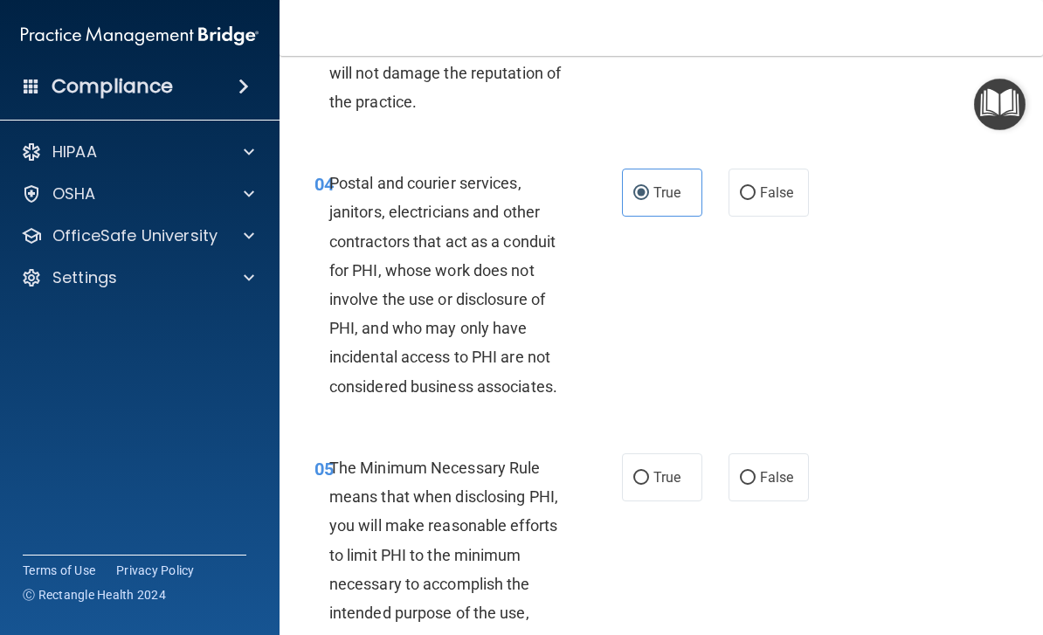
click at [932, 370] on div "04 Postal and courier services, janitors, electricians and other contractors th…" at bounding box center [662, 289] width 720 height 285
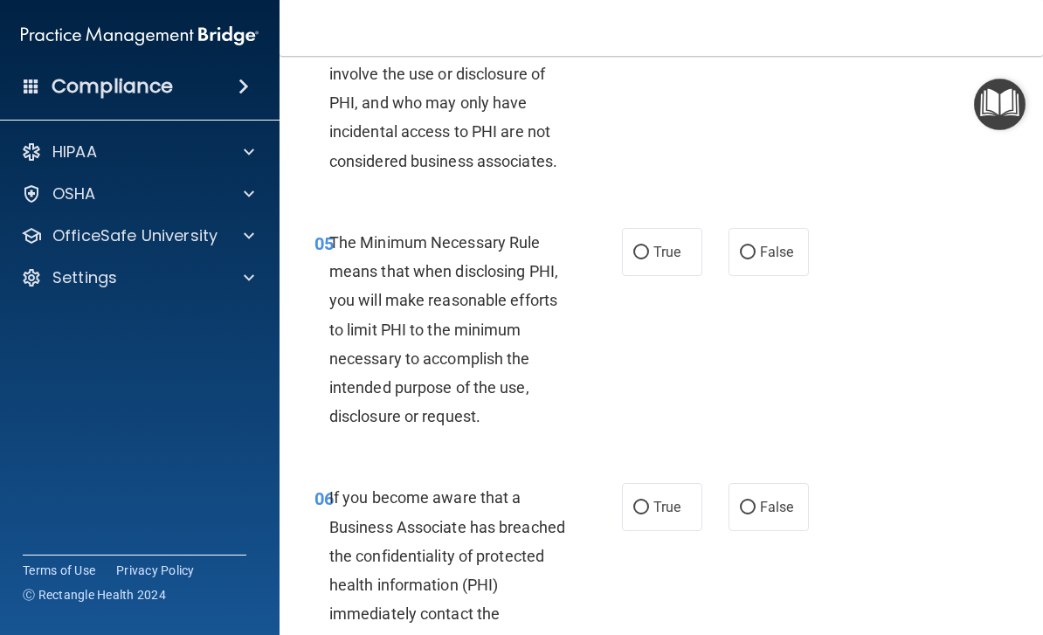
scroll to position [918, 0]
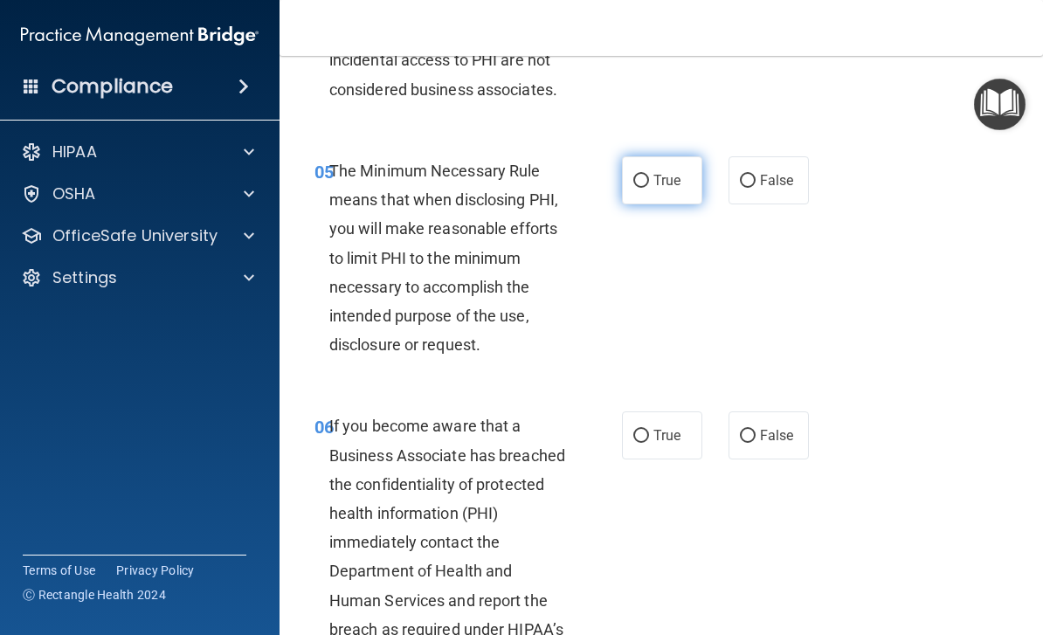
click at [663, 173] on span "True" at bounding box center [667, 180] width 27 height 17
click at [649, 175] on input "True" at bounding box center [642, 181] width 16 height 13
radio input "true"
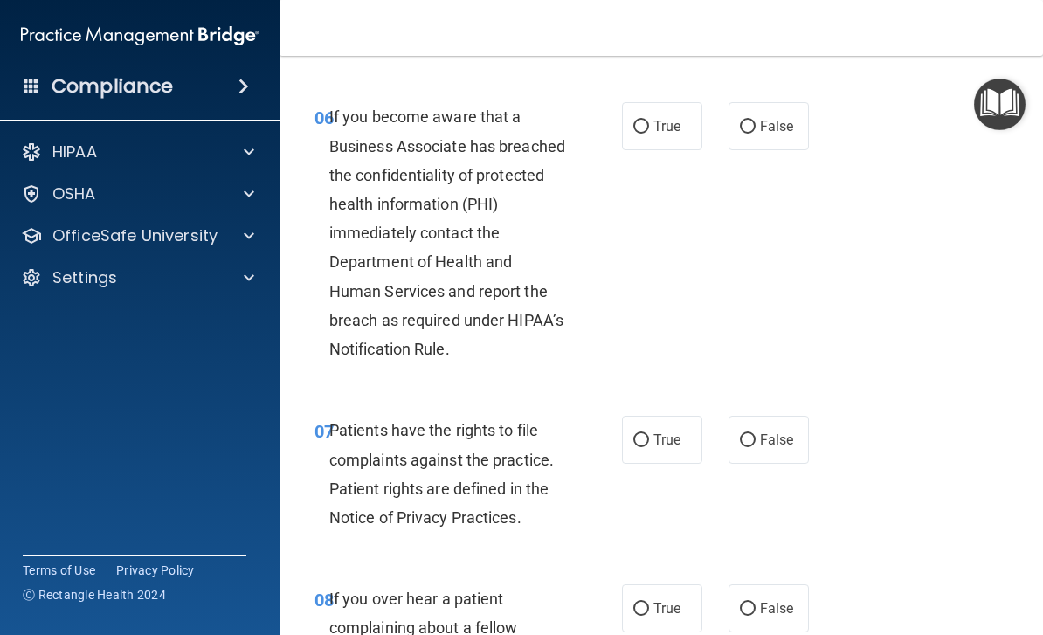
scroll to position [1228, 0]
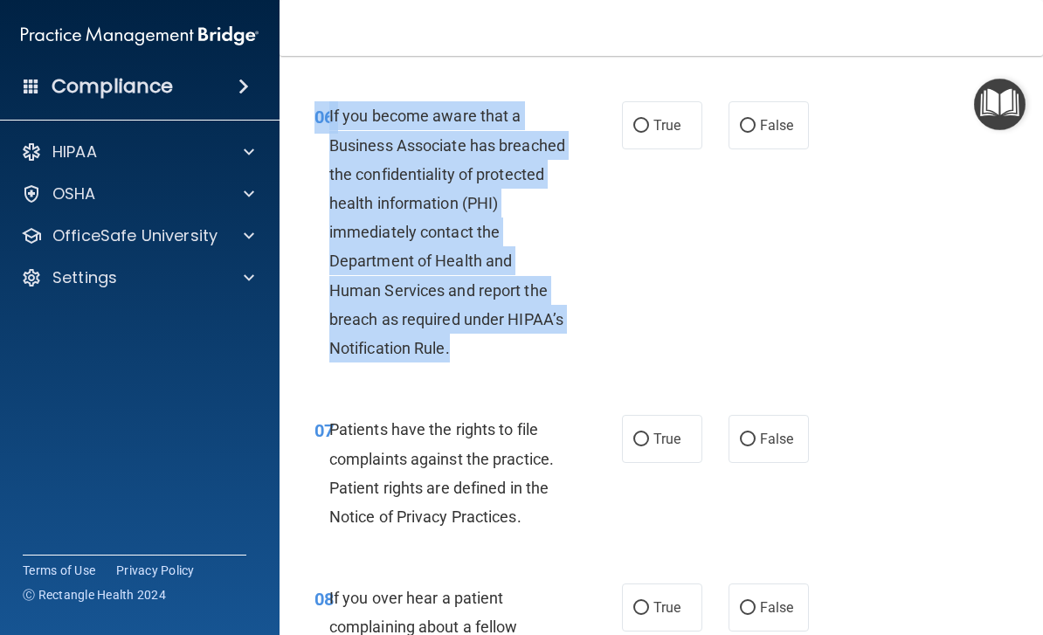
click at [866, 201] on div "06 If you become aware that a Business Associate has breached the confidentiali…" at bounding box center [662, 237] width 720 height 314
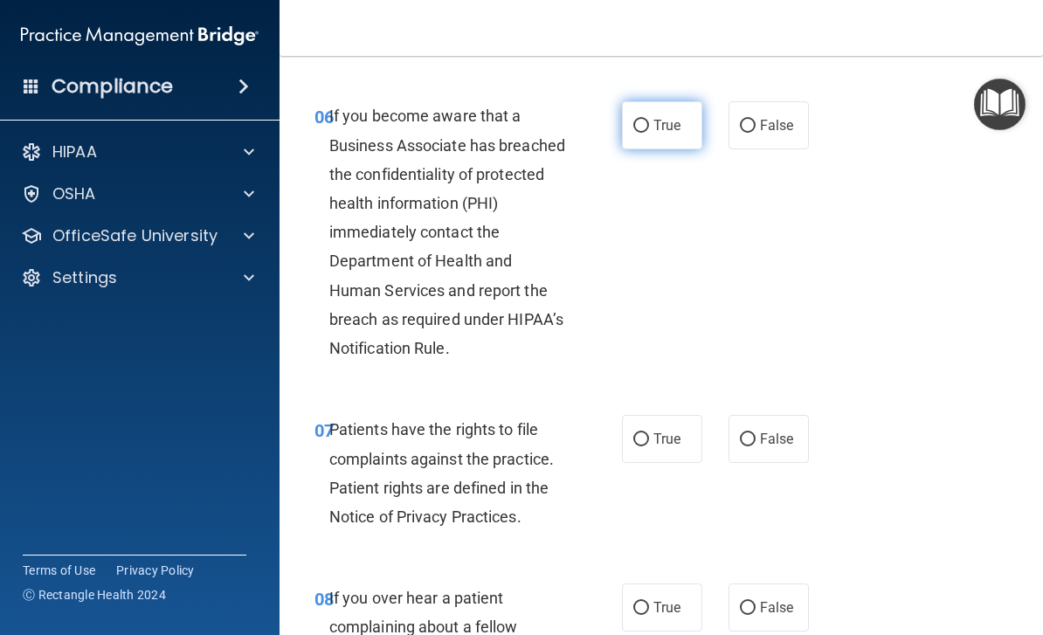
click at [680, 101] on label "True" at bounding box center [662, 125] width 80 height 48
click at [649, 120] on input "True" at bounding box center [642, 126] width 16 height 13
radio input "true"
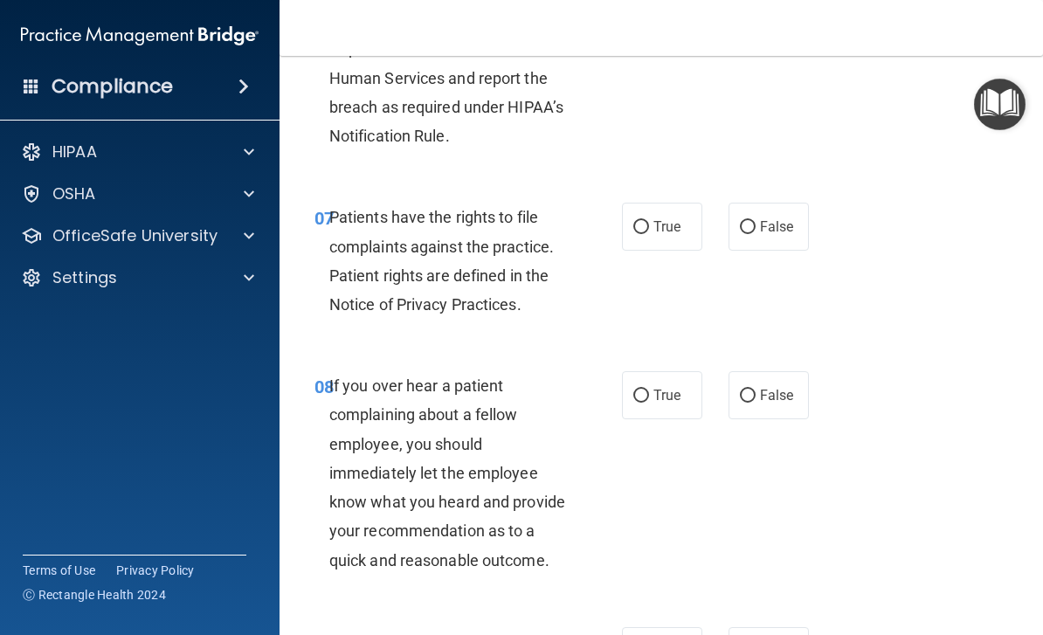
scroll to position [1432, 0]
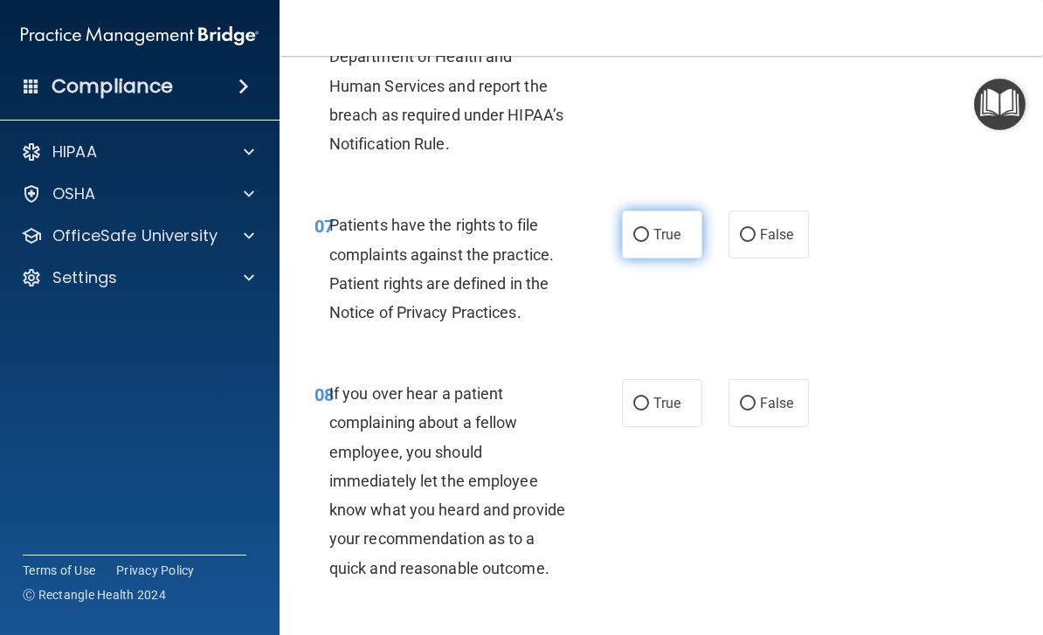
click at [672, 226] on span "True" at bounding box center [667, 234] width 27 height 17
click at [649, 229] on input "True" at bounding box center [642, 235] width 16 height 13
radio input "true"
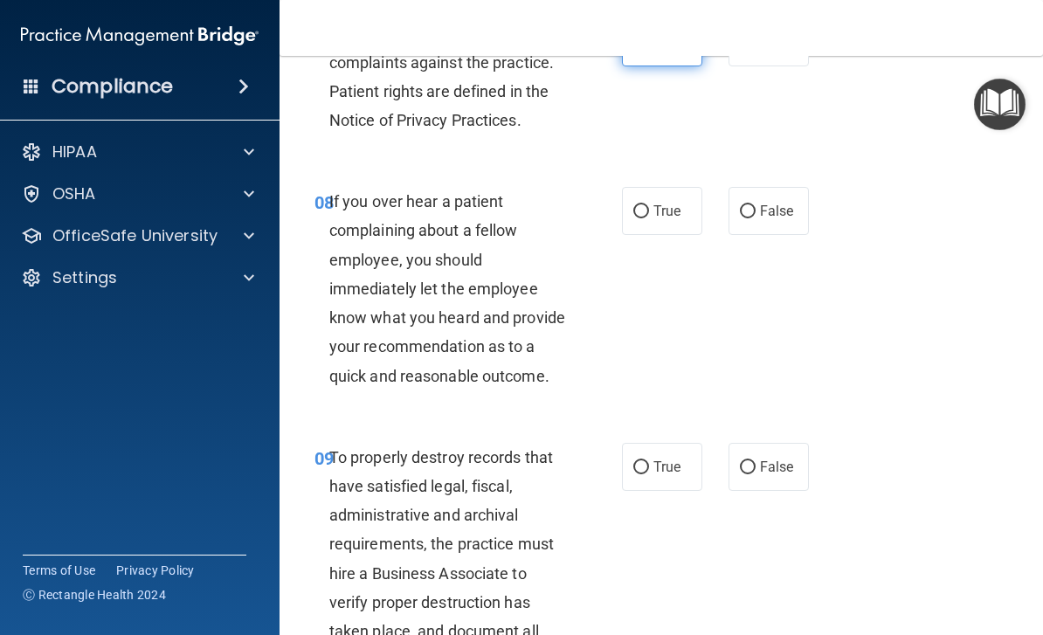
scroll to position [1636, 0]
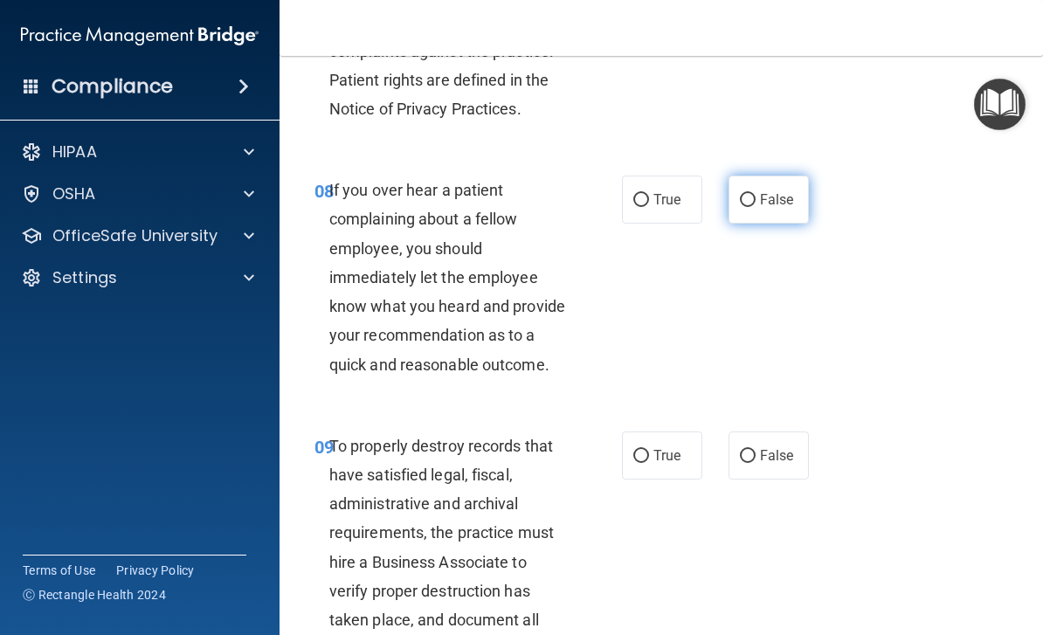
click at [754, 194] on input "False" at bounding box center [748, 200] width 16 height 13
radio input "true"
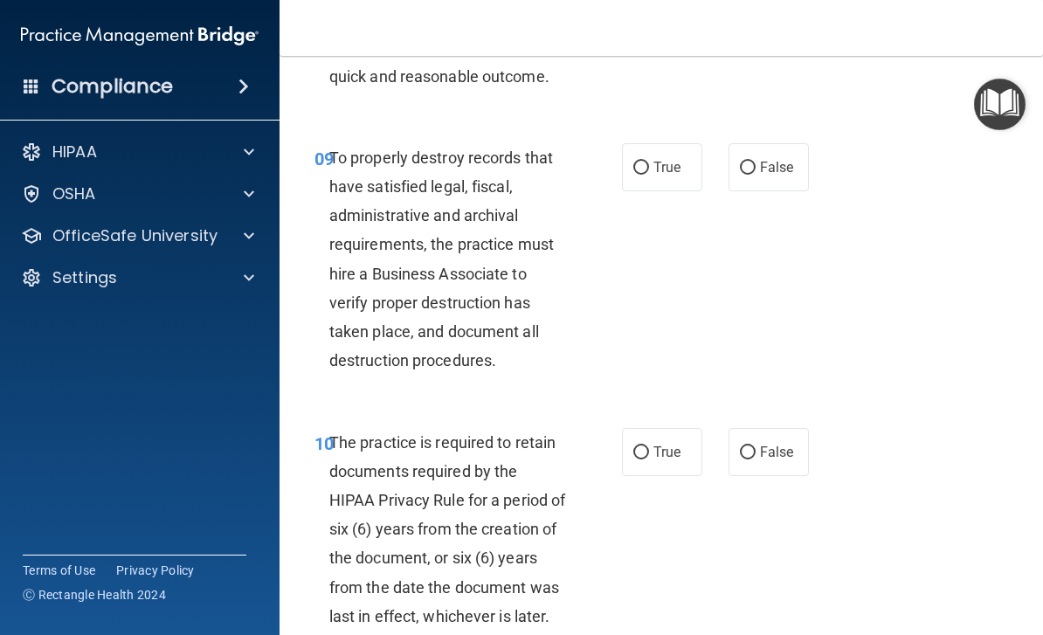
scroll to position [1925, 0]
click at [691, 153] on label "True" at bounding box center [662, 166] width 80 height 48
click at [649, 161] on input "True" at bounding box center [642, 167] width 16 height 13
radio input "true"
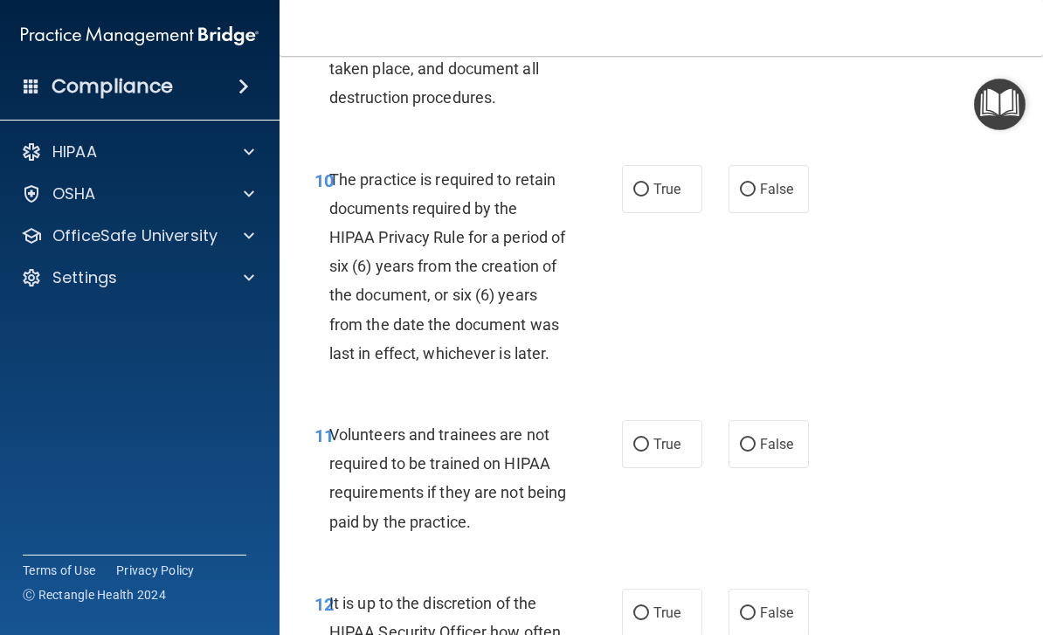
scroll to position [2200, 0]
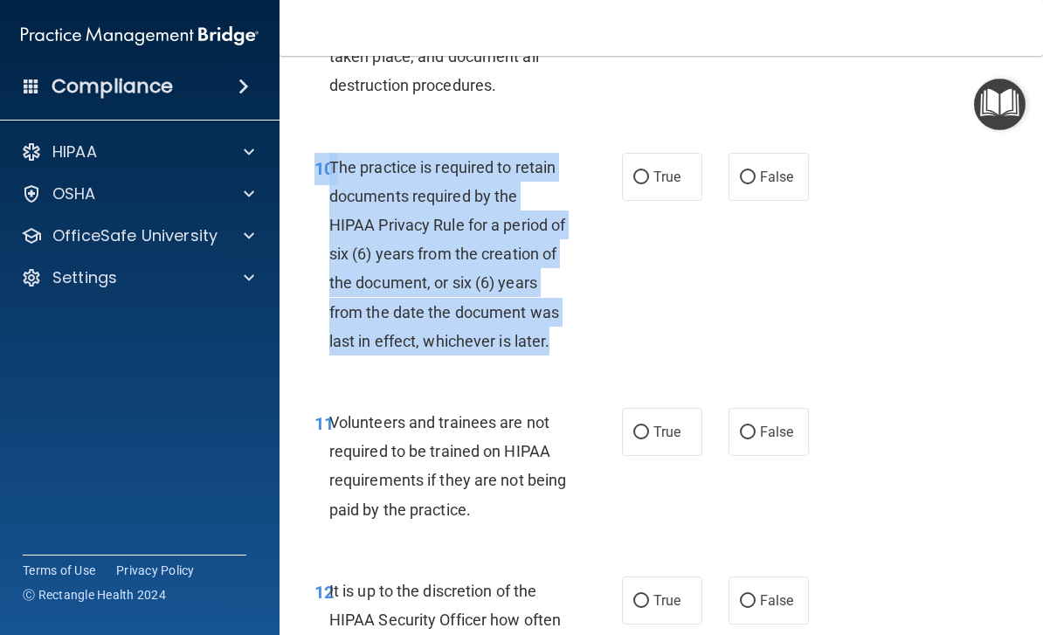
click at [589, 372] on div "10 The practice is required to retain documents required by the HIPAA Privacy R…" at bounding box center [662, 259] width 720 height 256
click at [677, 169] on span "True" at bounding box center [667, 177] width 27 height 17
click at [649, 171] on input "True" at bounding box center [642, 177] width 16 height 13
radio input "true"
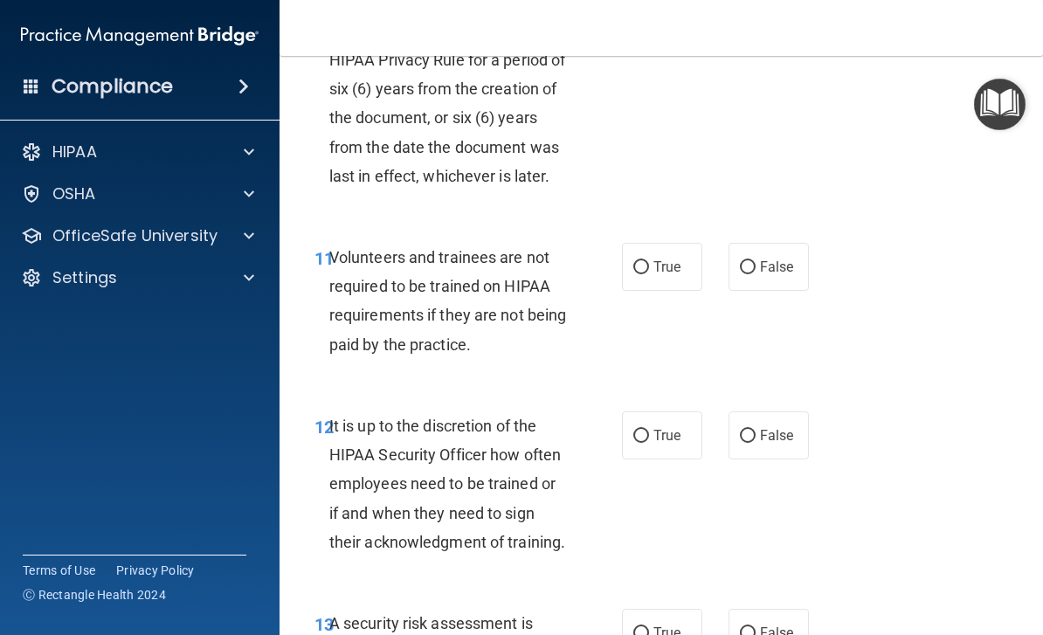
scroll to position [2375, 0]
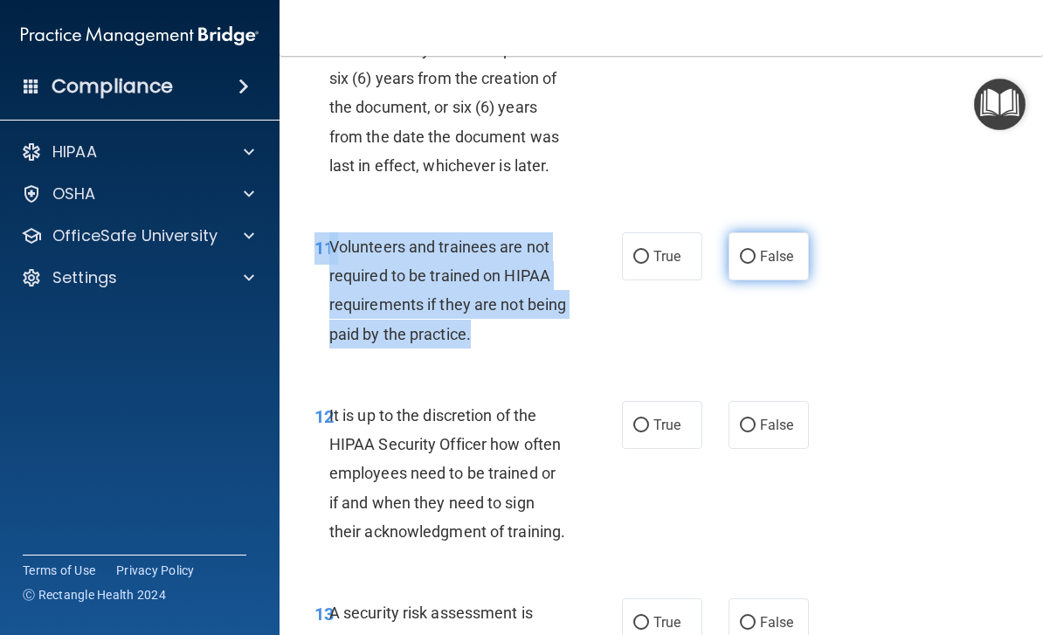
click at [765, 248] on span "False" at bounding box center [777, 256] width 34 height 17
click at [756, 251] on input "False" at bounding box center [748, 257] width 16 height 13
radio input "true"
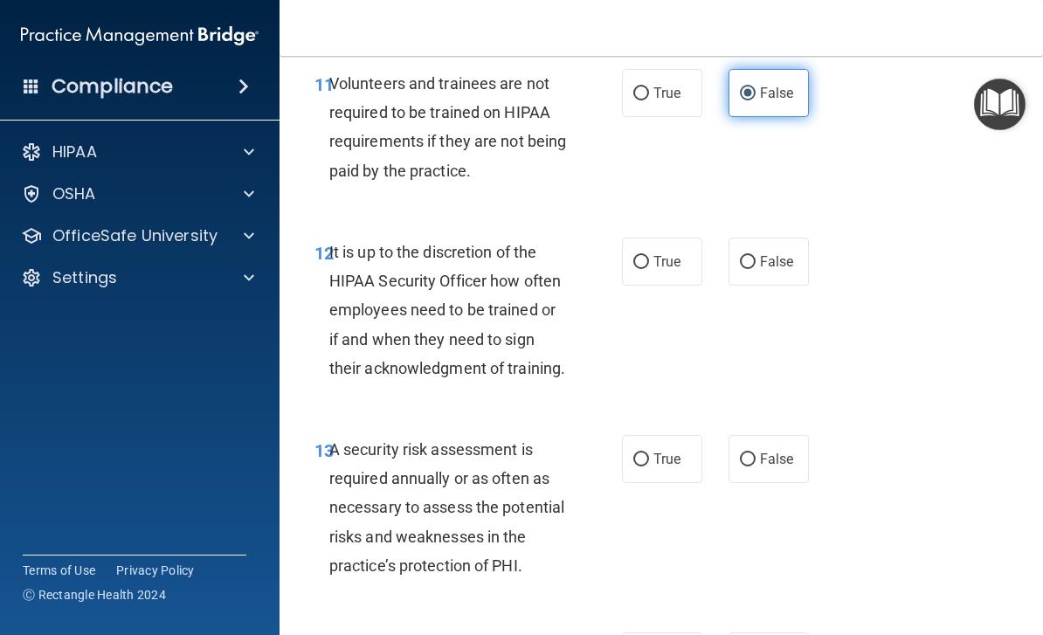
scroll to position [2559, 0]
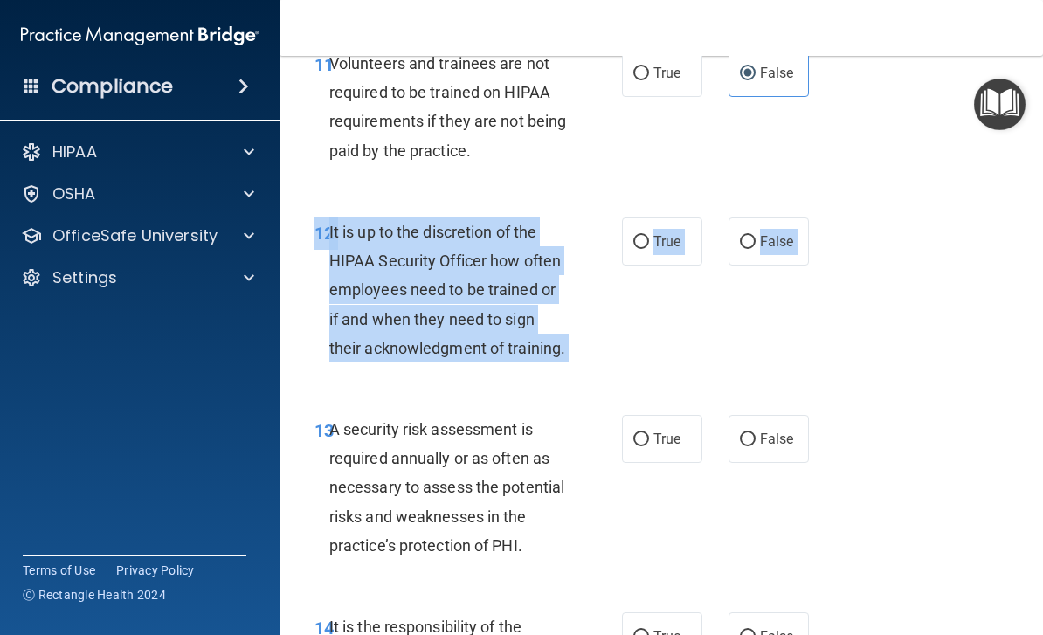
click at [379, 393] on div "13 A security risk assessment is required annually or as often as necessary to …" at bounding box center [662, 492] width 720 height 198
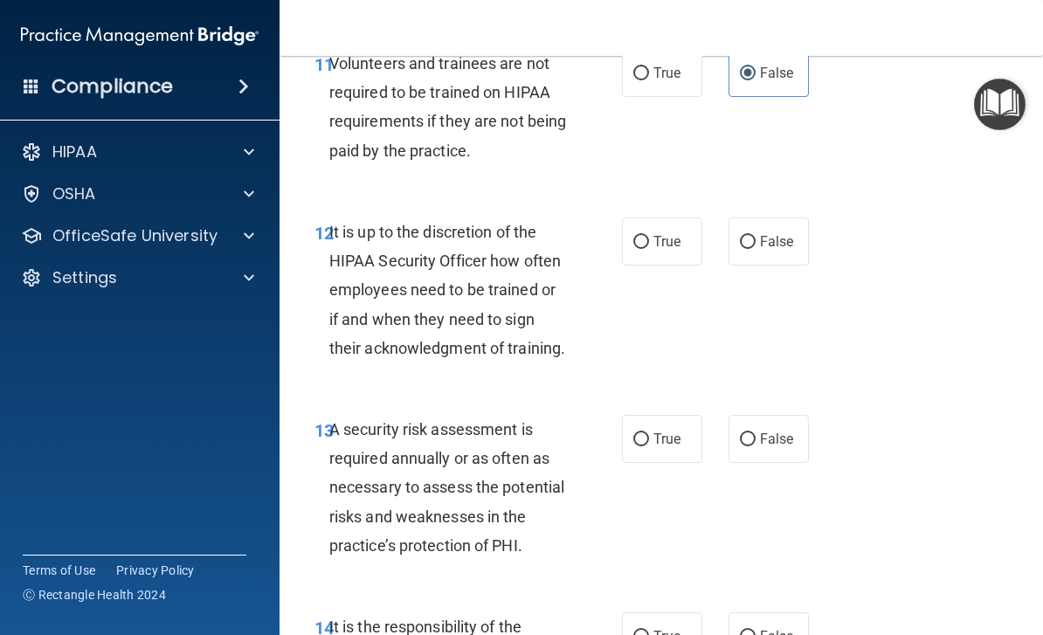
click at [339, 223] on span "It is up to the discretion of the HIPAA Security Officer how often employees ne…" at bounding box center [447, 290] width 236 height 135
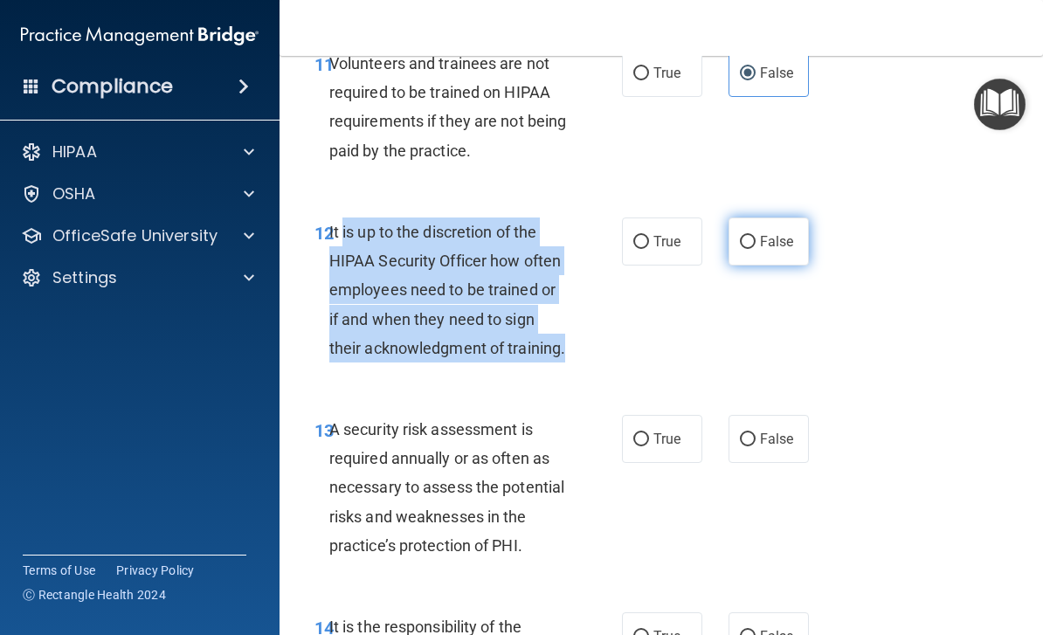
click at [787, 233] on span "False" at bounding box center [777, 241] width 34 height 17
click at [756, 236] on input "False" at bounding box center [748, 242] width 16 height 13
radio input "true"
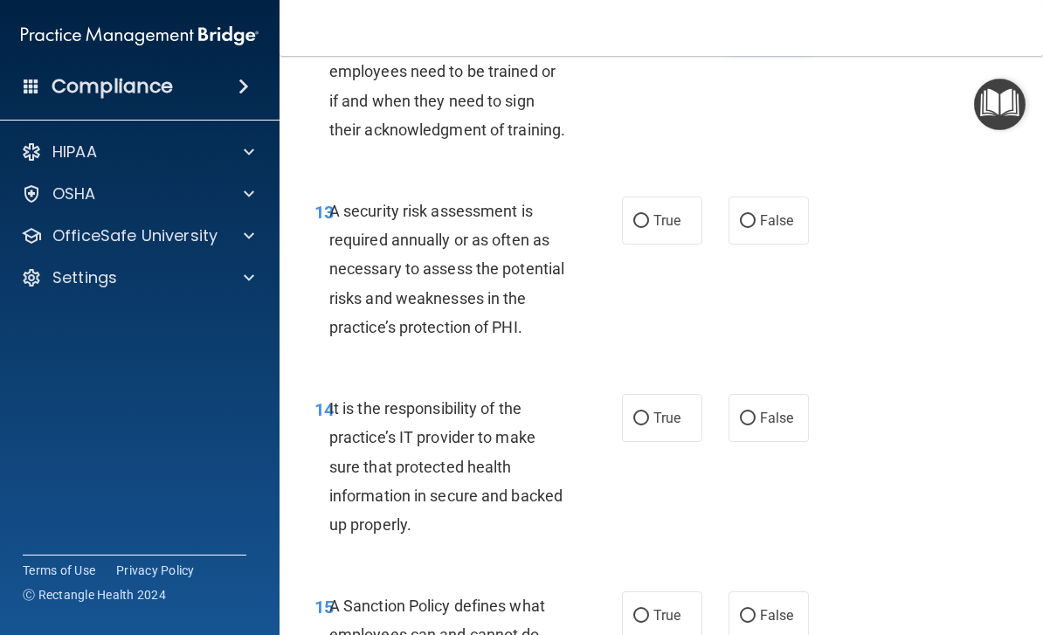
scroll to position [2783, 0]
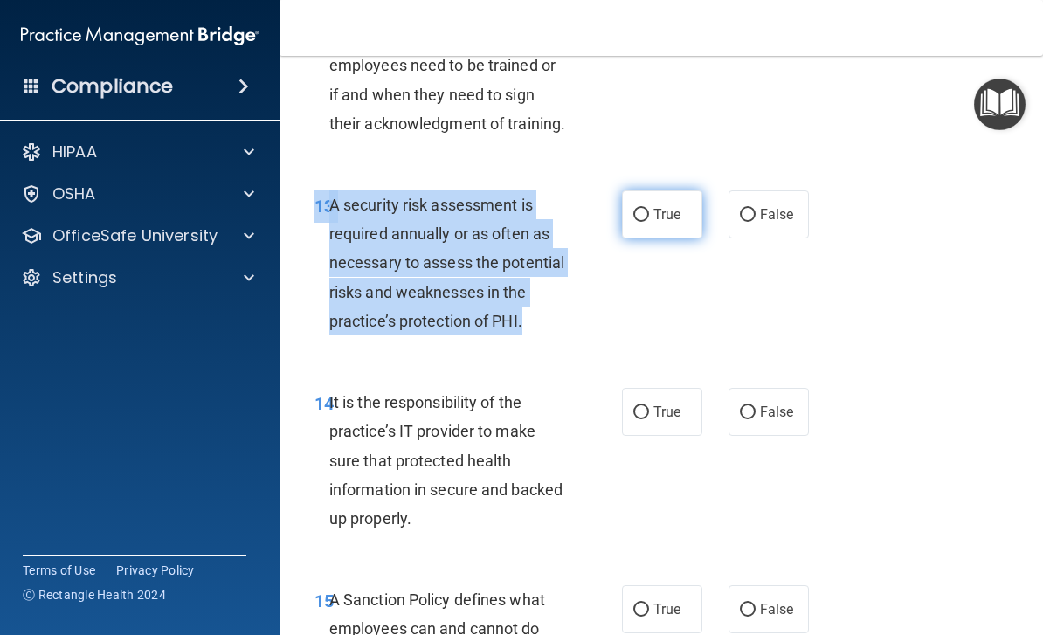
click at [672, 206] on span "True" at bounding box center [667, 214] width 27 height 17
click at [649, 209] on input "True" at bounding box center [642, 215] width 16 height 13
radio input "true"
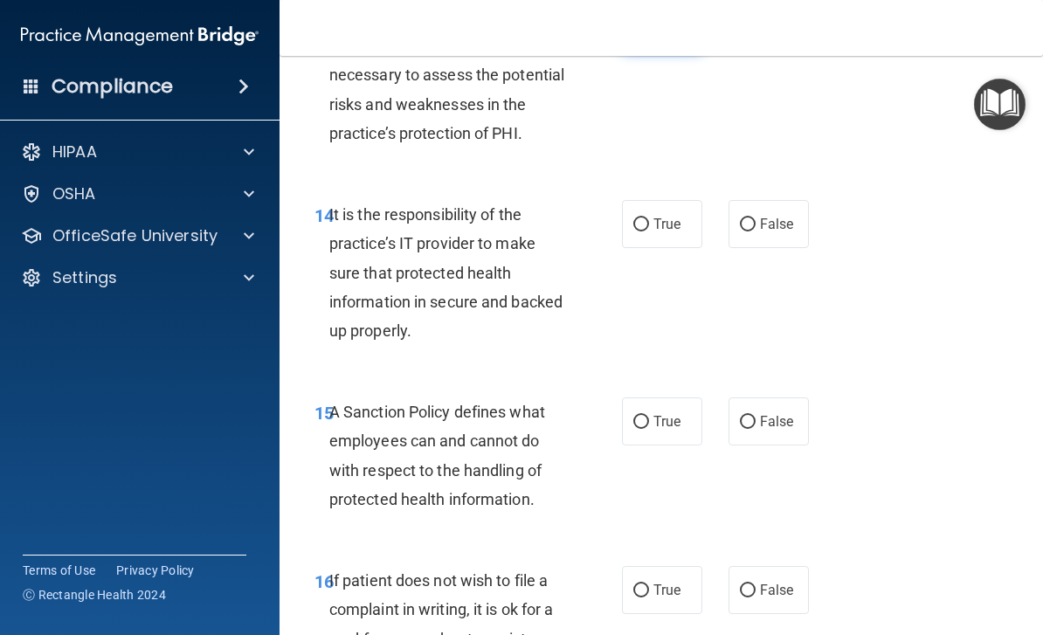
scroll to position [2994, 0]
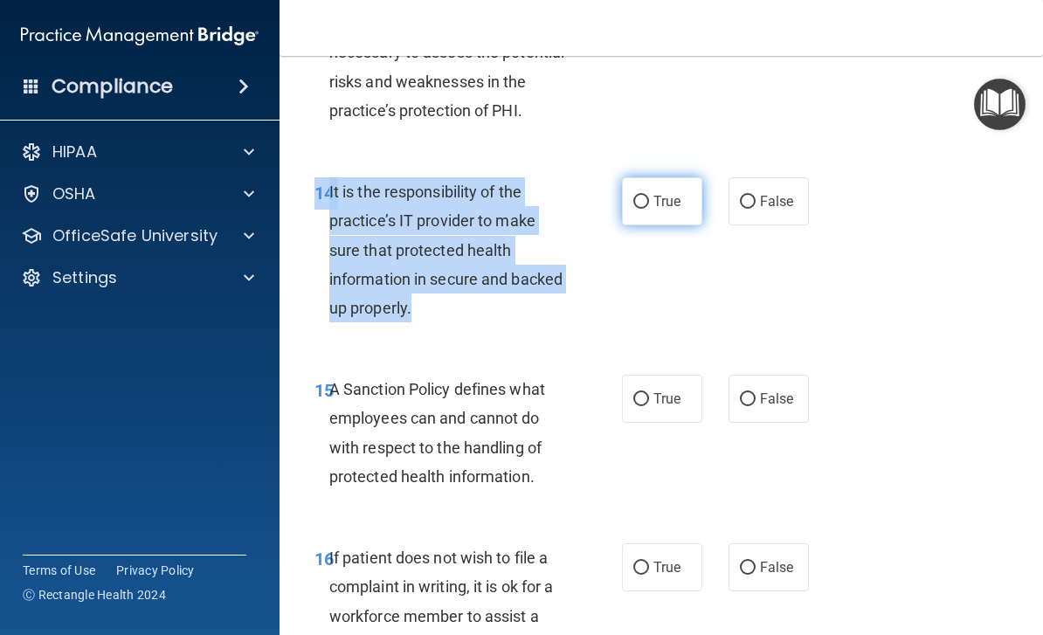
click at [662, 193] on span "True" at bounding box center [667, 201] width 27 height 17
click at [649, 196] on input "True" at bounding box center [642, 202] width 16 height 13
radio input "true"
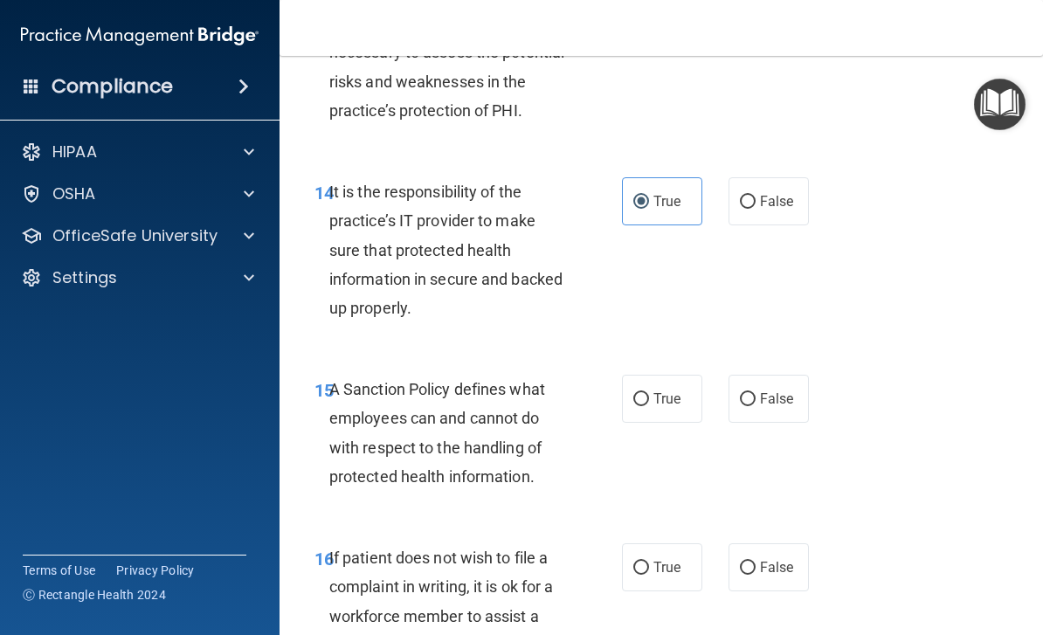
click at [902, 280] on div "14 It is the responsibility of the practice’s IT provider to make sure that pro…" at bounding box center [662, 255] width 720 height 198
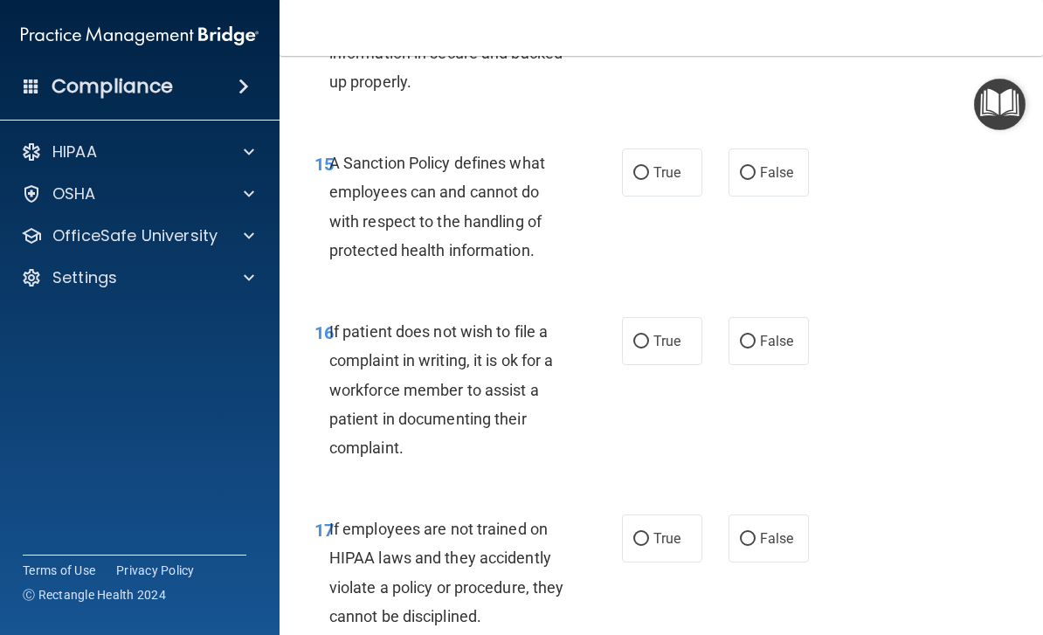
scroll to position [3241, 0]
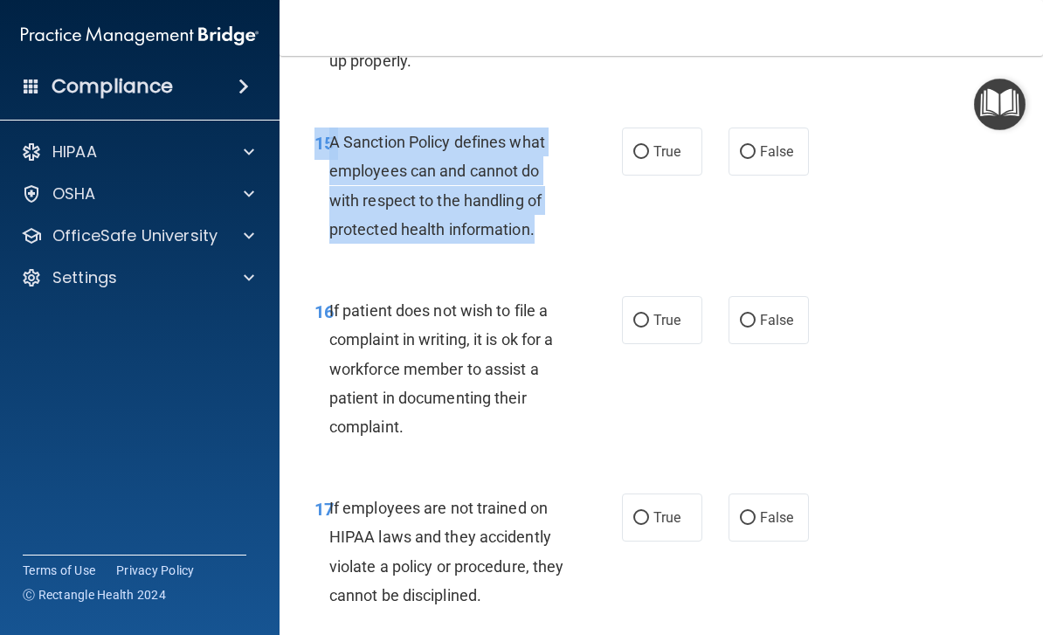
click at [553, 223] on div "A Sanction Policy defines what employees can and cannot do with respect to the …" at bounding box center [454, 186] width 251 height 116
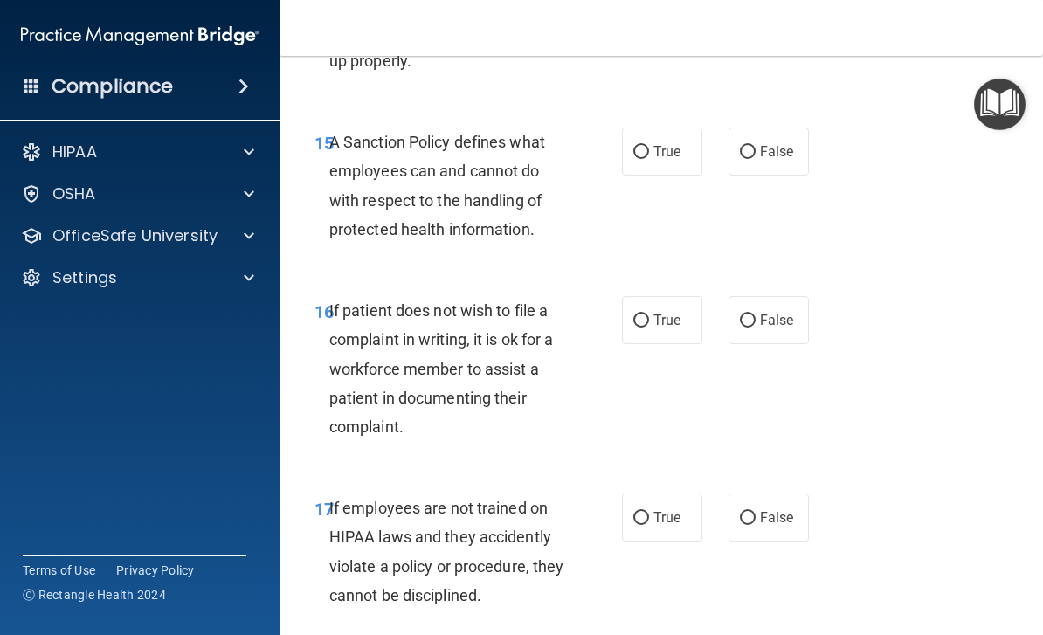
click at [613, 214] on div "15 A Sanction Policy defines what employees can and cannot do with respect to t…" at bounding box center [468, 190] width 360 height 125
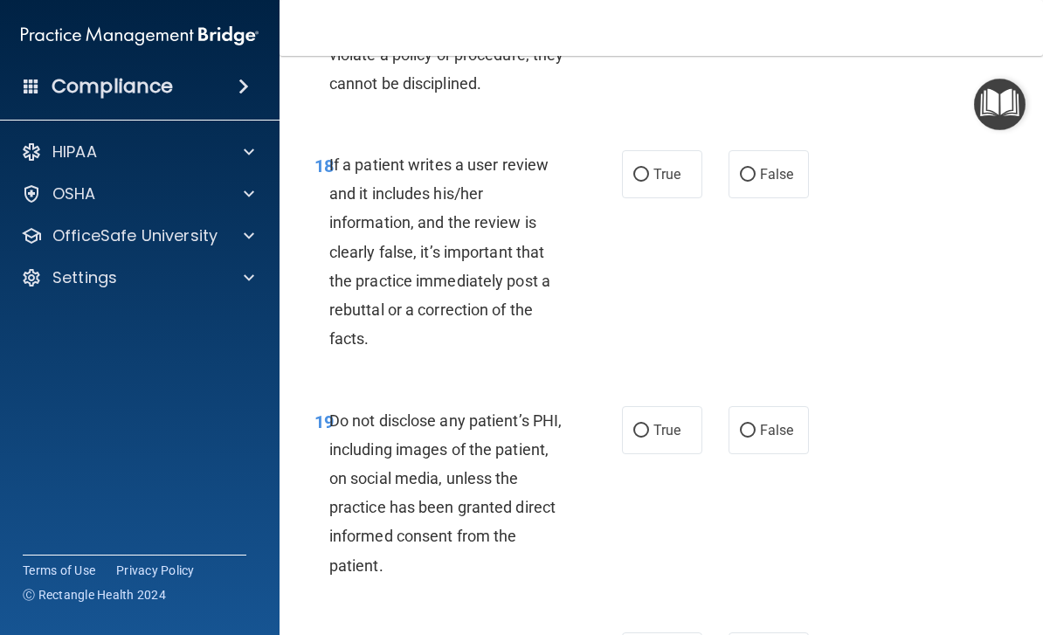
scroll to position [3702, 0]
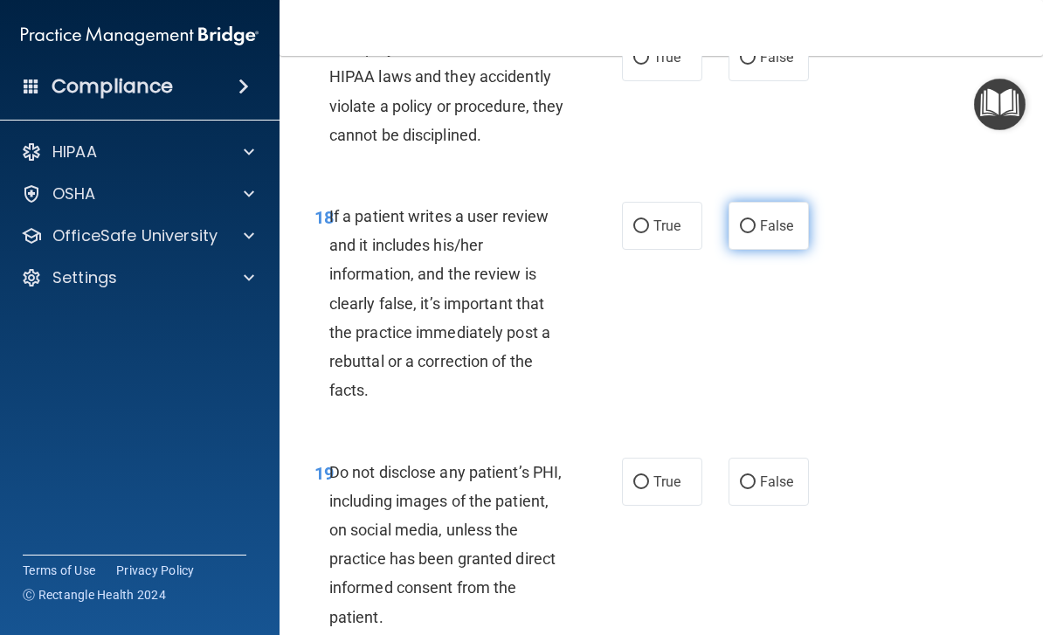
click at [786, 202] on label "False" at bounding box center [769, 226] width 80 height 48
click at [756, 220] on input "False" at bounding box center [748, 226] width 16 height 13
radio input "true"
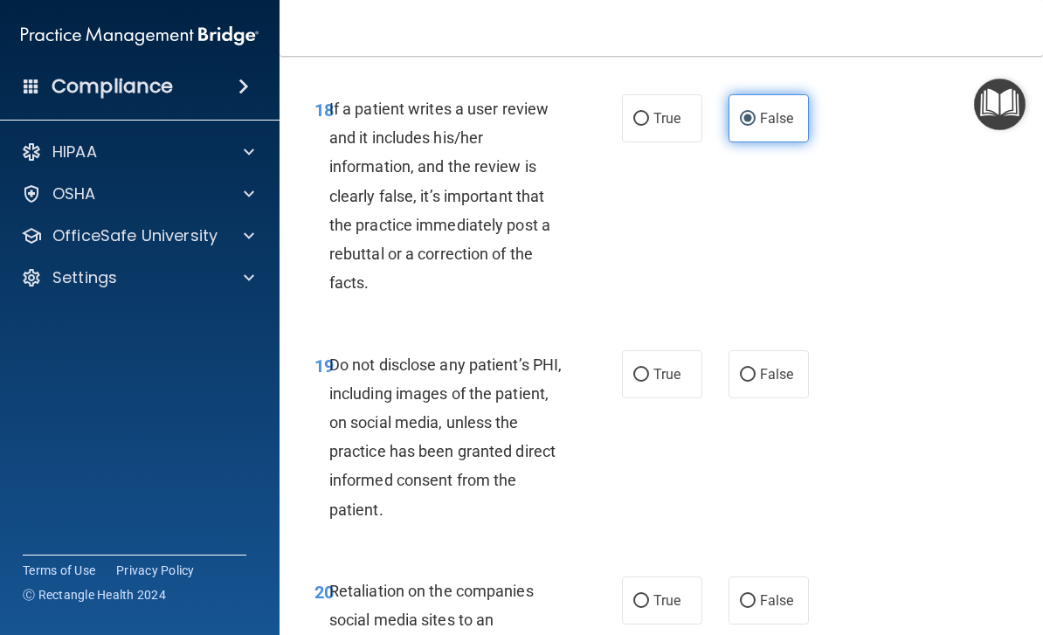
scroll to position [3817, 0]
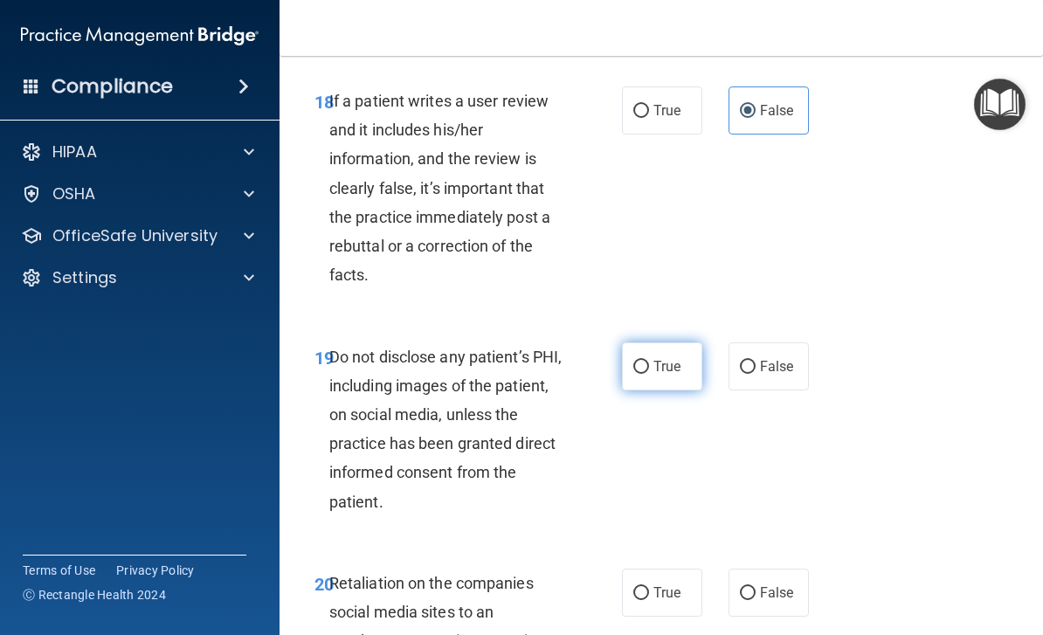
click at [659, 358] on span "True" at bounding box center [667, 366] width 27 height 17
click at [649, 361] on input "True" at bounding box center [642, 367] width 16 height 13
radio input "true"
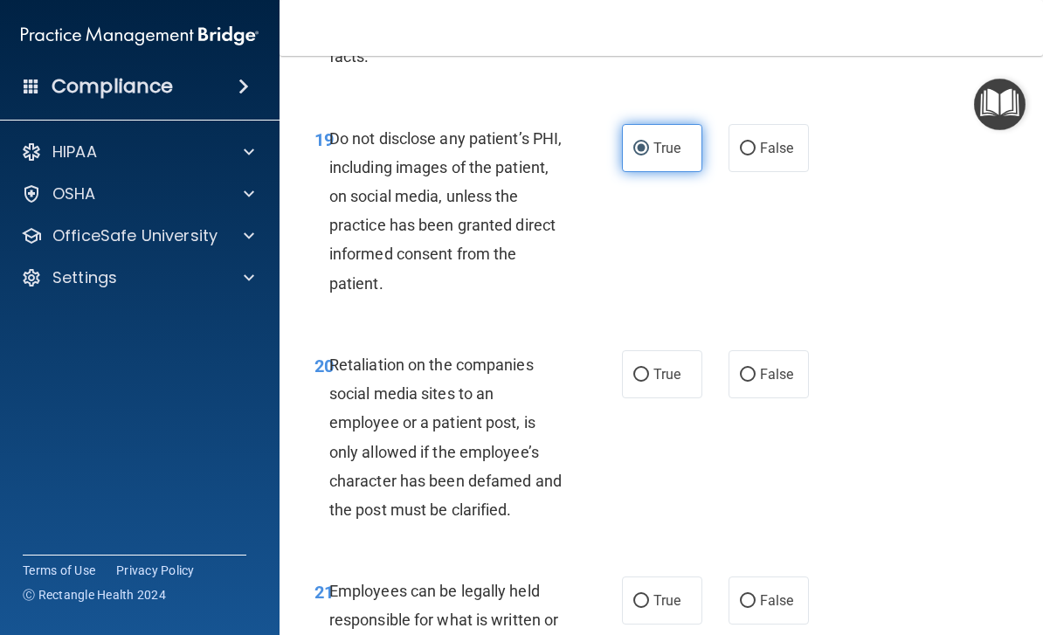
scroll to position [4044, 0]
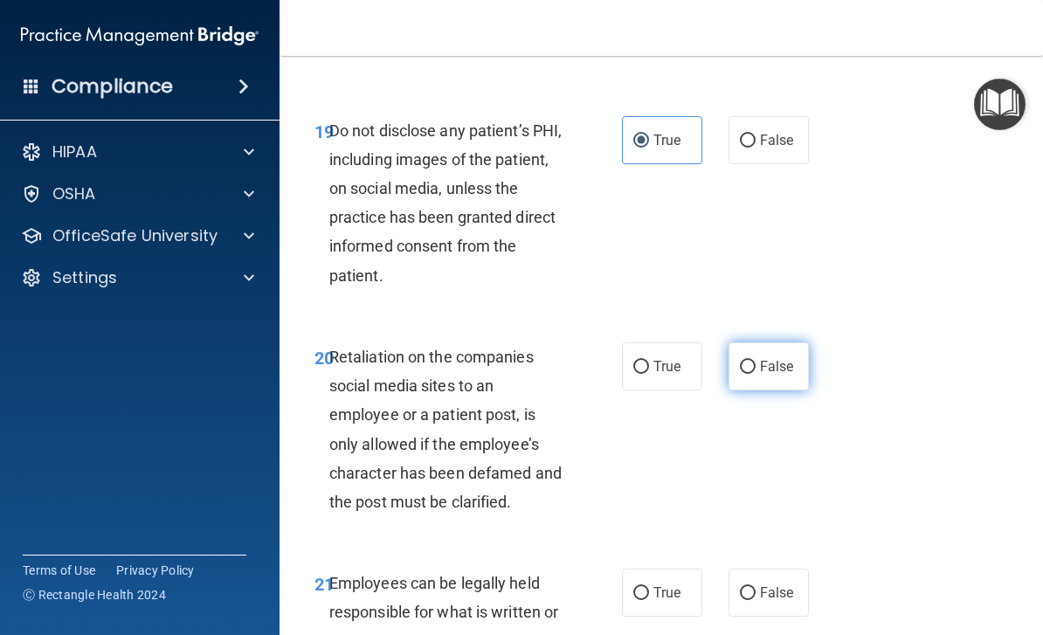
click at [801, 345] on label "False" at bounding box center [769, 367] width 80 height 48
click at [756, 361] on input "False" at bounding box center [748, 367] width 16 height 13
radio input "true"
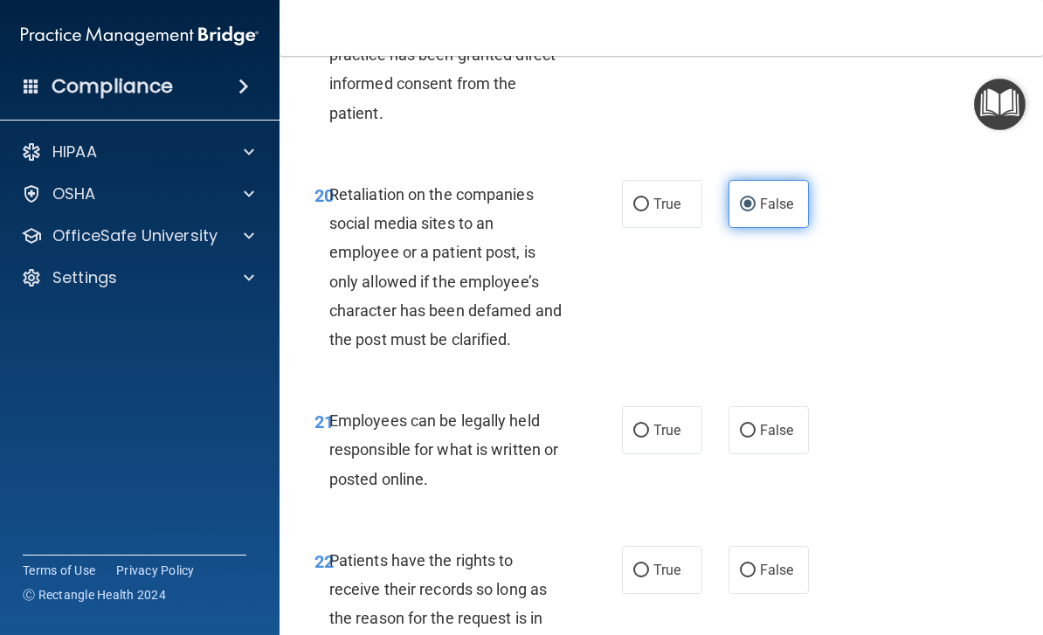
scroll to position [4239, 0]
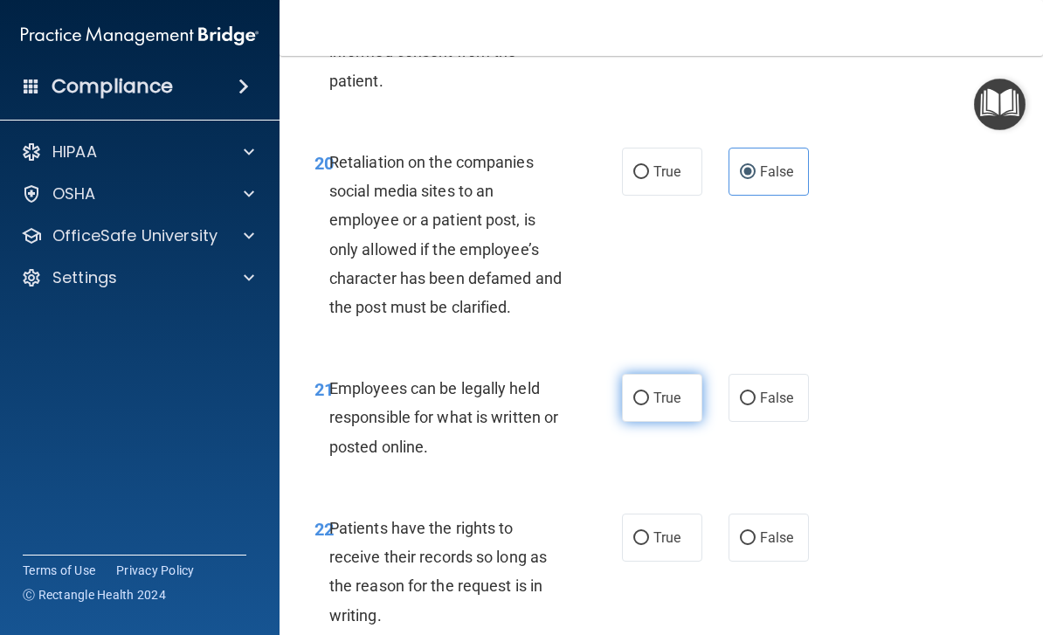
click at [671, 392] on label "True" at bounding box center [662, 398] width 80 height 48
click at [649, 392] on input "True" at bounding box center [642, 398] width 16 height 13
radio input "true"
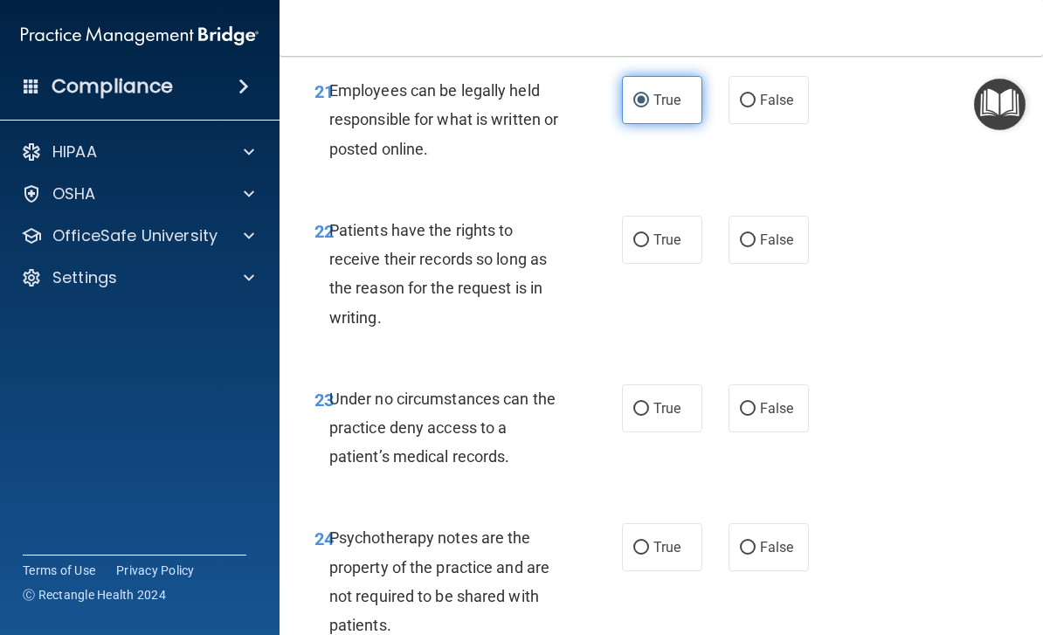
scroll to position [4542, 0]
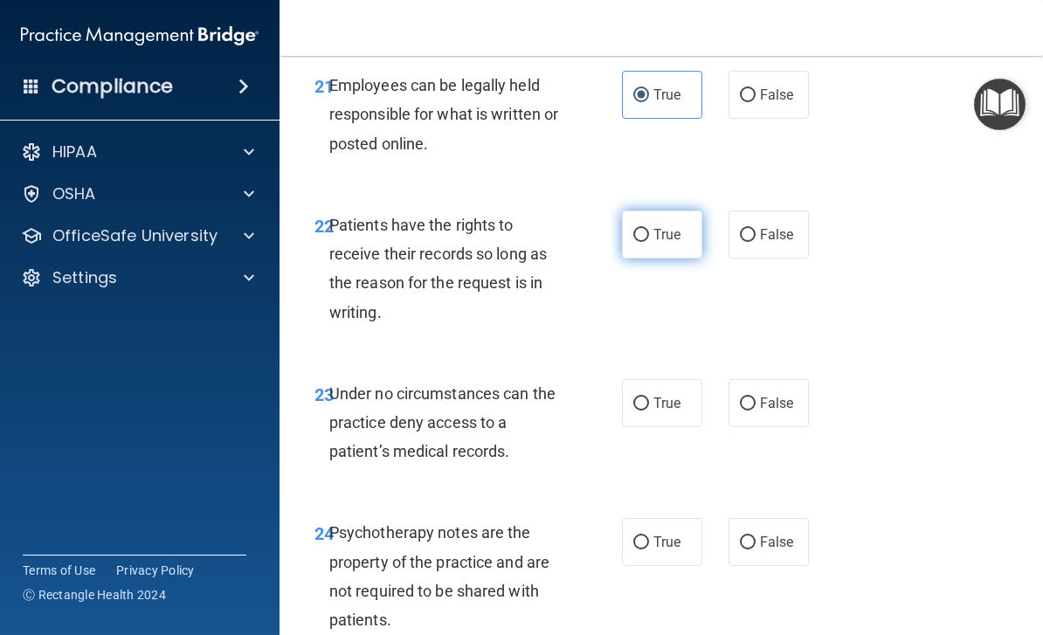
click at [676, 226] on span "True" at bounding box center [667, 234] width 27 height 17
click at [649, 229] on input "True" at bounding box center [642, 235] width 16 height 13
radio input "true"
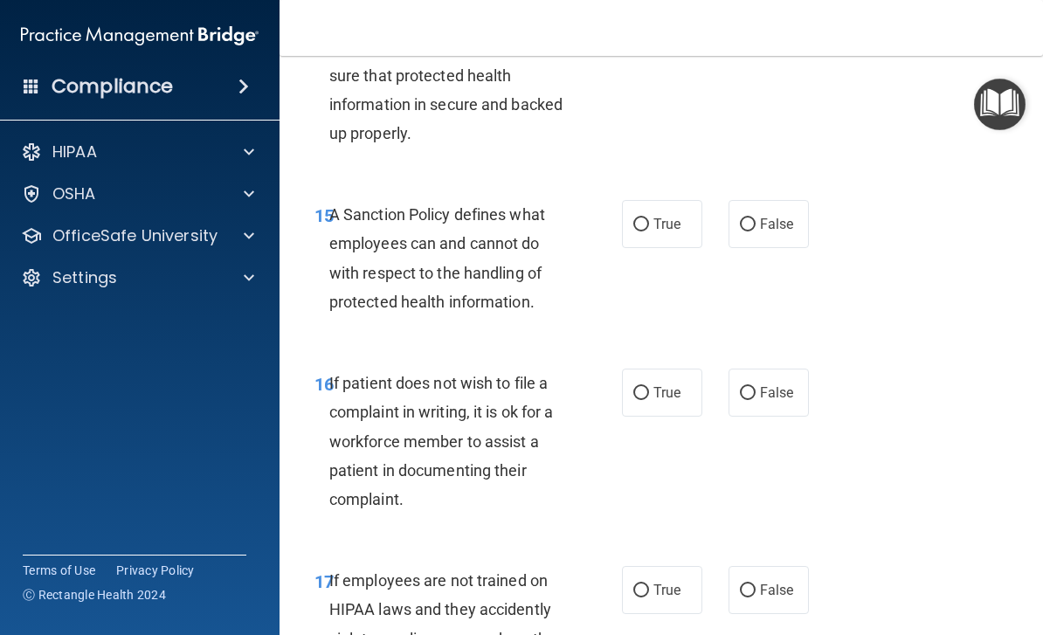
scroll to position [3173, 0]
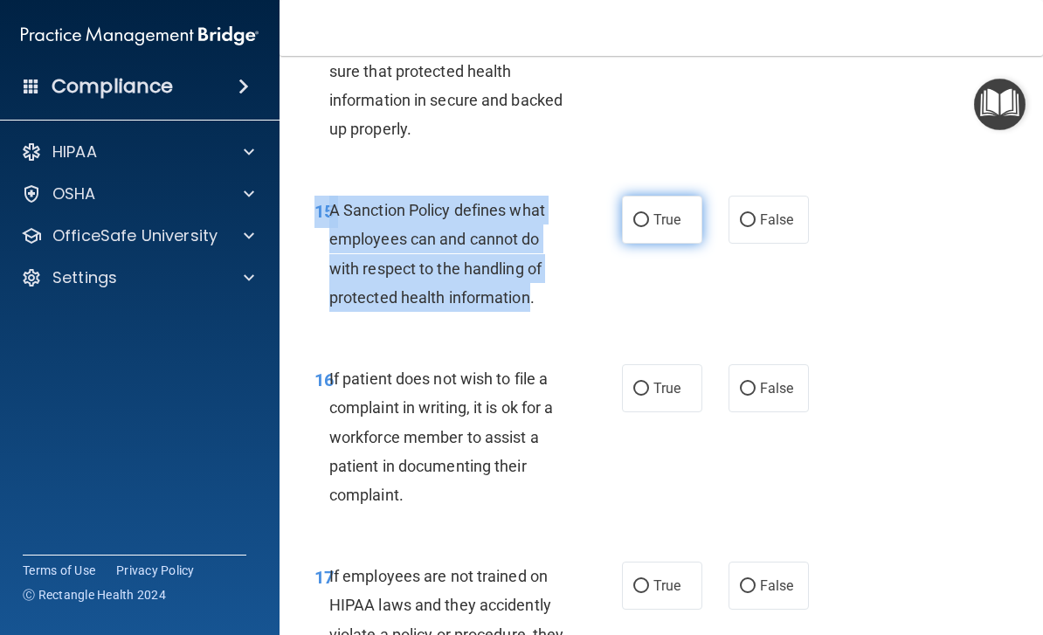
click at [668, 211] on span "True" at bounding box center [667, 219] width 27 height 17
click at [649, 214] on input "True" at bounding box center [642, 220] width 16 height 13
radio input "true"
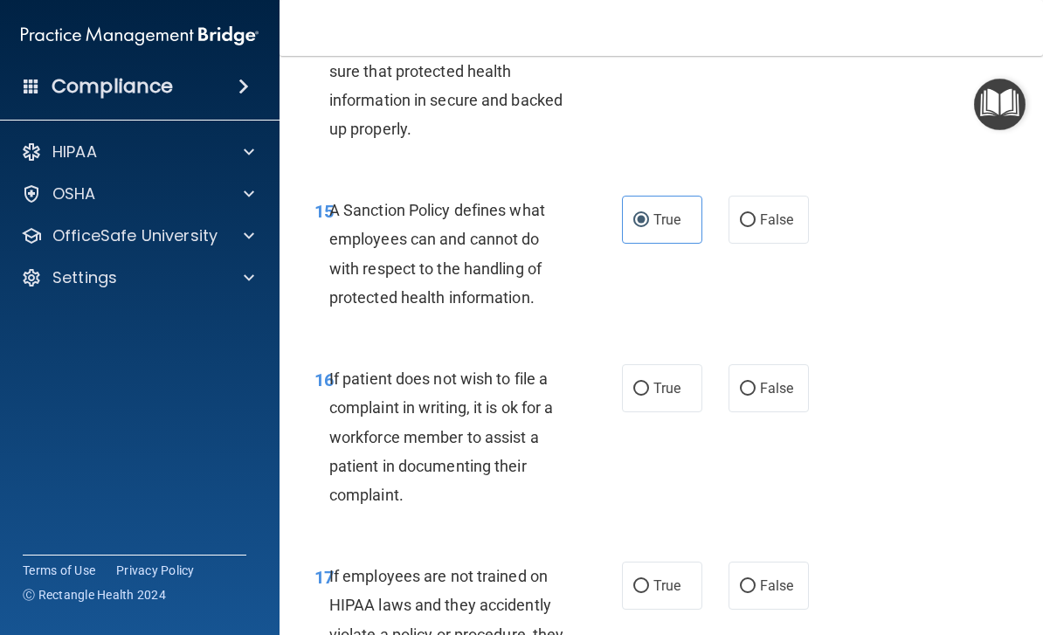
click at [915, 343] on div "16 If patient does not wish to file a complaint in writing, it is ok for a work…" at bounding box center [662, 442] width 720 height 198
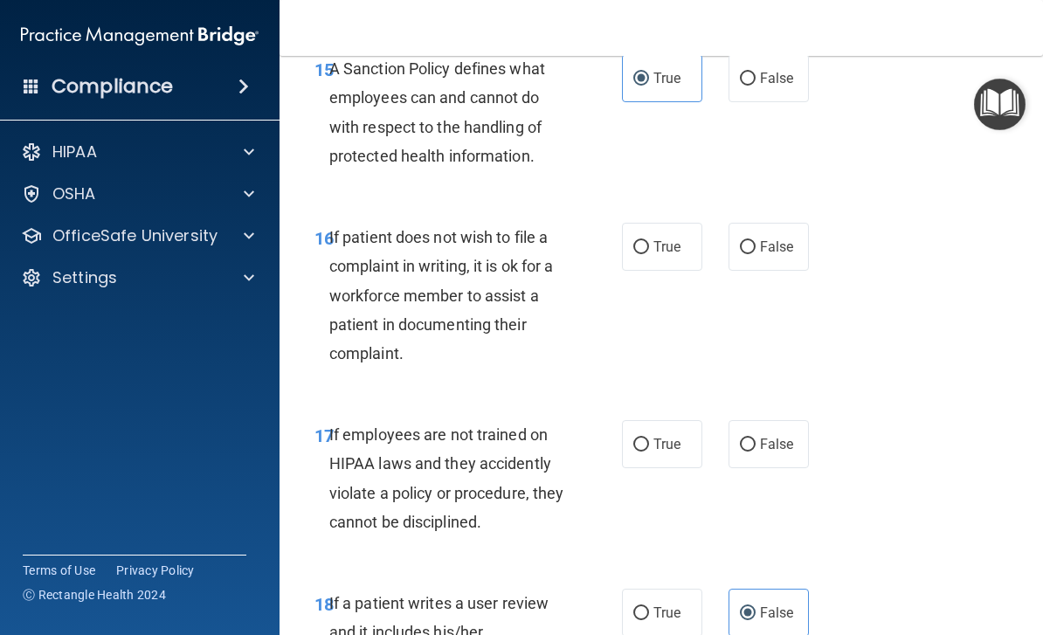
scroll to position [3318, 0]
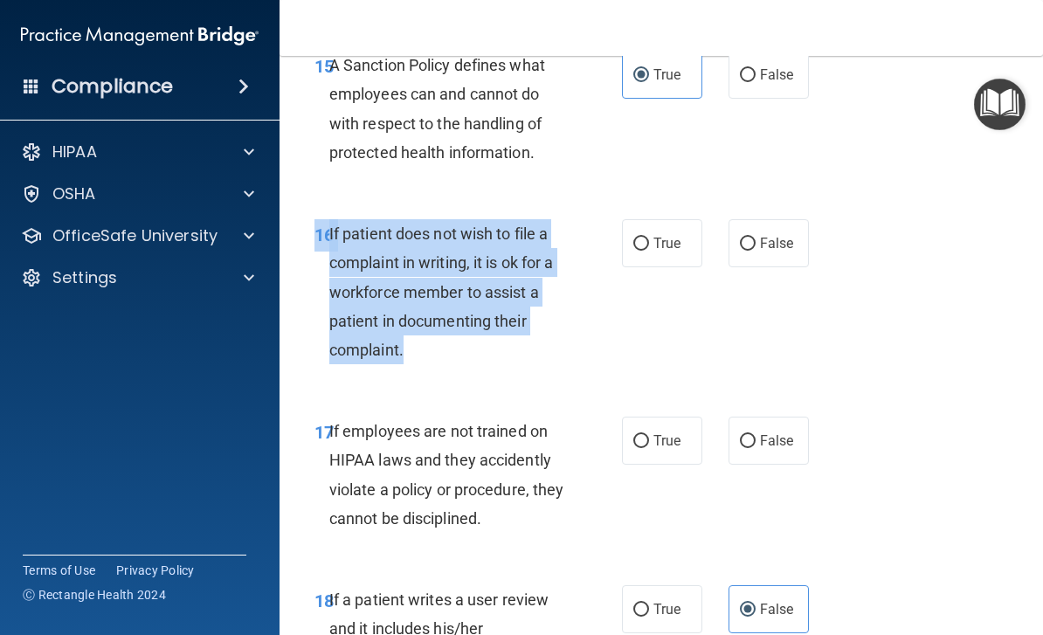
click at [536, 338] on div "If patient does not wish to file a complaint in writing, it is ok for a workfor…" at bounding box center [454, 291] width 251 height 145
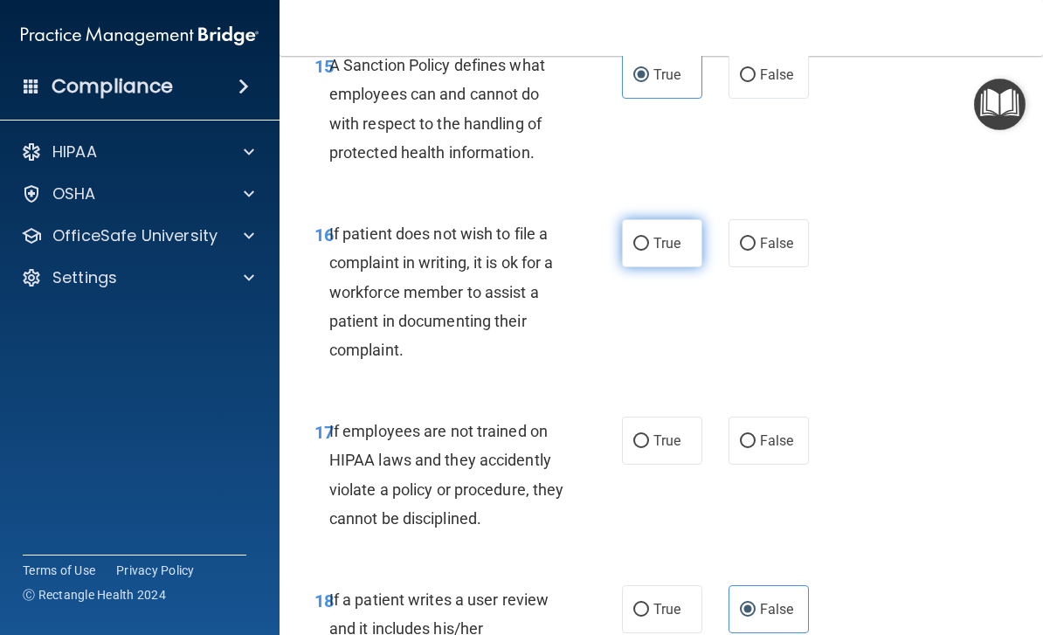
click at [662, 219] on label "True" at bounding box center [662, 243] width 80 height 48
click at [649, 238] on input "True" at bounding box center [642, 244] width 16 height 13
radio input "true"
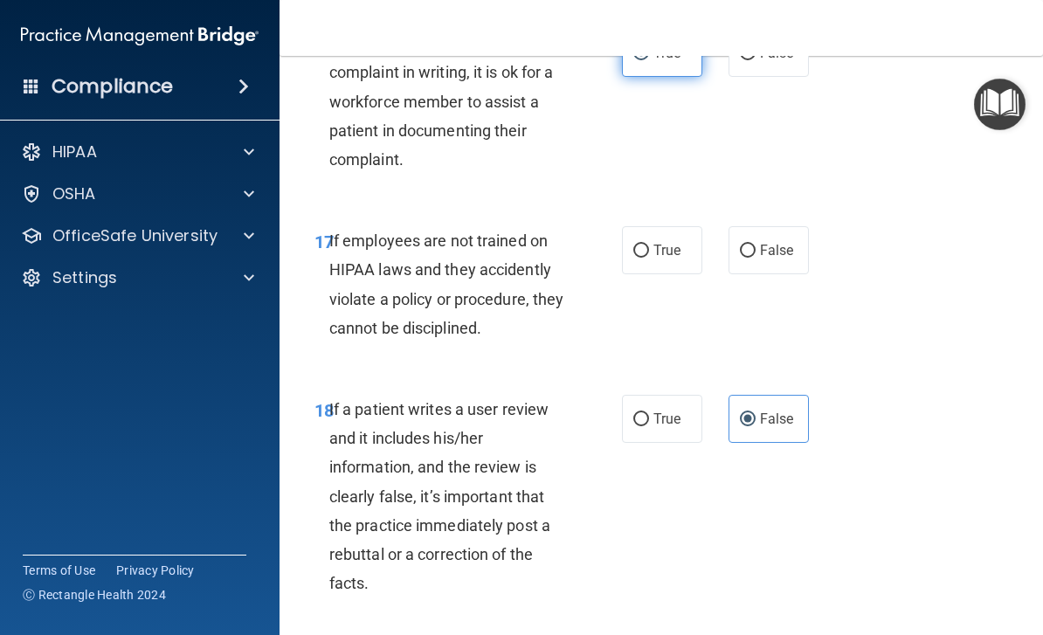
scroll to position [3507, 0]
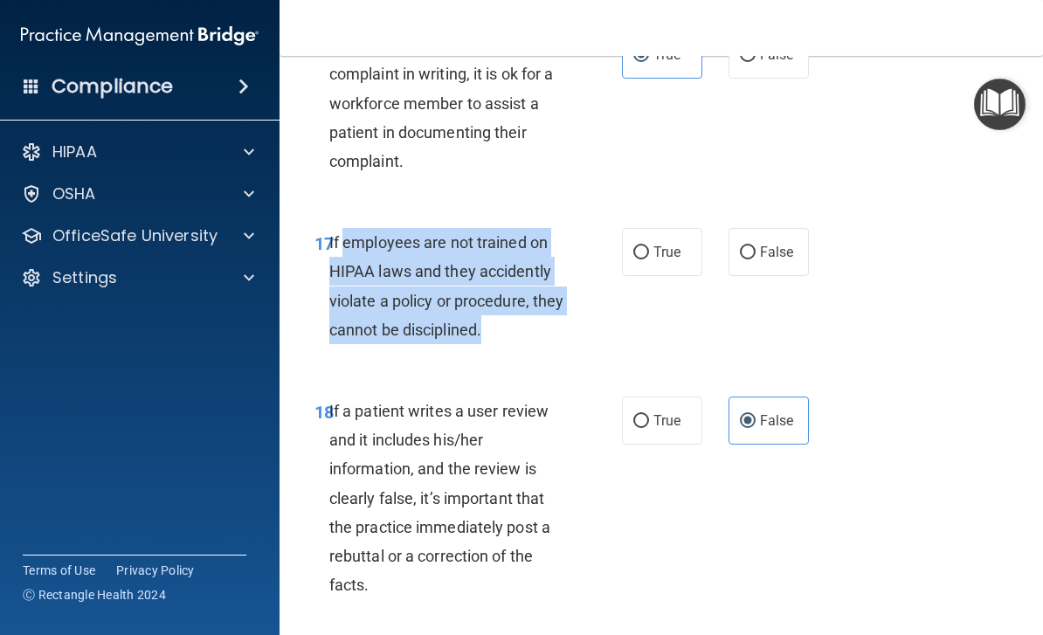
click at [835, 1] on nav "Toggle navigation [PERSON_NAME] [PERSON_NAME][EMAIL_ADDRESS][PERSON_NAME][DOMAI…" at bounding box center [662, 28] width 764 height 56
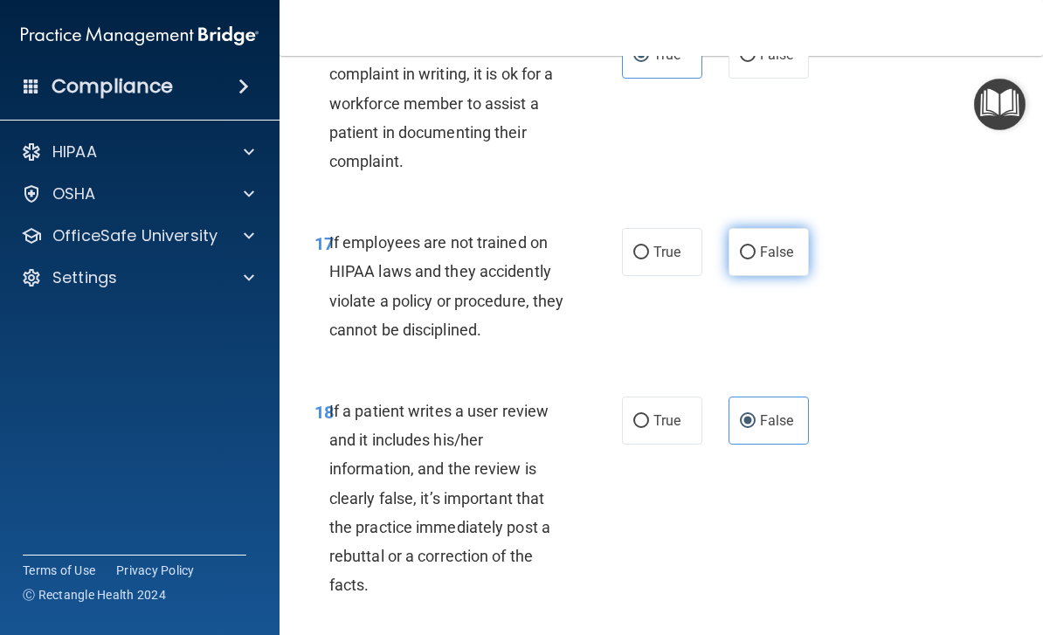
click at [793, 244] on span "False" at bounding box center [777, 252] width 34 height 17
click at [756, 246] on input "False" at bounding box center [748, 252] width 16 height 13
radio input "true"
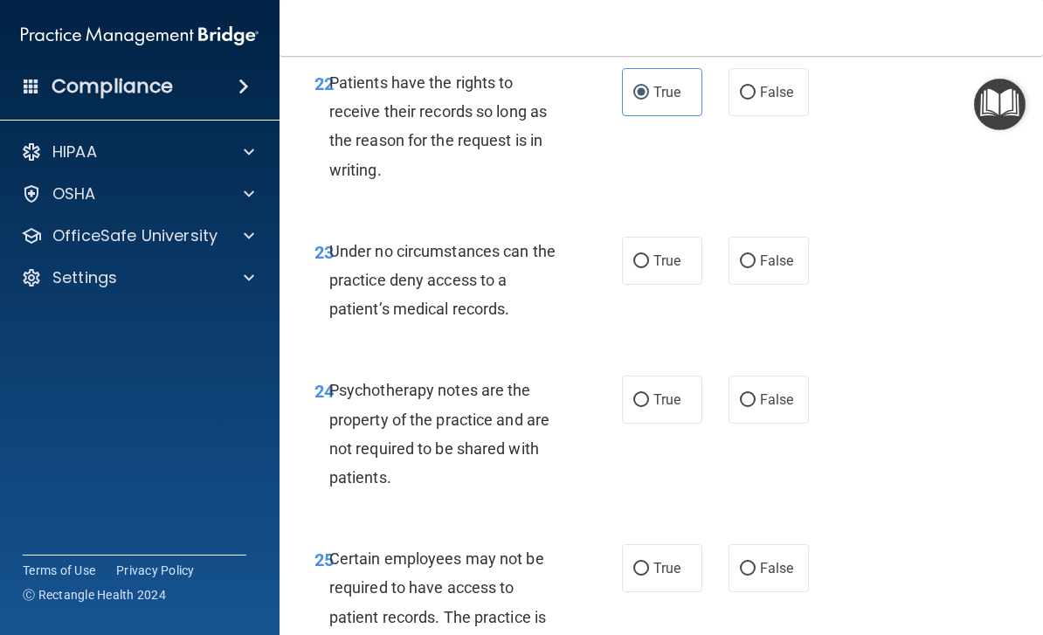
scroll to position [4697, 0]
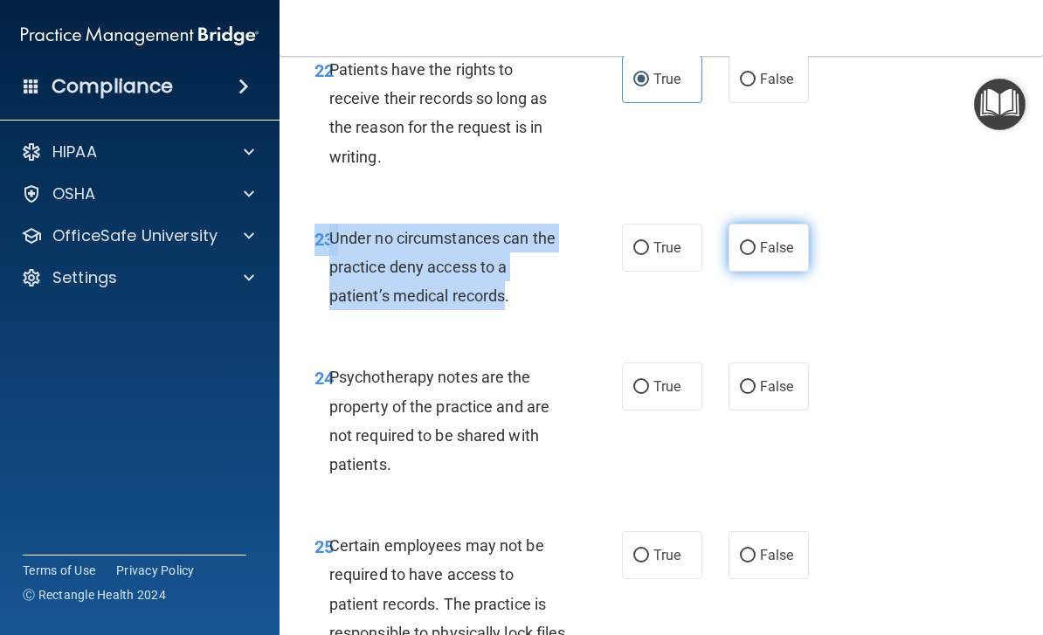
click at [789, 239] on span "False" at bounding box center [777, 247] width 34 height 17
click at [756, 242] on input "False" at bounding box center [748, 248] width 16 height 13
radio input "true"
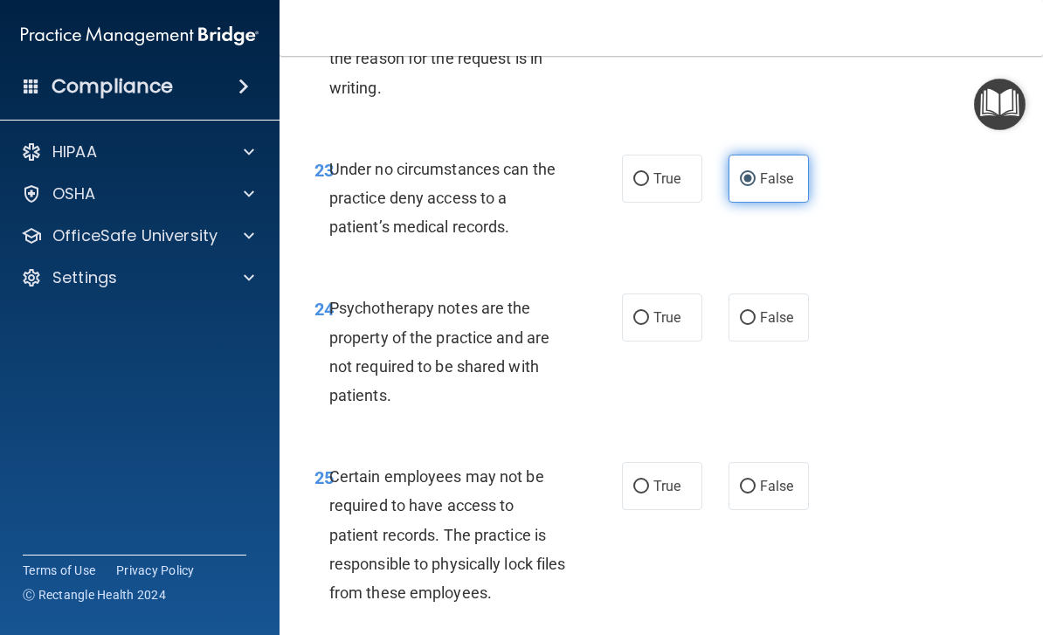
scroll to position [4823, 0]
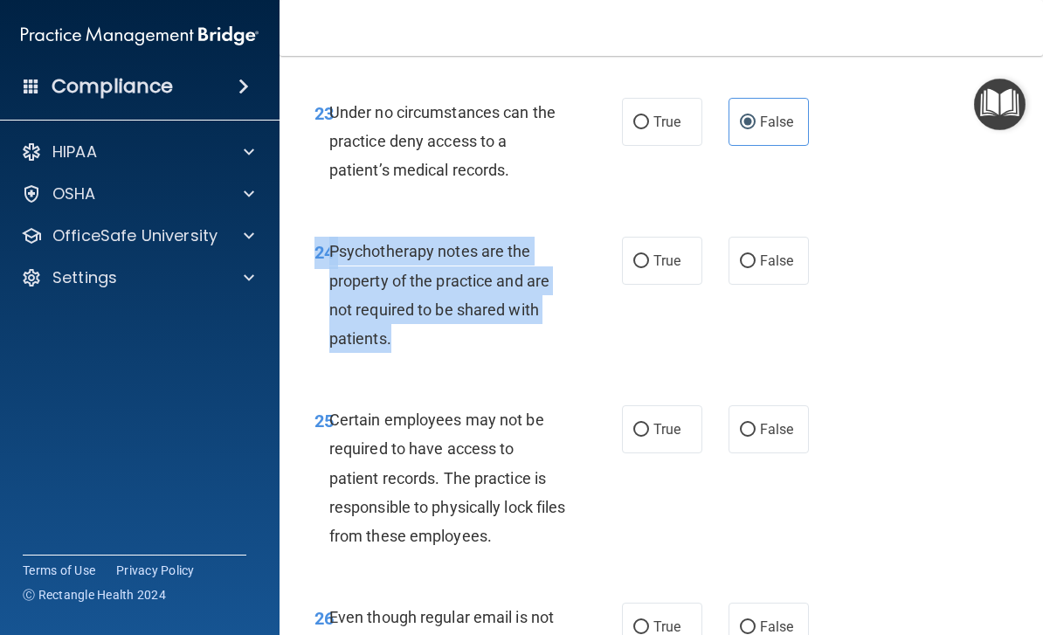
click at [518, 331] on div "24 Psychotherapy notes are the property of the practice and are not required to…" at bounding box center [468, 299] width 360 height 125
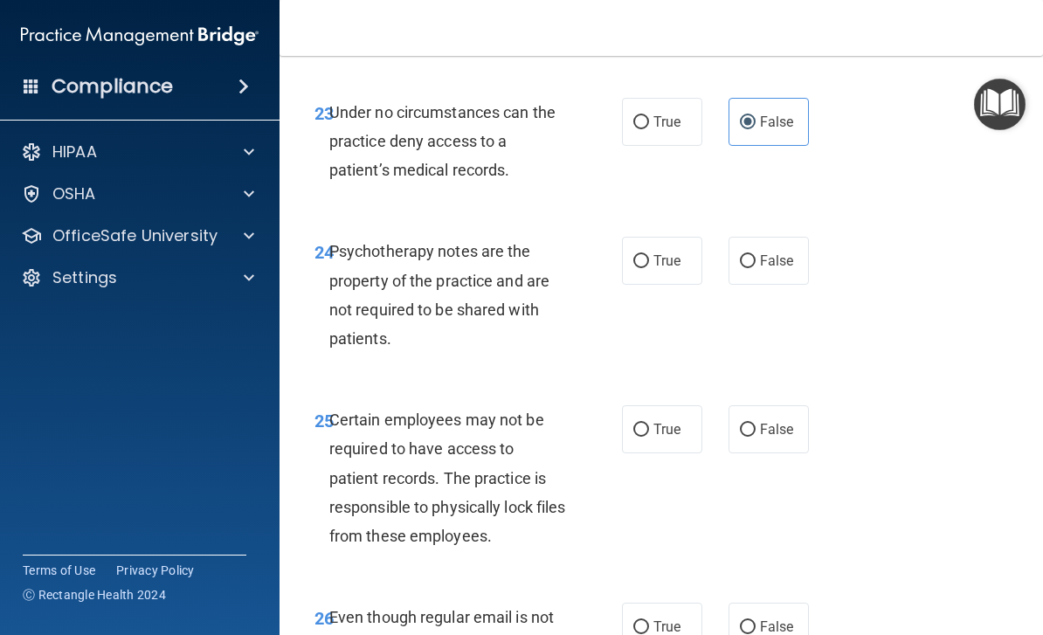
click at [498, 334] on div "24 Psychotherapy notes are the property of the practice and are not required to…" at bounding box center [468, 299] width 360 height 125
click at [669, 253] on span "True" at bounding box center [667, 261] width 27 height 17
click at [649, 255] on input "True" at bounding box center [642, 261] width 16 height 13
radio input "true"
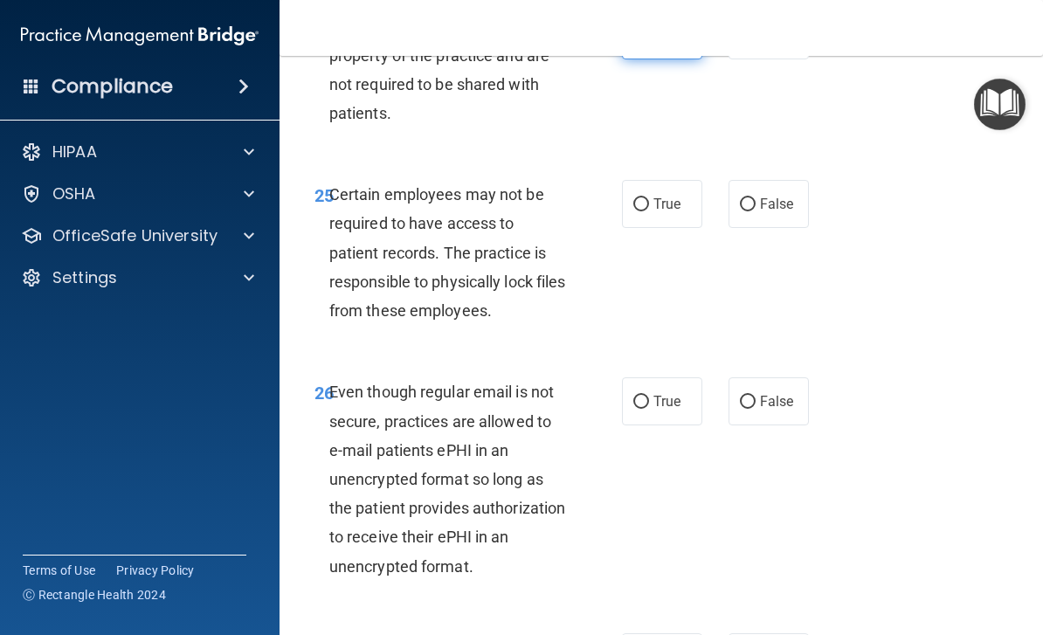
scroll to position [5050, 0]
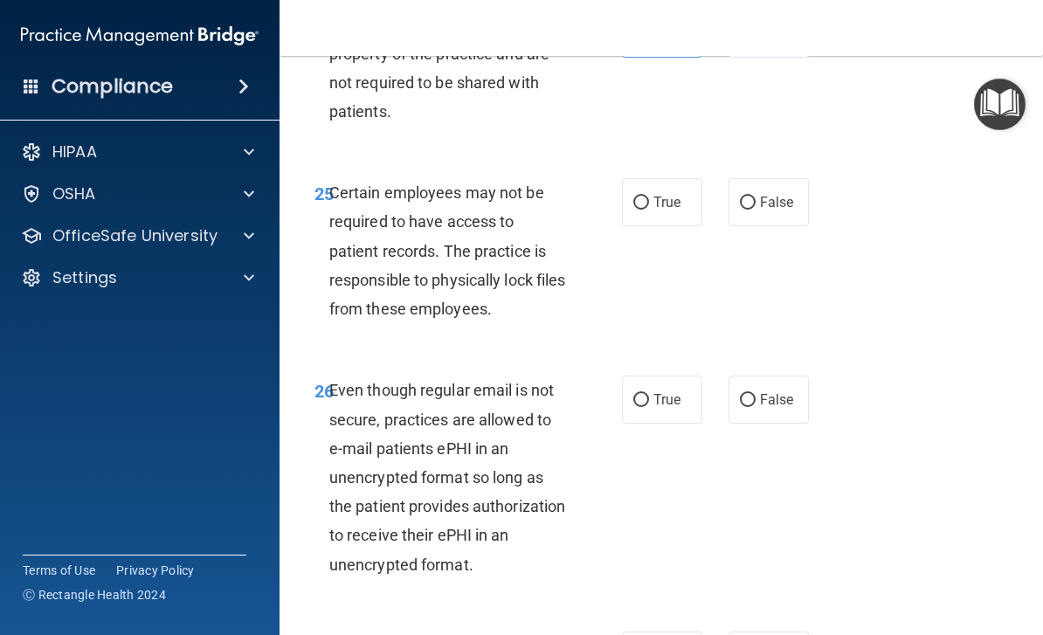
click at [362, 178] on div "Certain employees may not be required to have access to patient records. The pr…" at bounding box center [454, 250] width 251 height 145
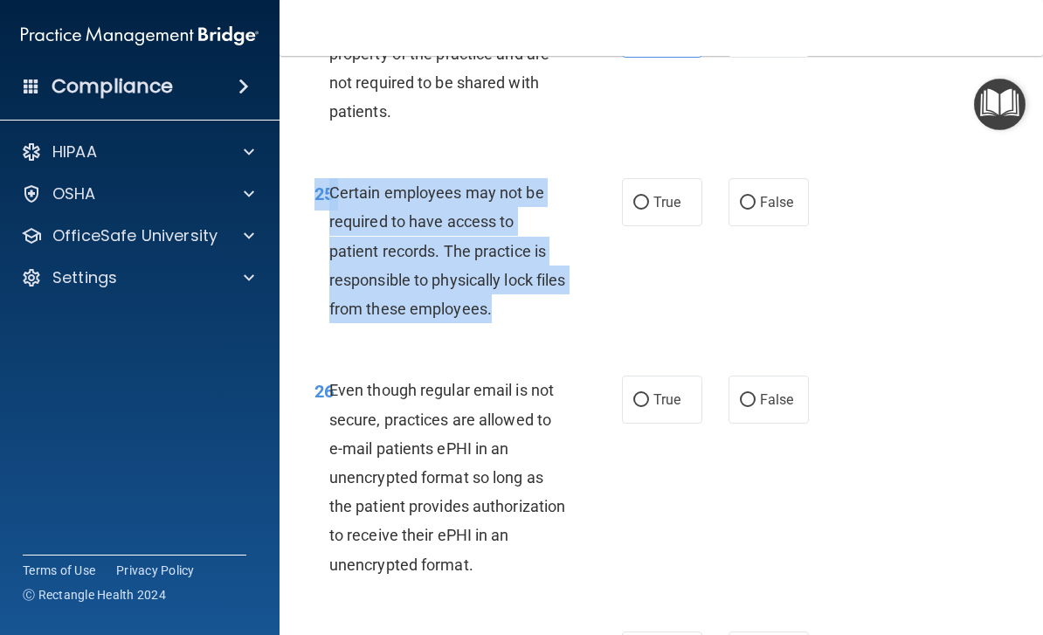
click at [662, 253] on div "25 Certain employees may not be required to have access to patient records. The…" at bounding box center [662, 255] width 720 height 198
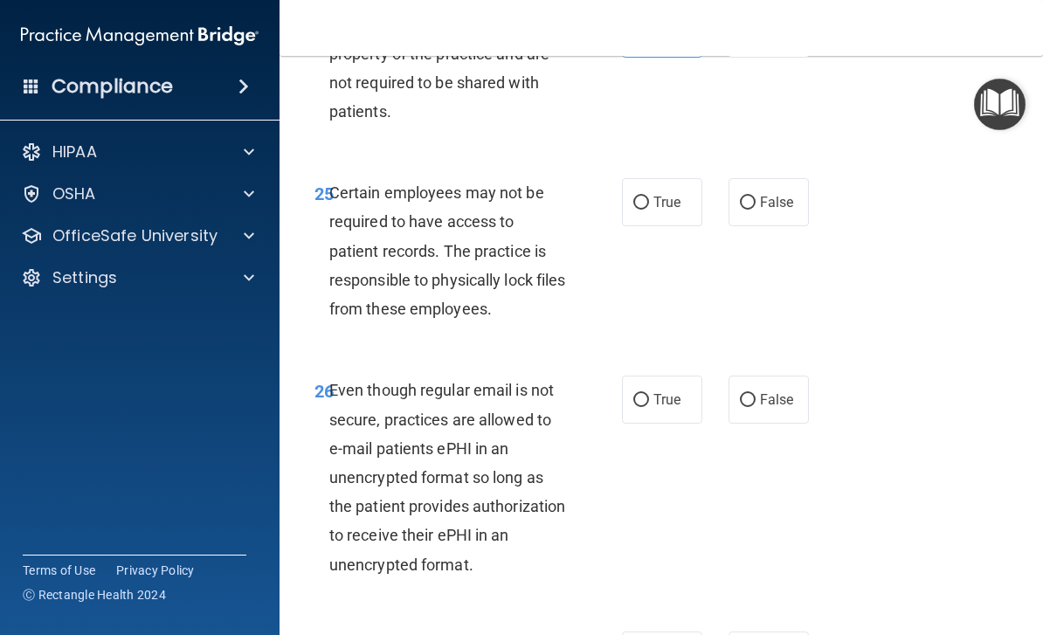
click at [731, 316] on div "25 Certain employees may not be required to have access to patient records. The…" at bounding box center [662, 255] width 720 height 198
click at [770, 191] on label "False" at bounding box center [769, 202] width 80 height 48
click at [756, 197] on input "False" at bounding box center [748, 203] width 16 height 13
radio input "true"
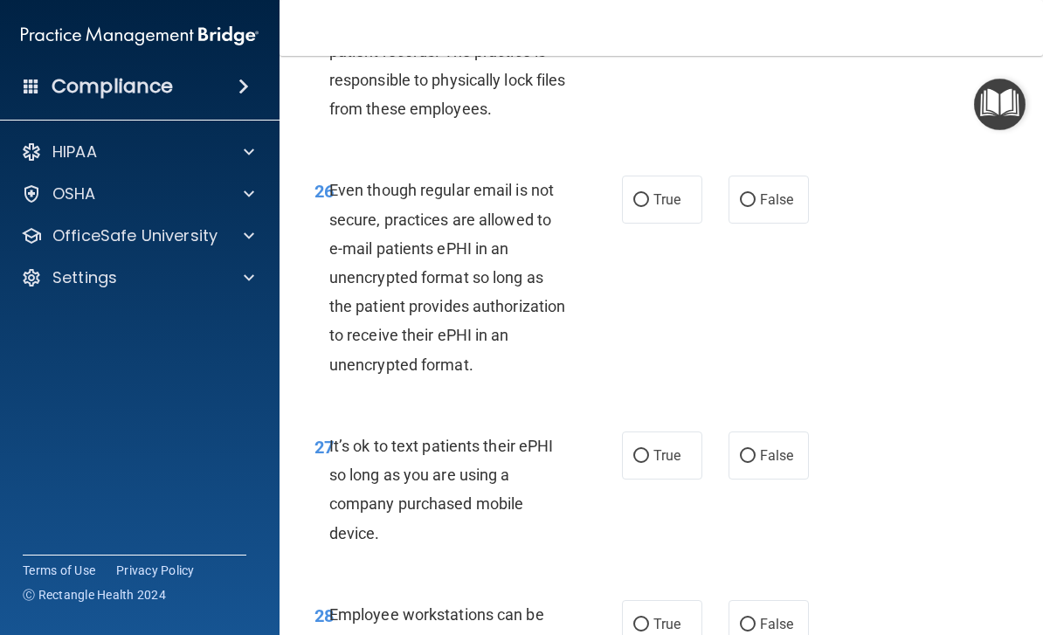
scroll to position [5267, 0]
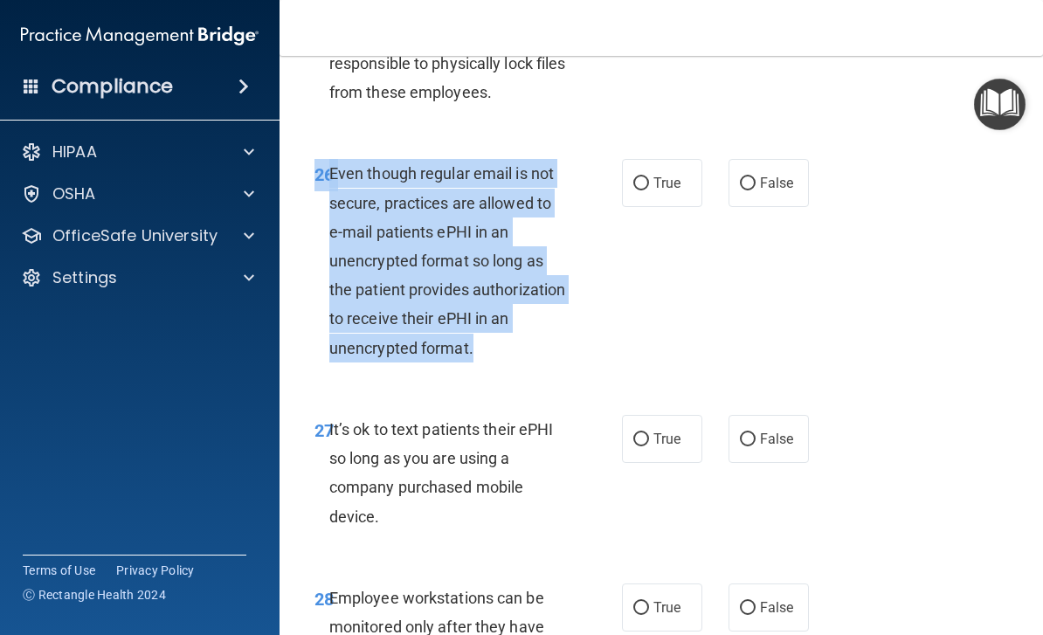
click at [742, 272] on div "26 Even though regular email is not secure, practices are allowed to e-mail pat…" at bounding box center [662, 265] width 720 height 256
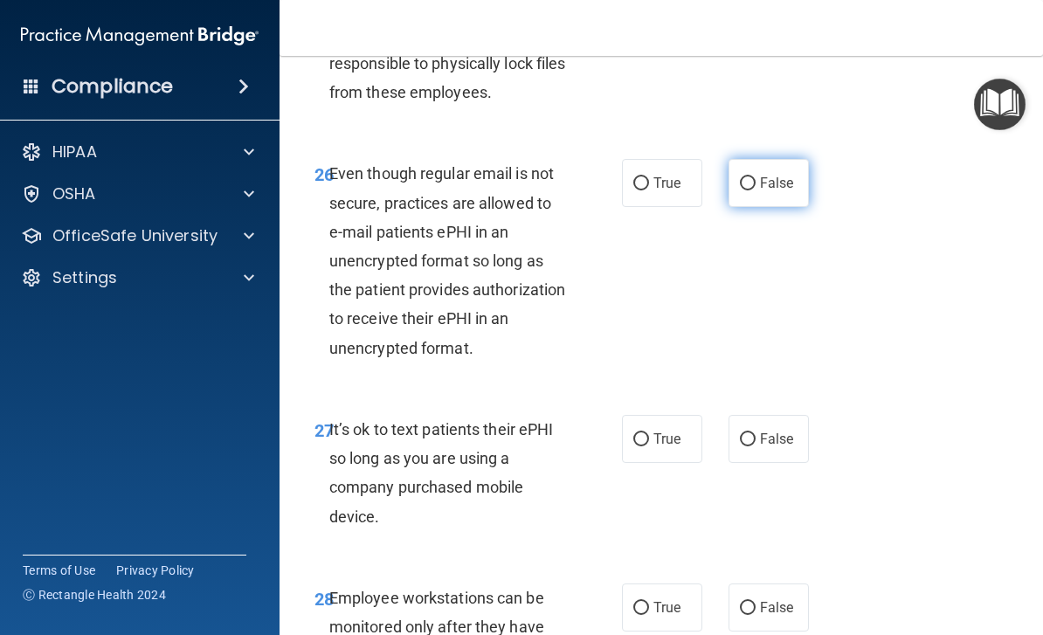
click at [779, 175] on span "False" at bounding box center [777, 183] width 34 height 17
click at [756, 177] on input "False" at bounding box center [748, 183] width 16 height 13
radio input "true"
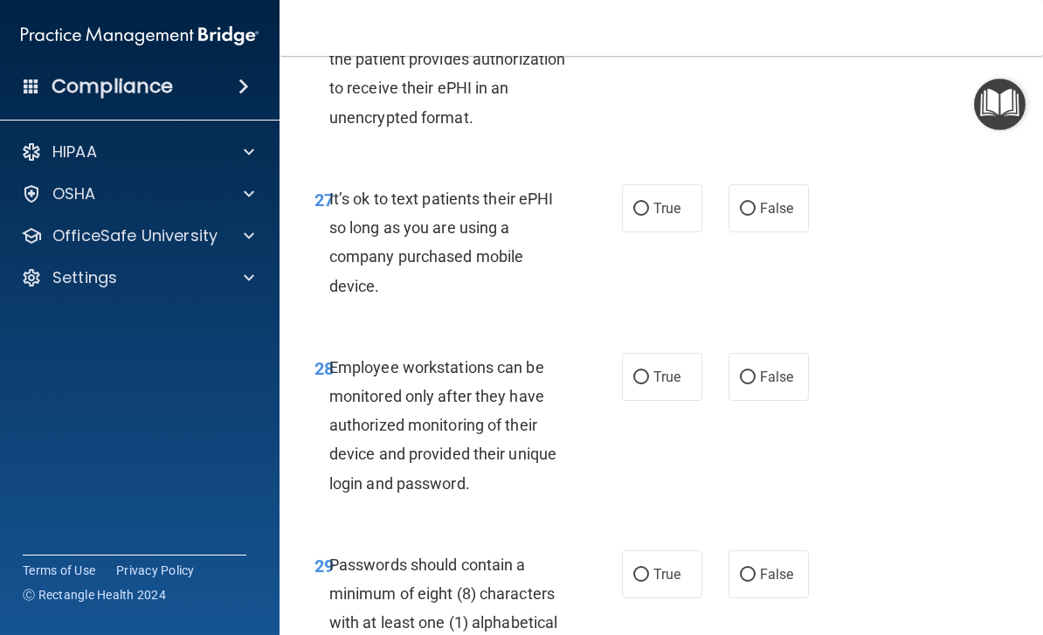
scroll to position [5511, 0]
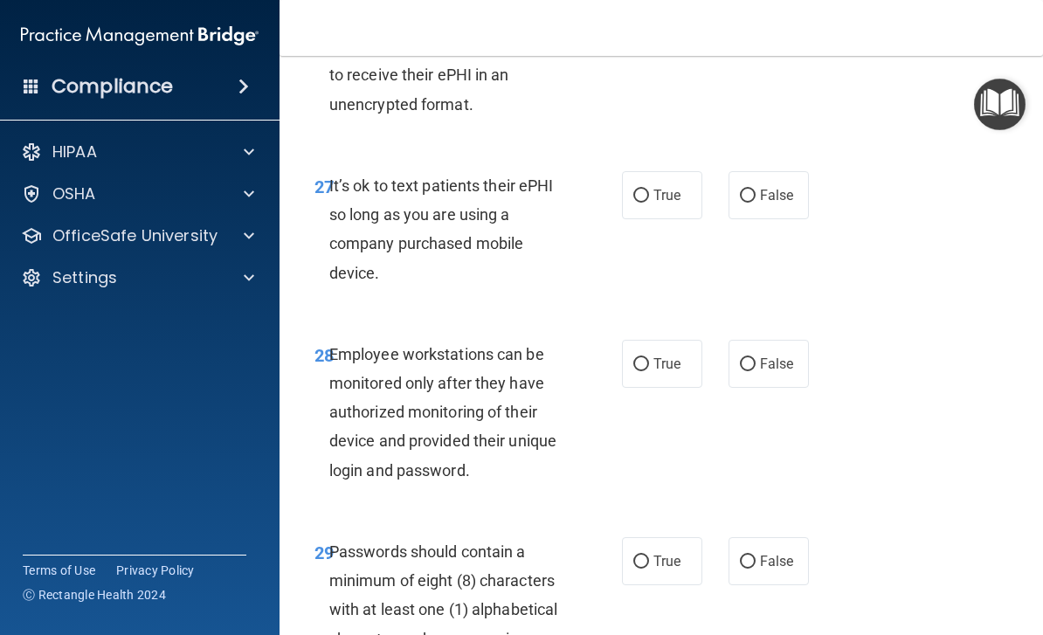
click at [346, 177] on span "It’s ok to text patients their ePHI so long as you are using a company purchase…" at bounding box center [441, 230] width 225 height 106
click at [939, 172] on div "27 It’s ok to text patients their ePHI so long as you are using a company purch…" at bounding box center [662, 233] width 720 height 169
click at [664, 171] on label "True" at bounding box center [662, 195] width 80 height 48
click at [649, 190] on input "True" at bounding box center [642, 196] width 16 height 13
radio input "true"
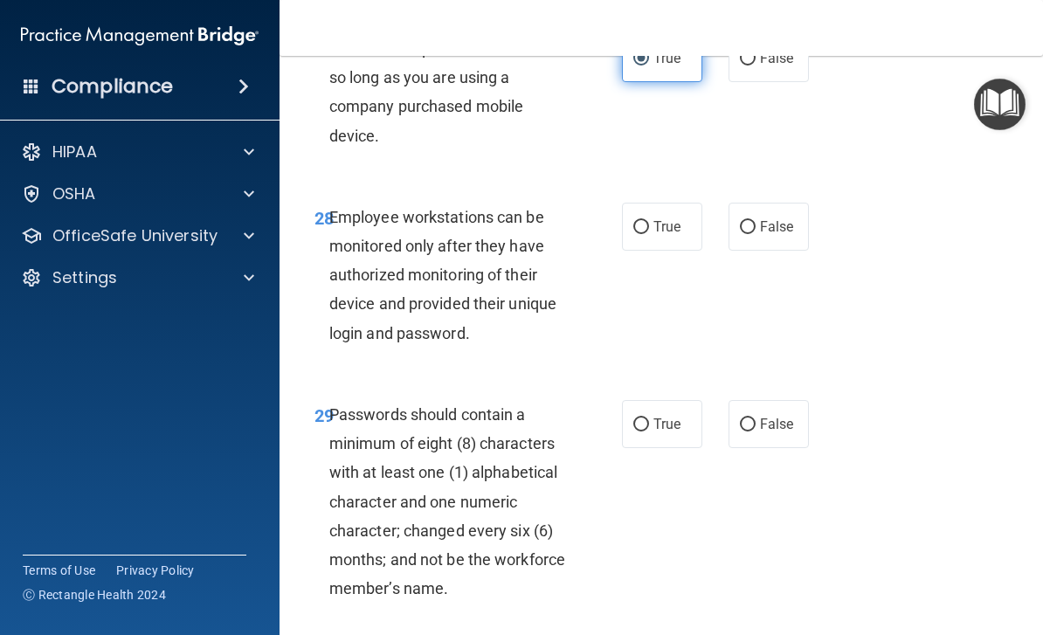
scroll to position [5658, 0]
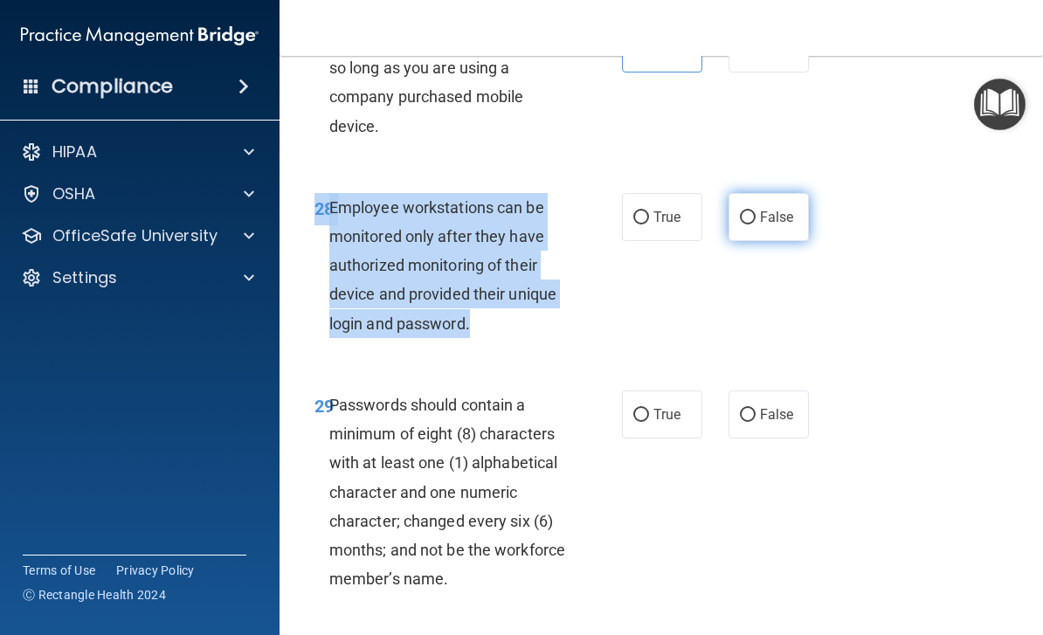
click at [770, 193] on label "False" at bounding box center [769, 217] width 80 height 48
click at [756, 211] on input "False" at bounding box center [748, 217] width 16 height 13
radio input "true"
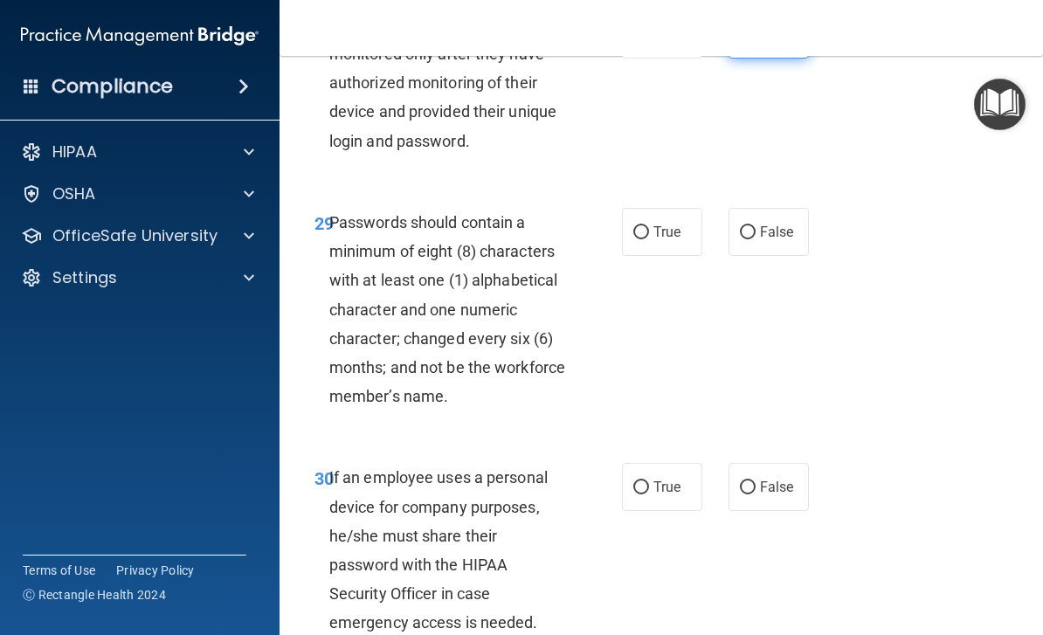
scroll to position [5877, 0]
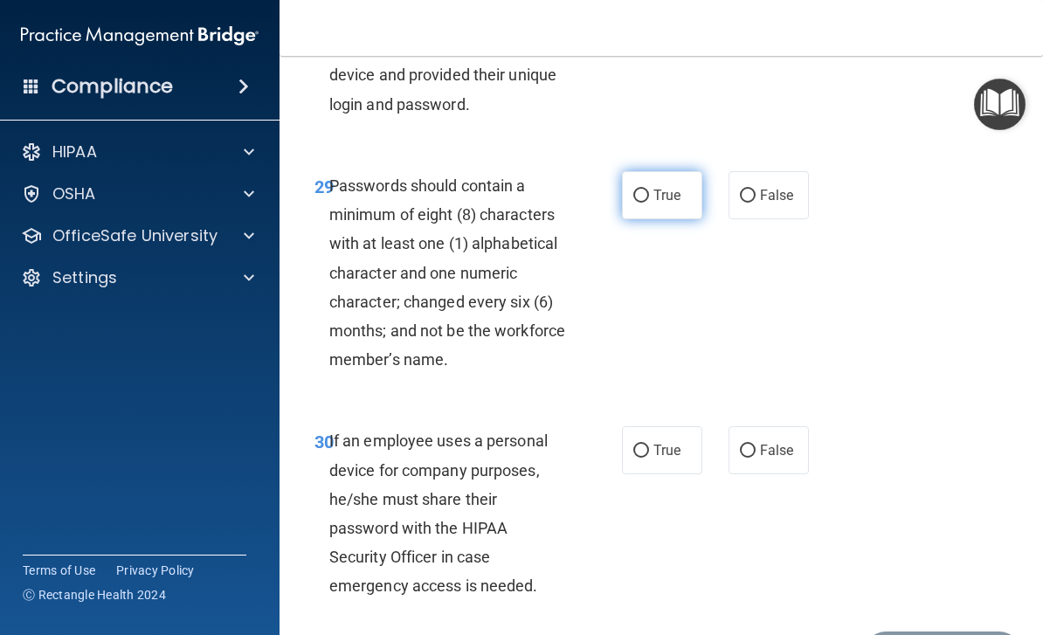
click at [671, 175] on label "True" at bounding box center [662, 195] width 80 height 48
click at [649, 190] on input "True" at bounding box center [642, 196] width 16 height 13
radio input "true"
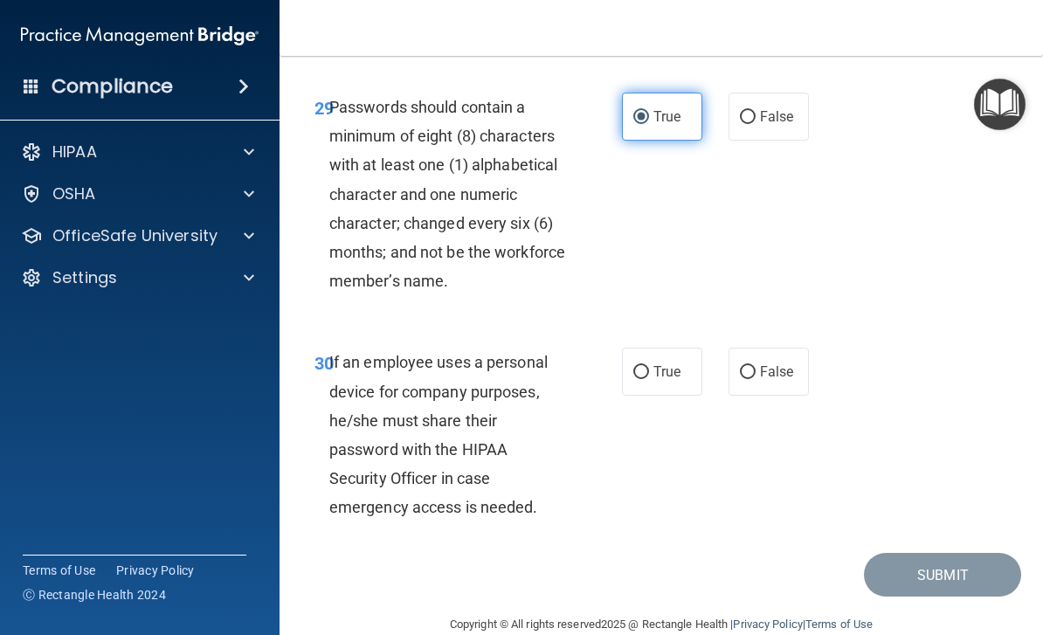
scroll to position [5955, 0]
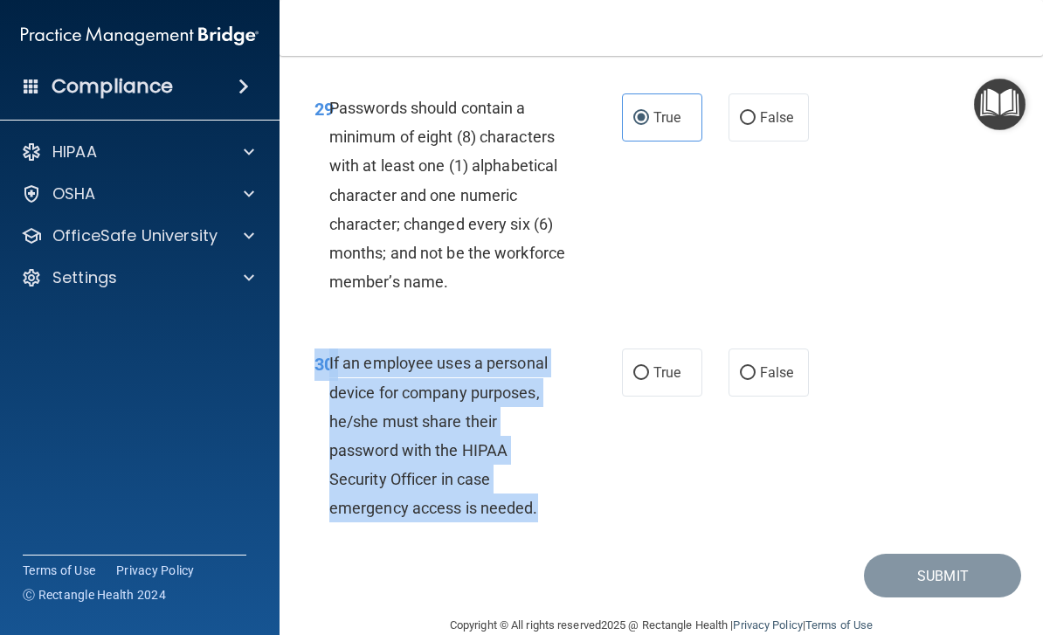
click at [627, 443] on div "30 If an employee uses a personal device for company purposes, he/she must shar…" at bounding box center [468, 440] width 360 height 183
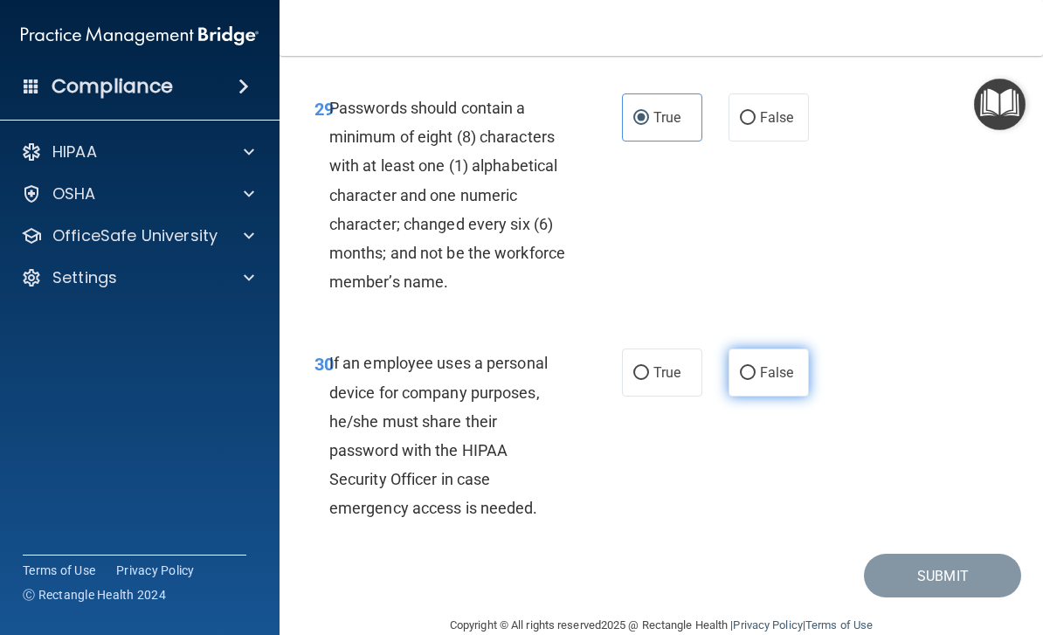
click at [781, 349] on label "False" at bounding box center [769, 373] width 80 height 48
click at [756, 367] on input "False" at bounding box center [748, 373] width 16 height 13
radio input "true"
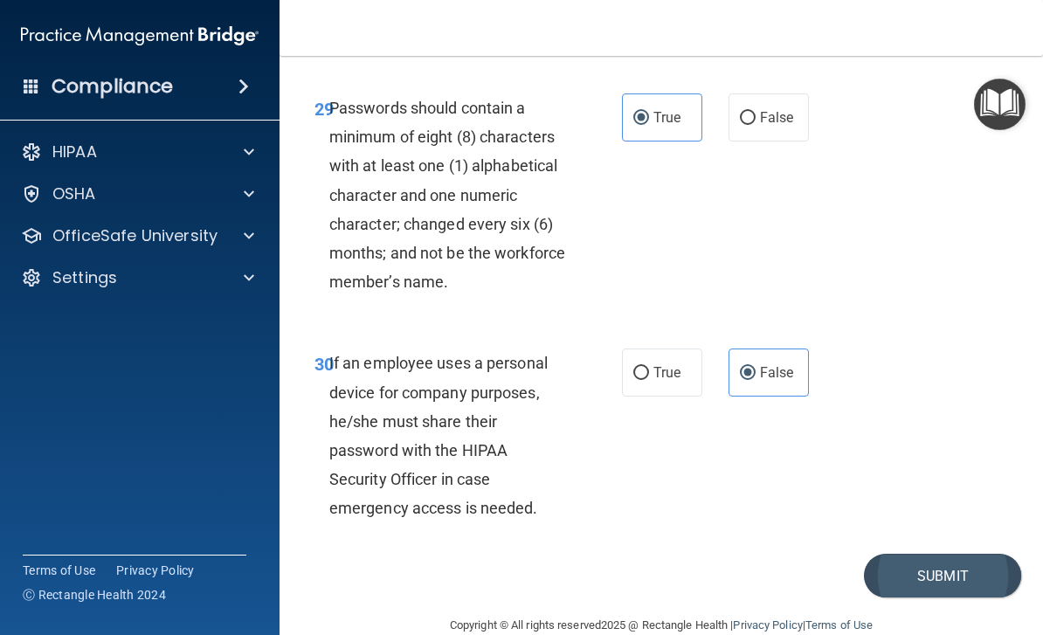
click at [945, 562] on button "Submit" at bounding box center [942, 576] width 157 height 45
click at [980, 554] on button "Submit" at bounding box center [942, 576] width 157 height 45
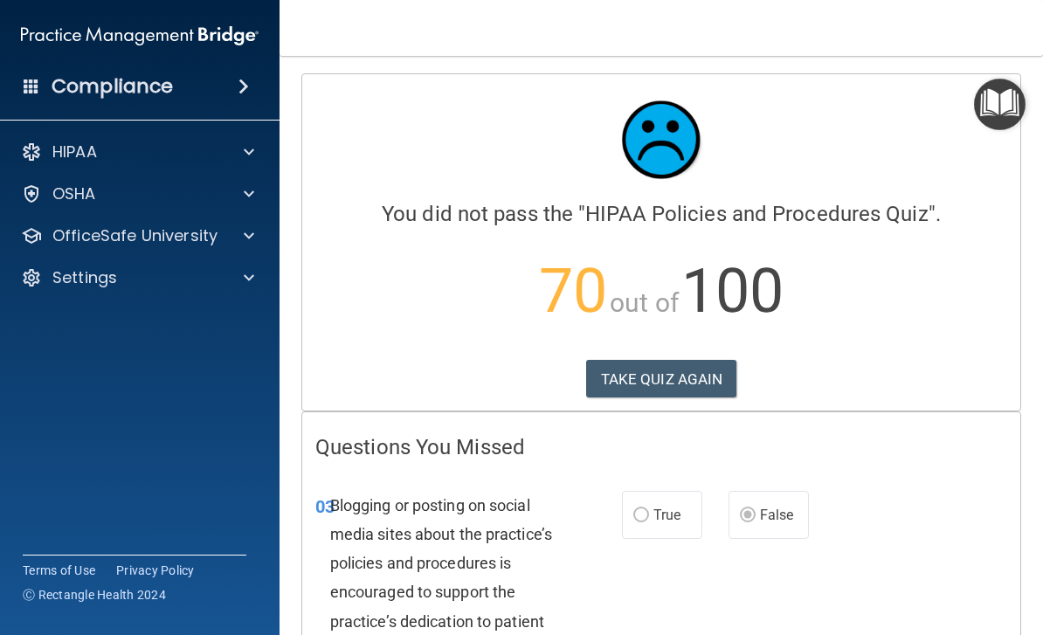
scroll to position [25, 0]
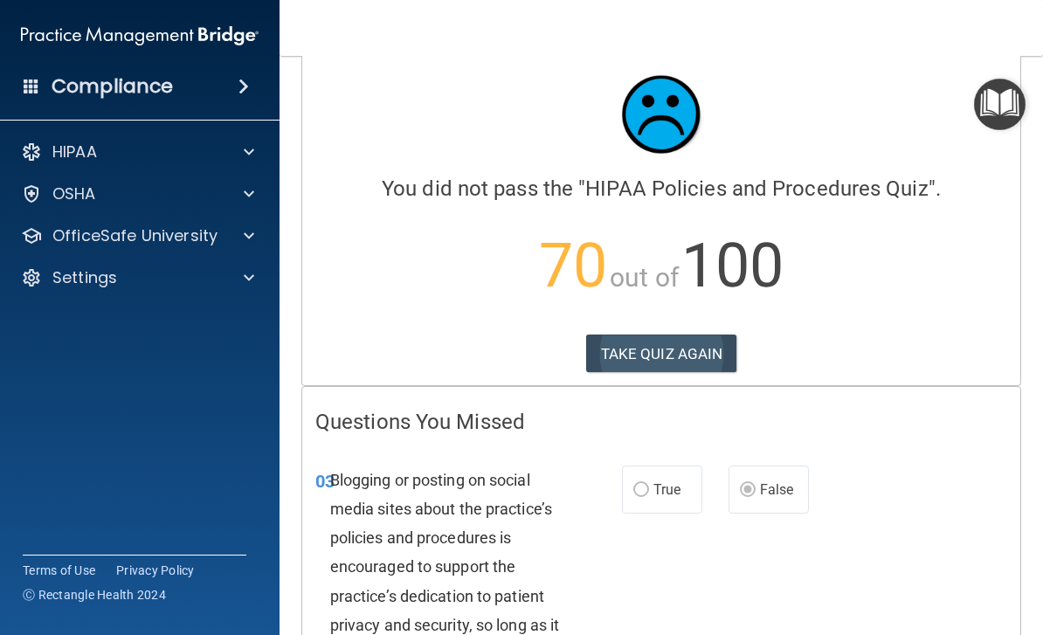
click at [692, 350] on button "TAKE QUIZ AGAIN" at bounding box center [661, 354] width 151 height 38
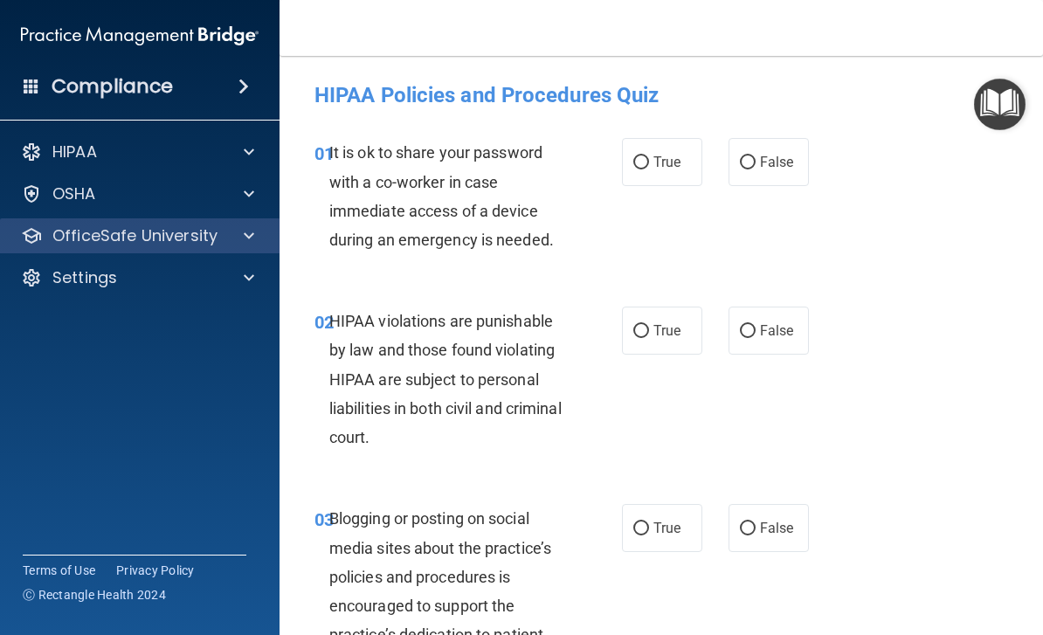
click at [255, 239] on div at bounding box center [247, 235] width 44 height 21
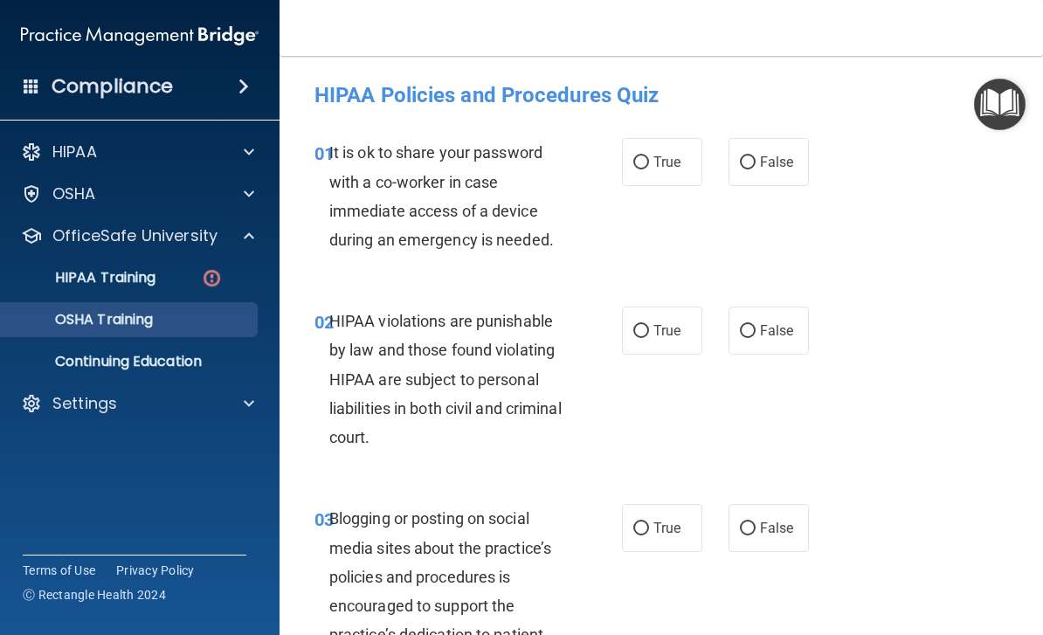
click at [162, 315] on div "OSHA Training" at bounding box center [130, 319] width 239 height 17
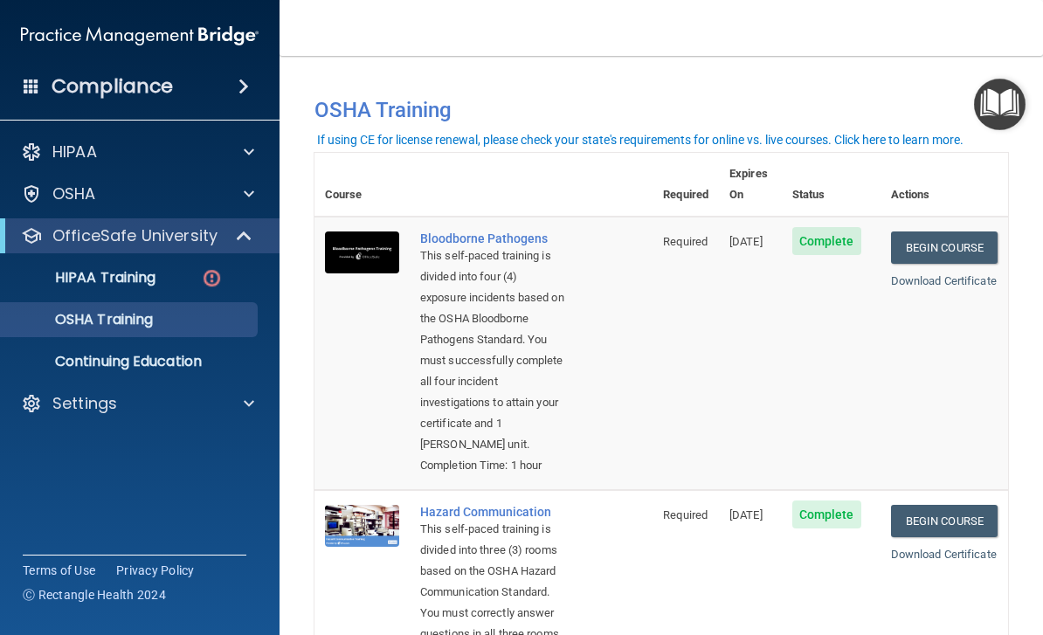
click at [517, 619] on div "This self-paced training is divided into three (3) rooms based on the OSHA Haza…" at bounding box center [492, 603] width 145 height 168
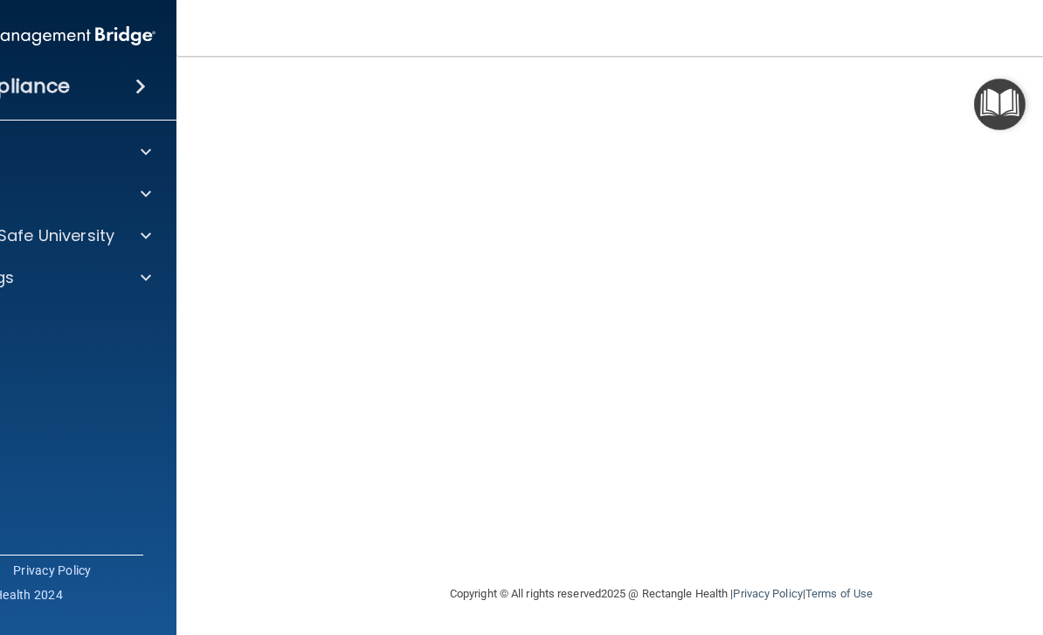
scroll to position [112, 0]
click at [1008, 107] on img "Open Resource Center" at bounding box center [1000, 105] width 52 height 52
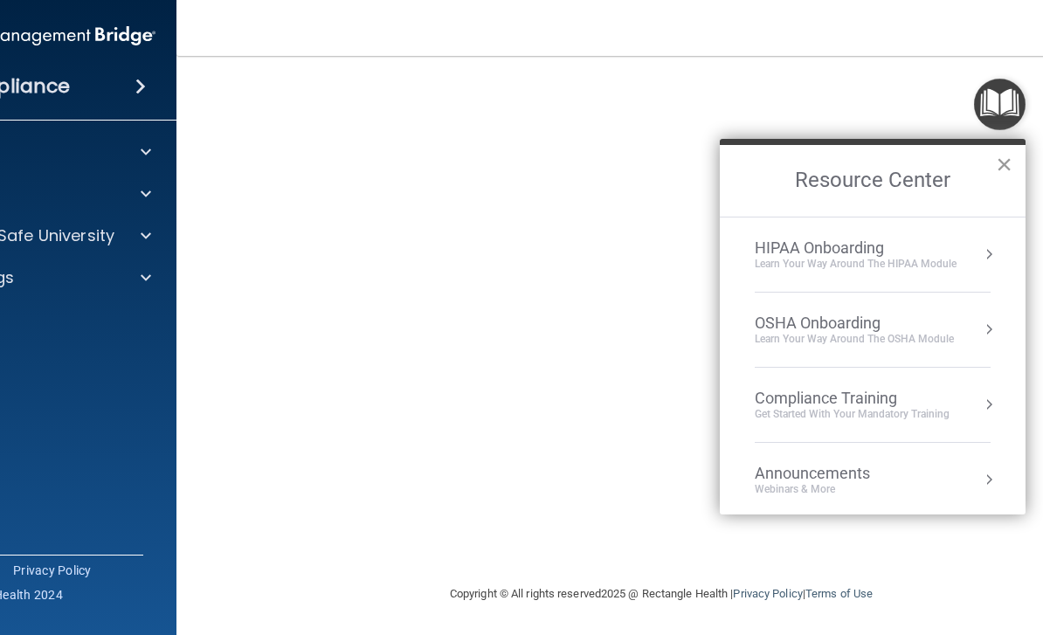
click at [1004, 172] on button "×" at bounding box center [1004, 164] width 17 height 28
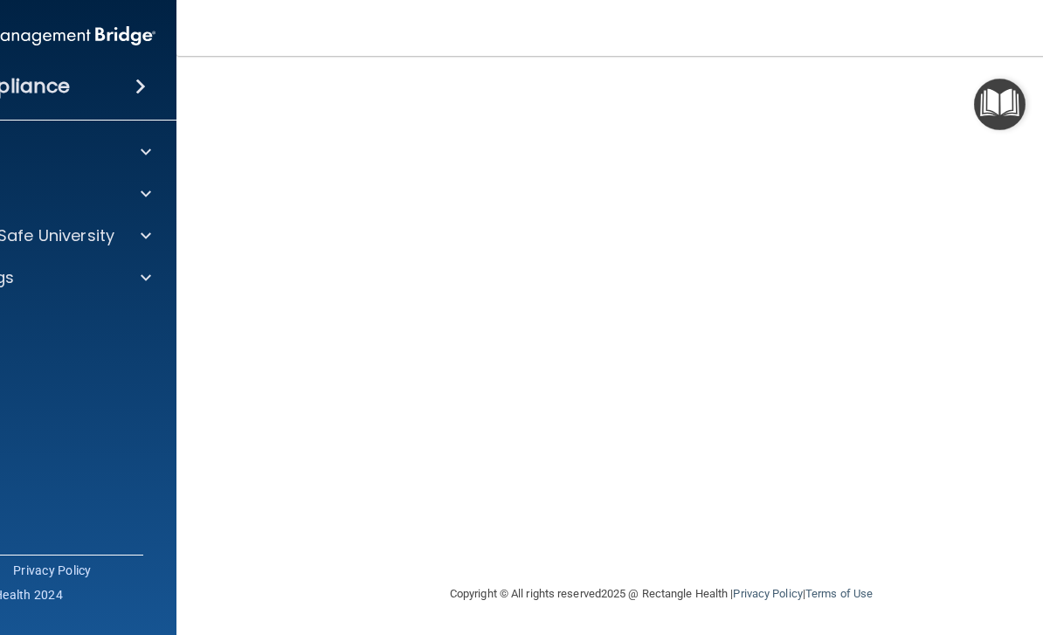
click at [442, 3] on nav "Toggle navigation [PERSON_NAME] [PERSON_NAME][EMAIL_ADDRESS][PERSON_NAME][DOMAI…" at bounding box center [662, 28] width 970 height 56
click at [845, 44] on nav "Toggle navigation [PERSON_NAME] [PERSON_NAME][EMAIL_ADDRESS][PERSON_NAME][DOMAI…" at bounding box center [662, 28] width 970 height 56
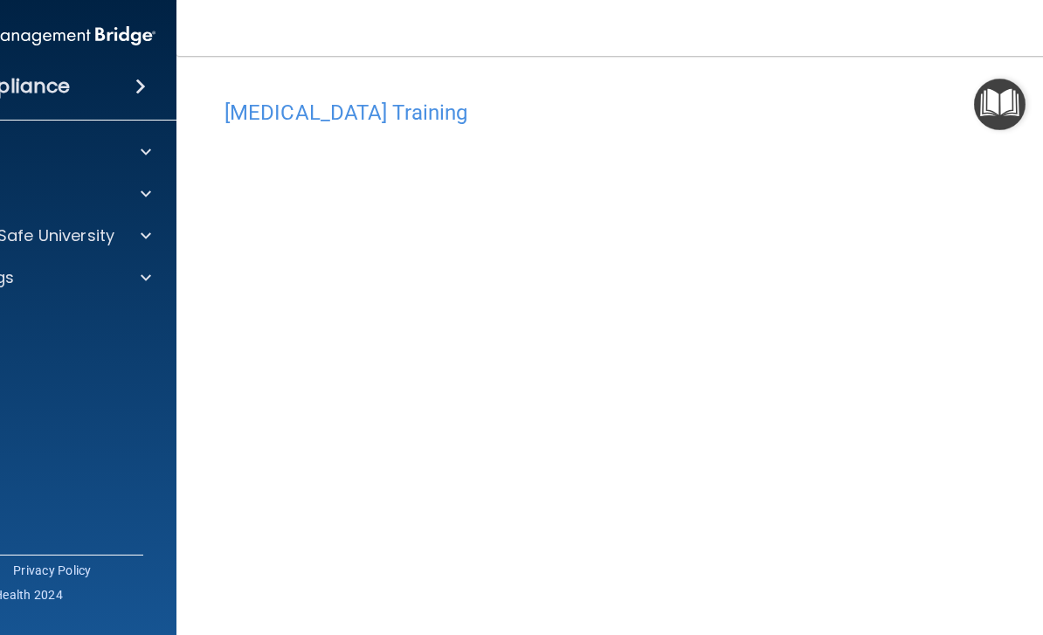
scroll to position [0, 0]
